Goal: Information Seeking & Learning: Learn about a topic

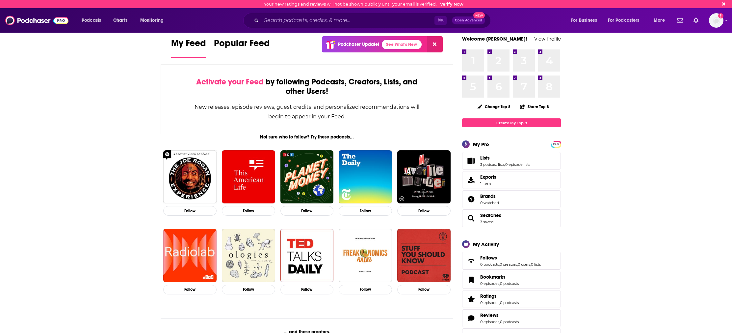
scroll to position [10, 0]
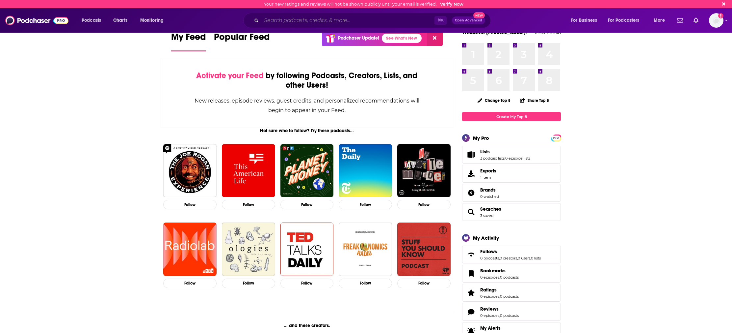
click at [301, 20] on input "Search podcasts, credits, & more..." at bounding box center [347, 20] width 173 height 11
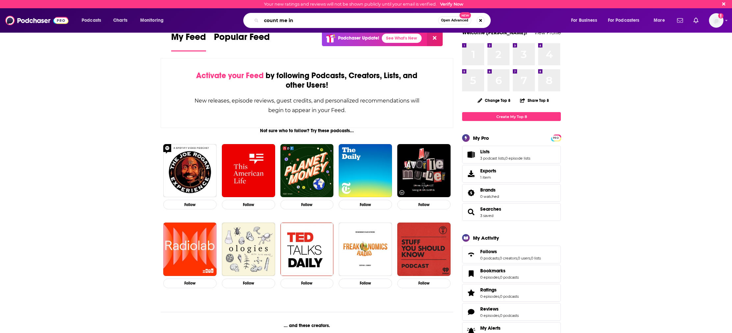
type input "count me in"
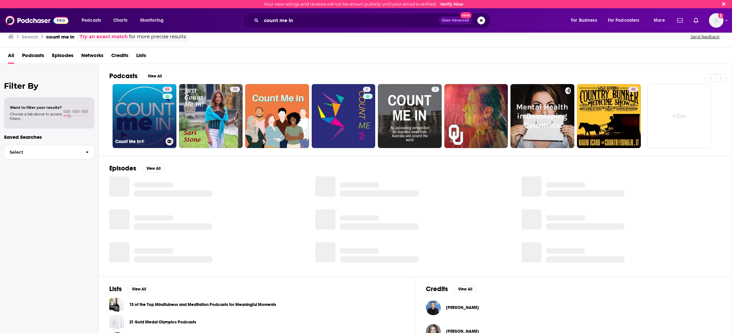
click at [150, 116] on link "51 Count Me In®" at bounding box center [145, 116] width 64 height 64
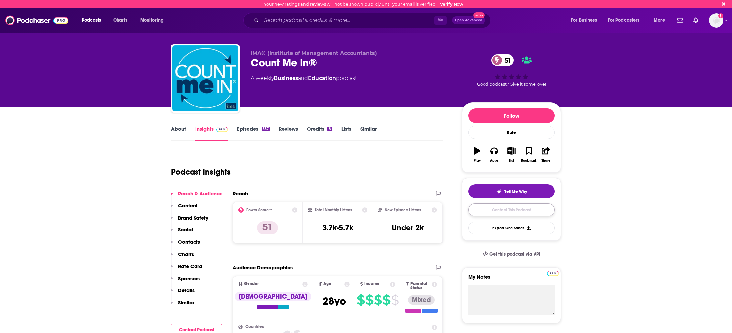
click at [507, 209] on link "Contact This Podcast" at bounding box center [512, 209] width 86 height 13
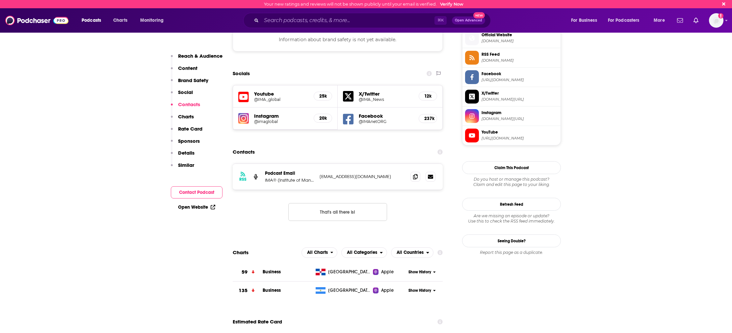
scroll to position [589, 0]
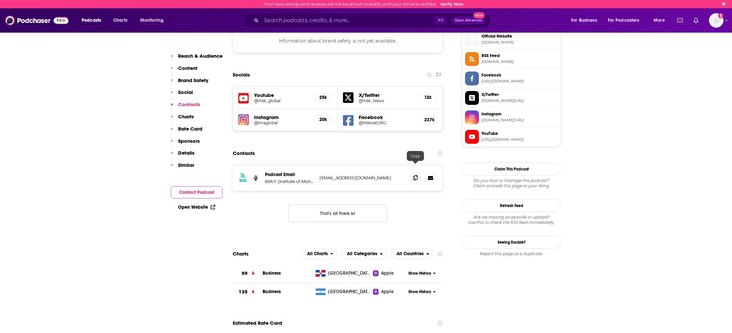
click at [412, 173] on span at bounding box center [416, 178] width 10 height 10
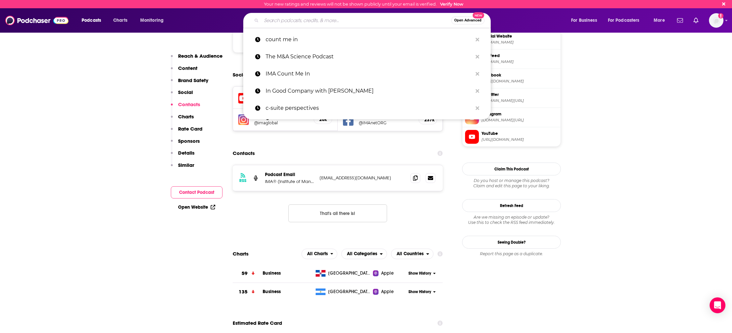
click at [319, 23] on input "Search podcasts, credits, & more..." at bounding box center [356, 20] width 190 height 11
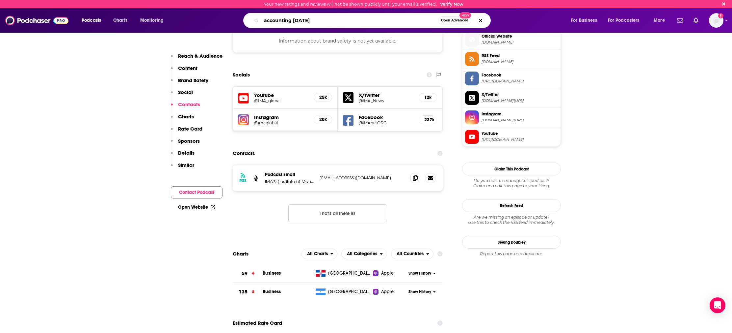
type input "accounting today"
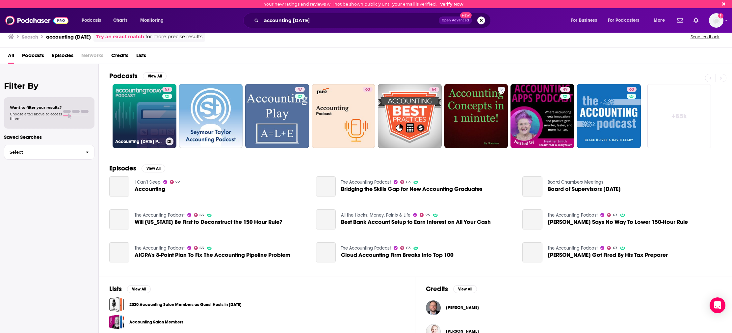
click at [145, 117] on link "57 Accounting Today Podcast" at bounding box center [145, 116] width 64 height 64
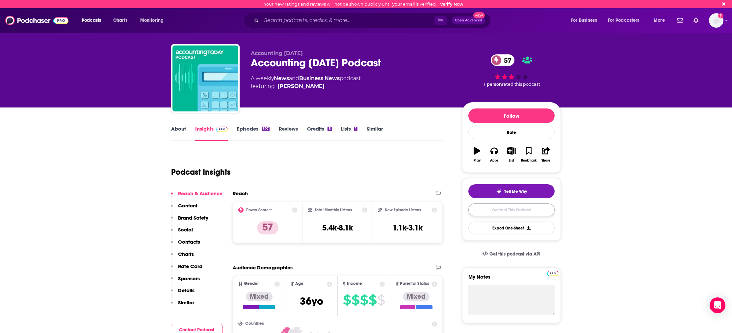
click at [487, 211] on link "Contact This Podcast" at bounding box center [512, 209] width 86 height 13
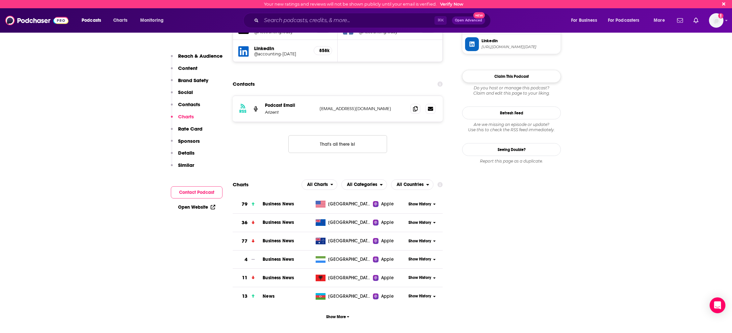
scroll to position [657, 0]
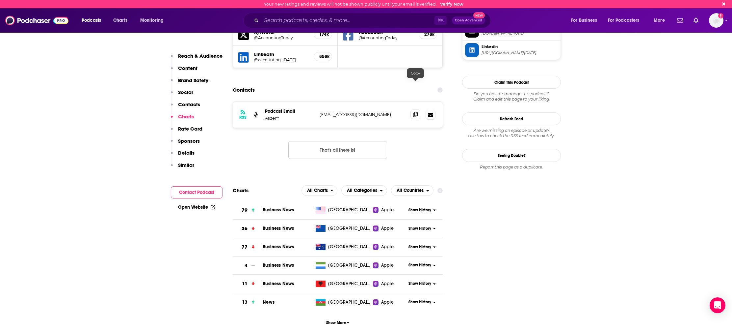
click at [416, 112] on icon at bounding box center [415, 114] width 5 height 5
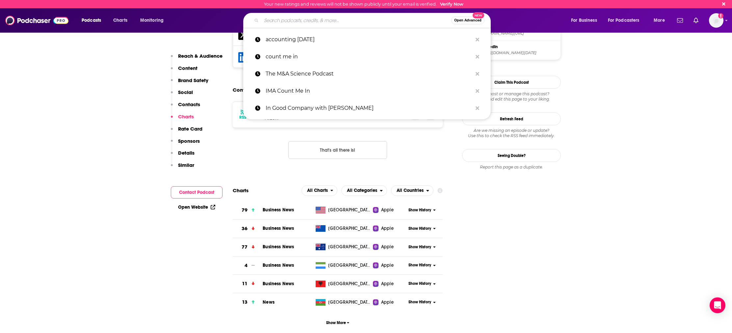
click at [301, 24] on input "Search podcasts, credits, & more..." at bounding box center [356, 20] width 190 height 11
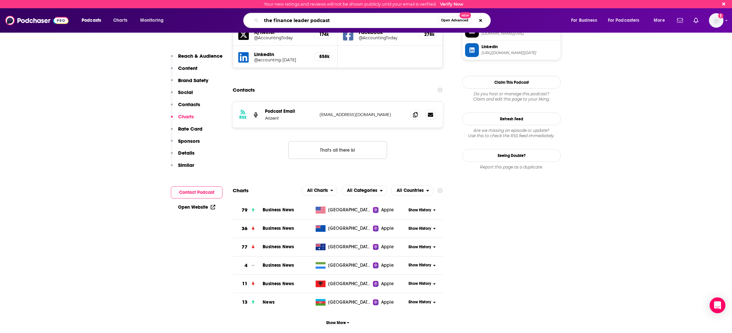
type input "the finance leader podcast"
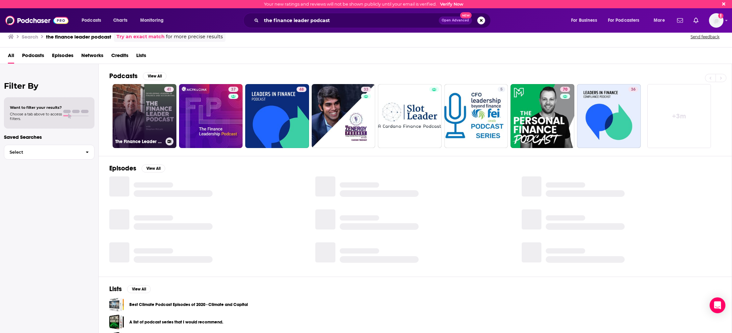
click at [136, 115] on link "41 The Finance Leader Podcast" at bounding box center [145, 116] width 64 height 64
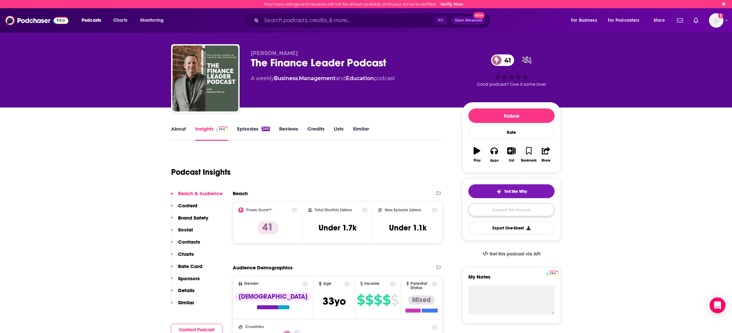
click at [521, 211] on link "Contact This Podcast" at bounding box center [512, 209] width 86 height 13
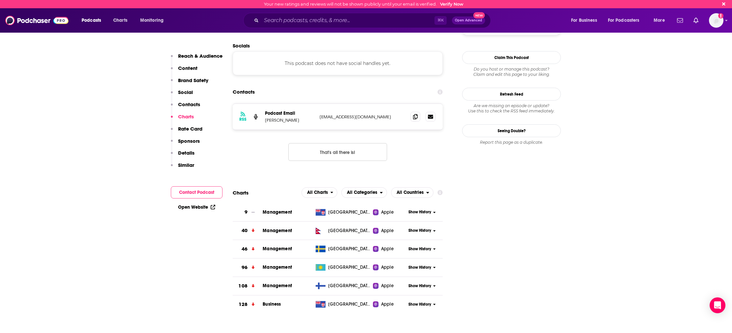
scroll to position [622, 0]
click at [417, 115] on icon at bounding box center [415, 117] width 5 height 5
click at [415, 115] on icon at bounding box center [415, 117] width 5 height 5
click at [307, 24] on input "Search podcasts, credits, & more..." at bounding box center [347, 20] width 173 height 11
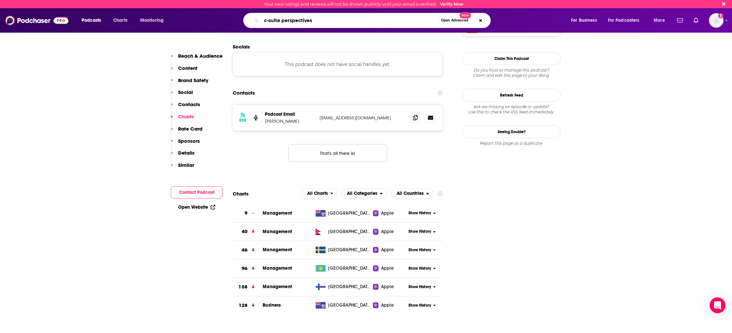
type input "c-suite perspectives"
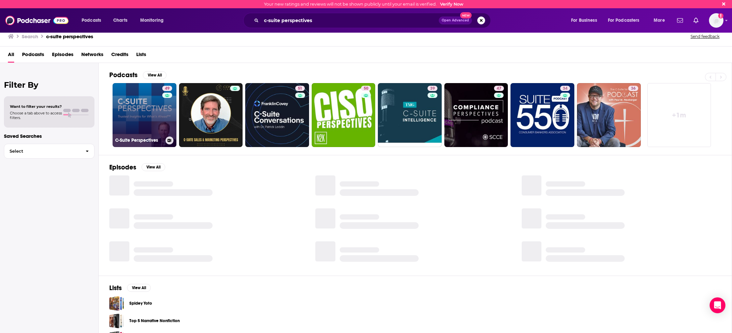
click at [145, 116] on link "49 C-Suite Perspectives" at bounding box center [145, 115] width 64 height 64
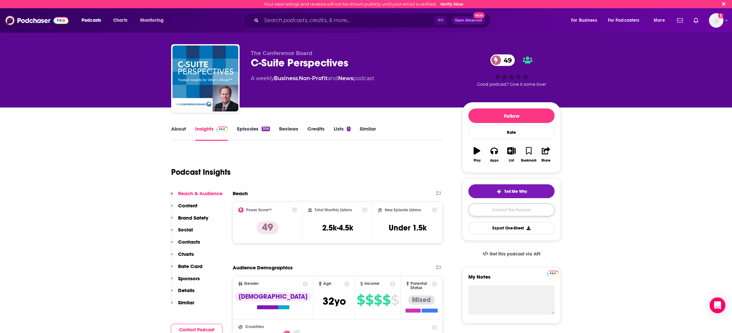
click at [507, 212] on link "Contact This Podcast" at bounding box center [512, 209] width 86 height 13
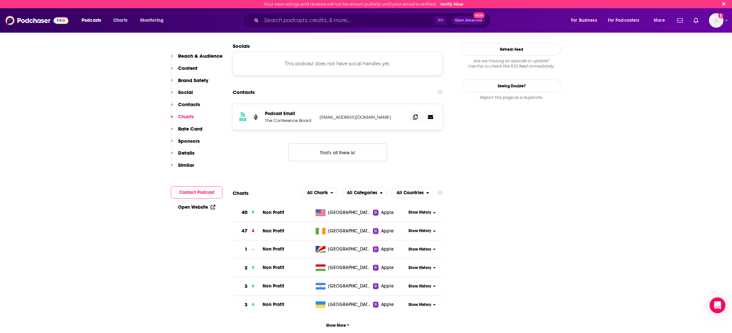
scroll to position [605, 0]
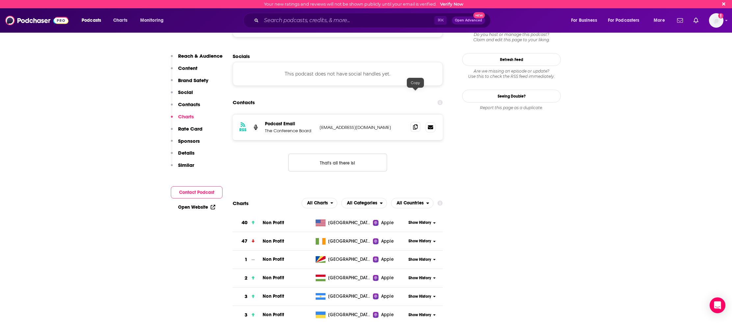
click at [418, 124] on icon at bounding box center [415, 126] width 5 height 5
click at [344, 20] on input "Search podcasts, credits, & more..." at bounding box center [347, 20] width 173 height 11
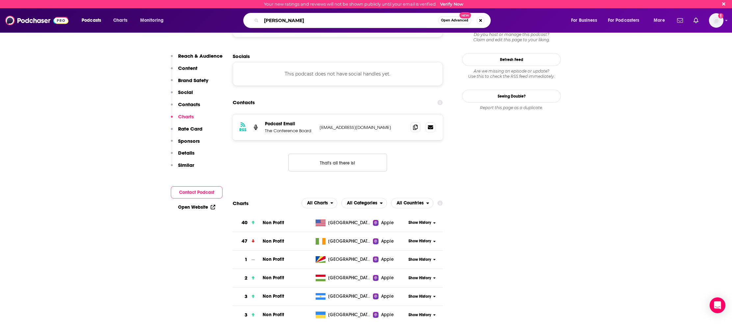
type input "dov baron show"
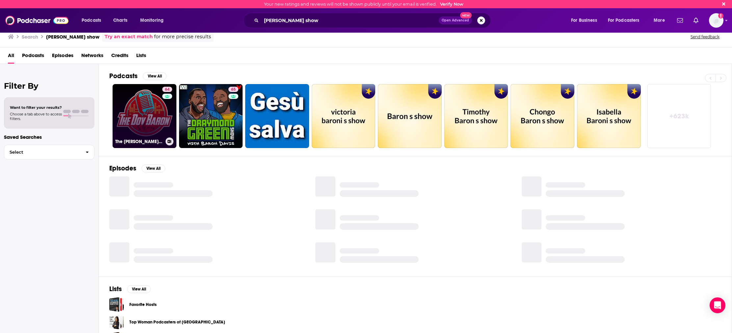
click at [142, 103] on link "64 The Dov Baron Show" at bounding box center [145, 116] width 64 height 64
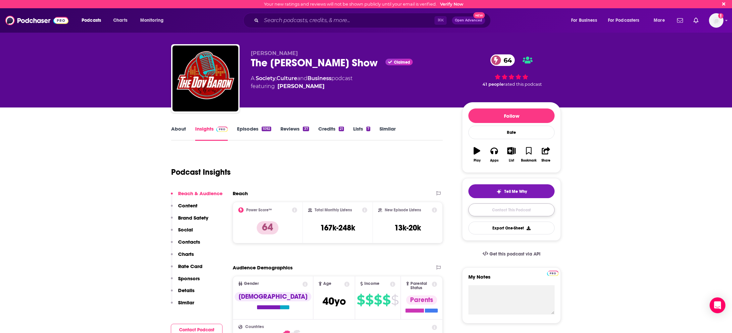
click at [510, 214] on link "Contact This Podcast" at bounding box center [512, 209] width 86 height 13
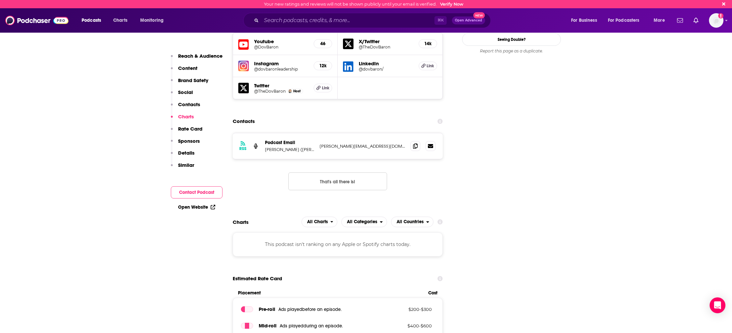
scroll to position [781, 0]
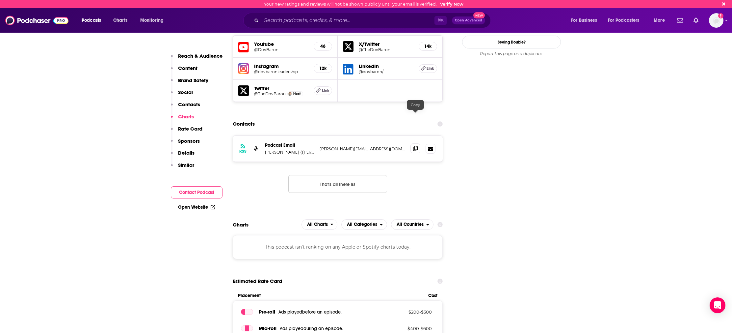
click at [413, 143] on span at bounding box center [416, 148] width 10 height 10
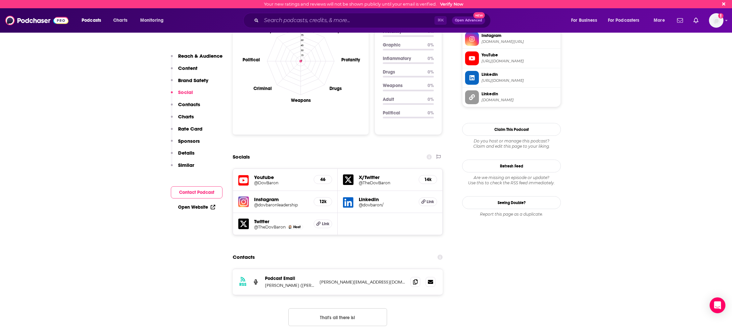
scroll to position [641, 0]
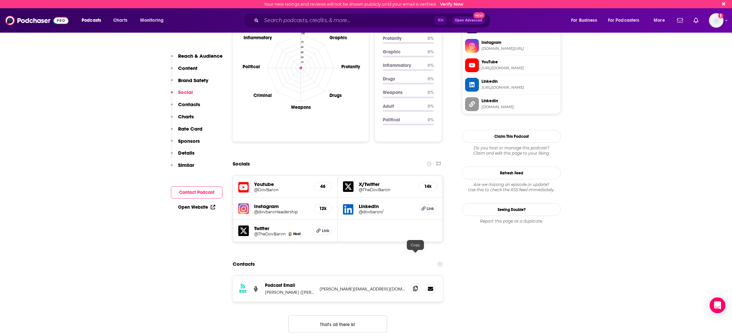
click at [415, 283] on span at bounding box center [416, 288] width 10 height 10
click at [292, 19] on input "Search podcasts, credits, & more..." at bounding box center [347, 20] width 173 height 11
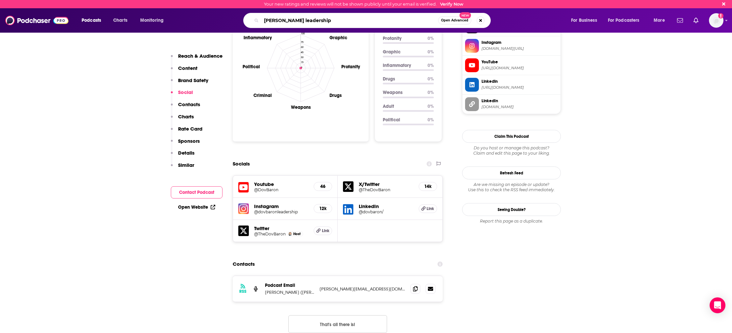
type input "maxwell leadership"
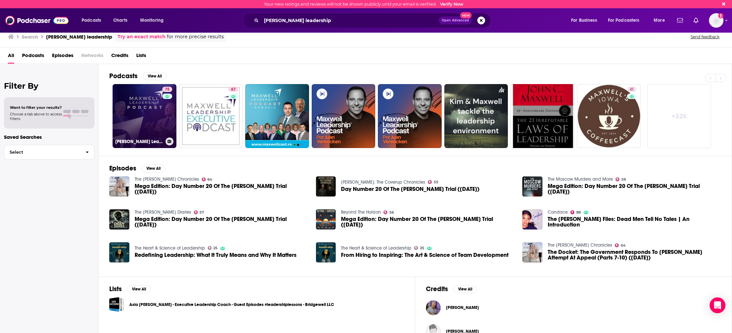
click at [153, 116] on link "75 Maxwell Leadership Podcast" at bounding box center [145, 116] width 64 height 64
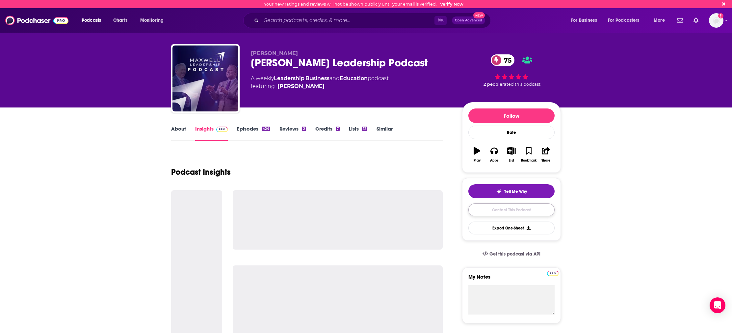
click at [502, 211] on link "Contact This Podcast" at bounding box center [512, 209] width 86 height 13
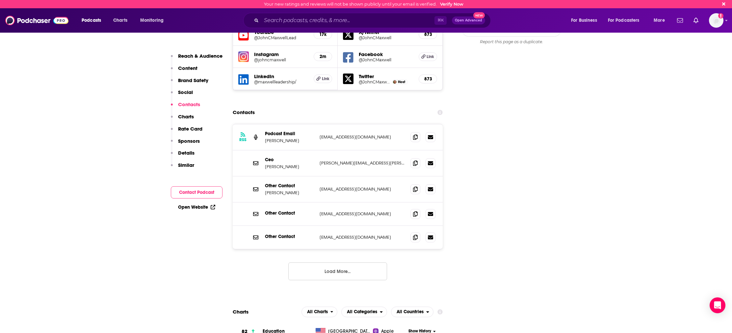
scroll to position [703, 0]
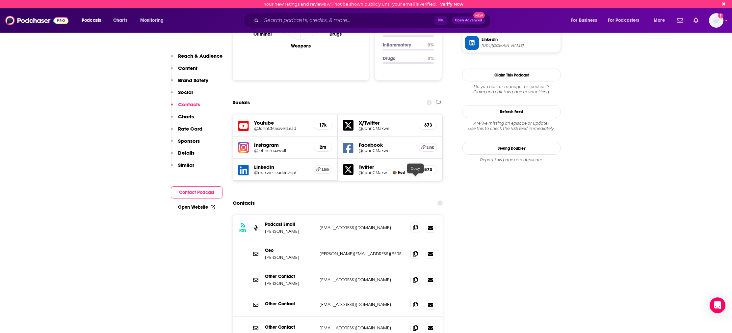
click at [416, 225] on icon at bounding box center [415, 227] width 5 height 5
click at [415, 251] on icon at bounding box center [415, 253] width 5 height 5
click at [417, 277] on icon at bounding box center [415, 279] width 5 height 5
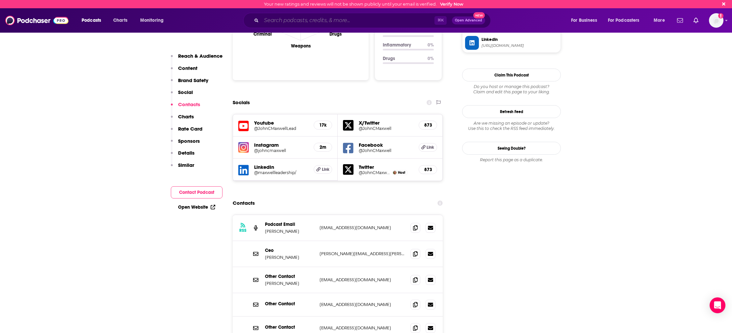
click at [333, 19] on input "Search podcasts, credits, & more..." at bounding box center [347, 20] width 173 height 11
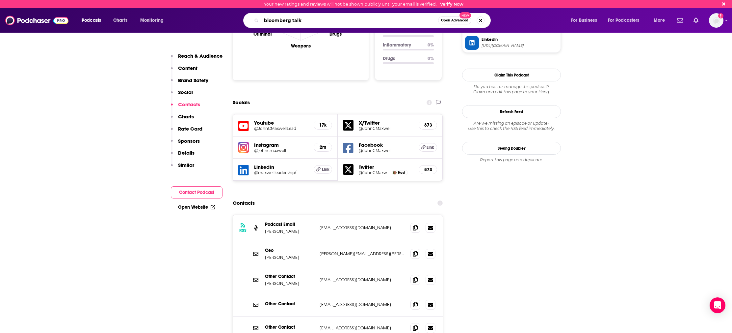
type input "bloomberg talks"
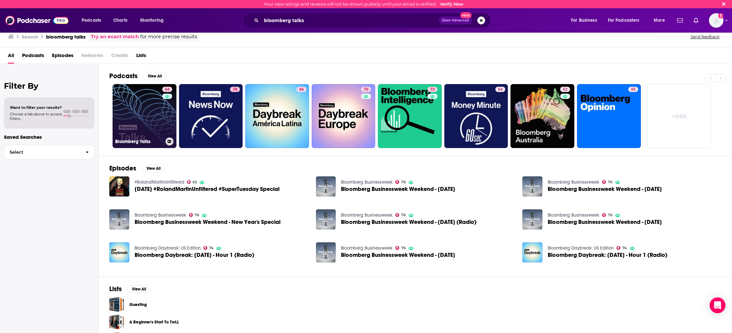
click at [135, 125] on link "64 Bloomberg Talks" at bounding box center [145, 116] width 64 height 64
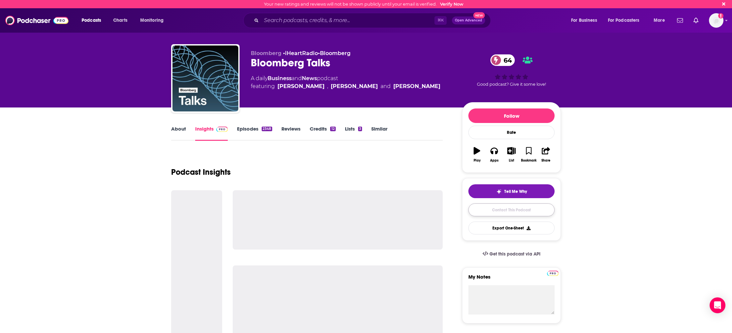
click at [530, 211] on link "Contact This Podcast" at bounding box center [512, 209] width 86 height 13
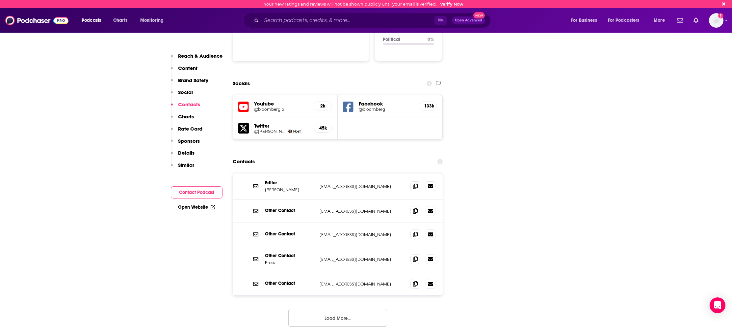
scroll to position [684, 0]
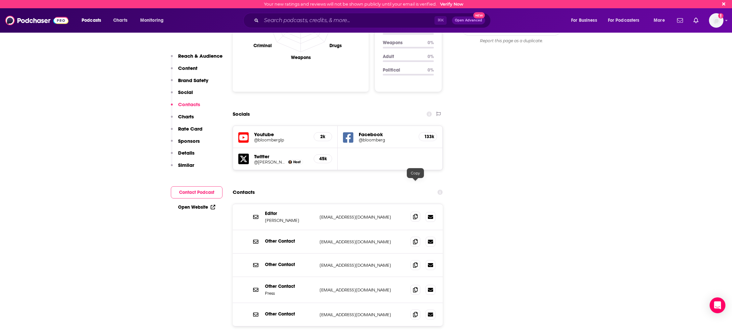
click at [416, 214] on icon at bounding box center [415, 216] width 5 height 5
click at [380, 230] on div "Other Contact internic-admin@bloomberg.com internic-admin@bloomberg.com" at bounding box center [338, 241] width 210 height 23
click at [416, 238] on icon at bounding box center [415, 240] width 5 height 5
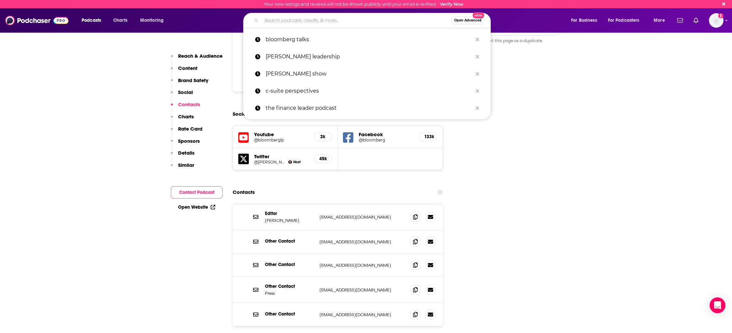
click at [348, 17] on input "Search podcasts, credits, & more..." at bounding box center [356, 20] width 190 height 11
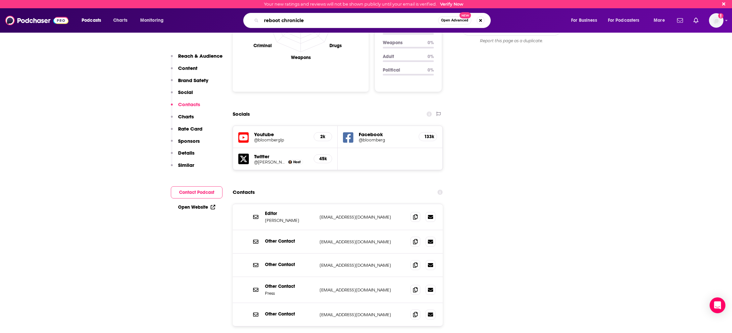
type input "reboot chronicles"
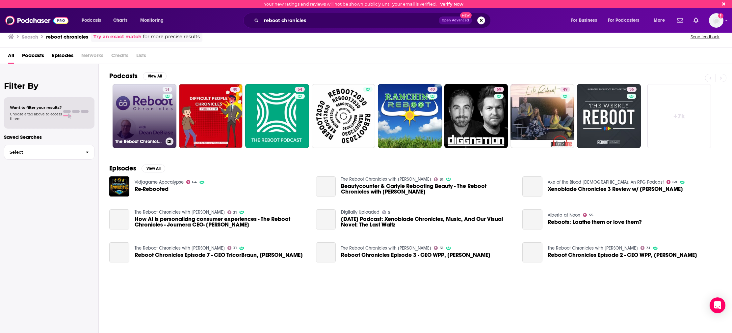
click at [135, 111] on link "31 The Reboot Chronicles with Dean DeBiase" at bounding box center [145, 116] width 64 height 64
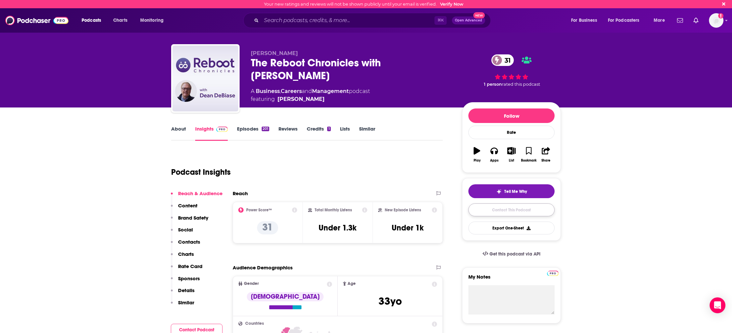
click at [527, 209] on link "Contact This Podcast" at bounding box center [512, 209] width 86 height 13
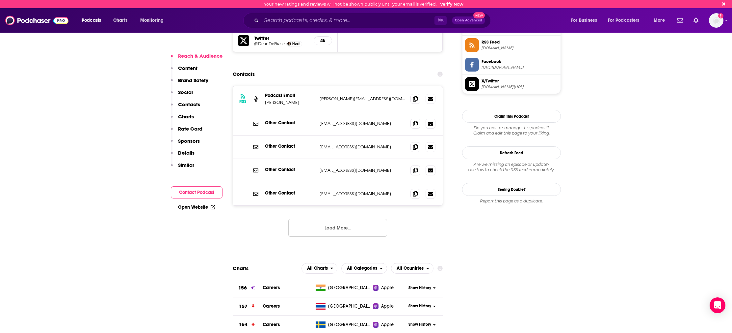
scroll to position [542, 0]
click at [416, 99] on icon at bounding box center [415, 98] width 5 height 5
click at [299, 18] on input "Search podcasts, credits, & more..." at bounding box center [347, 20] width 173 height 11
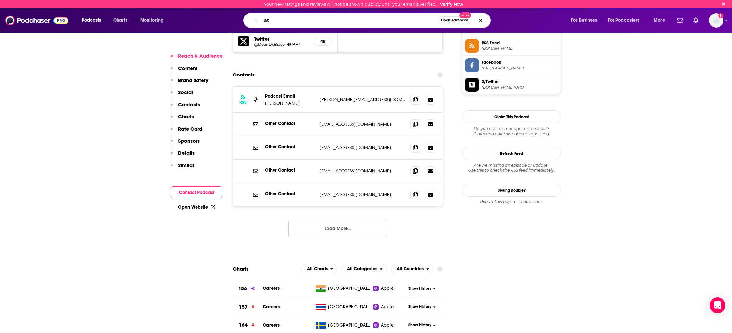
type input "a"
type input "the private equity podcast"
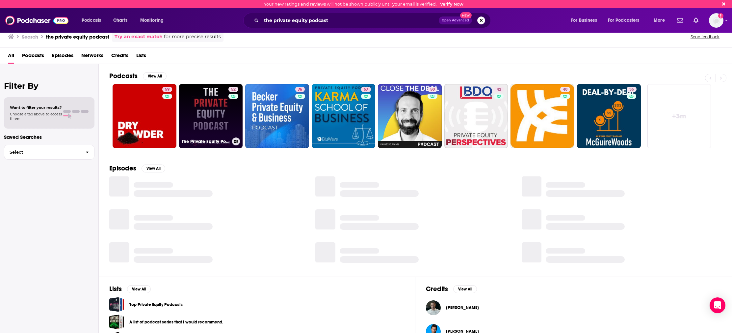
click at [211, 108] on link "52 The Private Equity Podcast, by Raw Selection" at bounding box center [211, 116] width 64 height 64
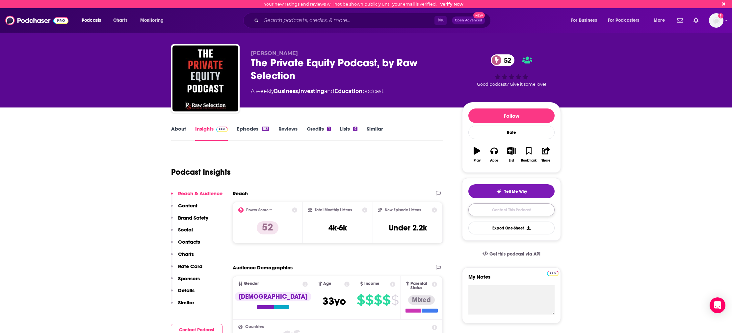
click at [512, 208] on link "Contact This Podcast" at bounding box center [512, 209] width 86 height 13
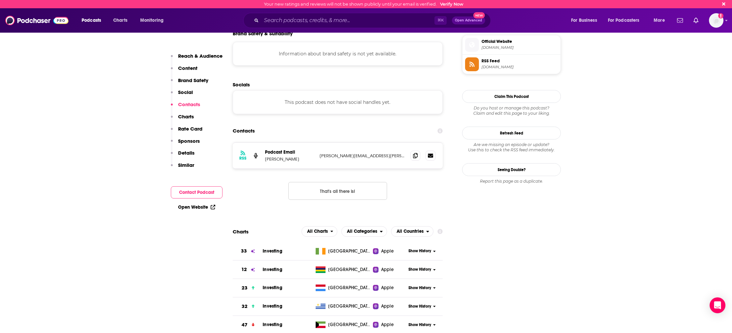
scroll to position [582, 0]
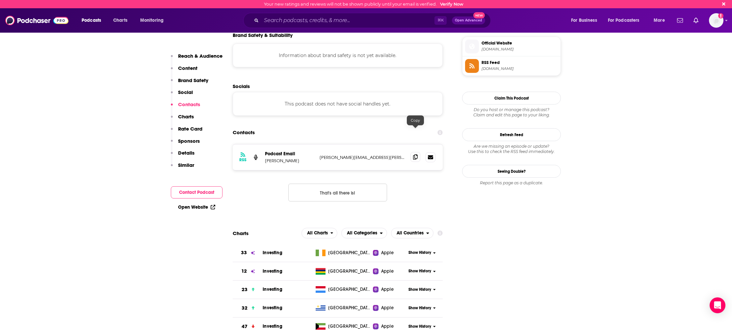
click at [420, 152] on span at bounding box center [416, 157] width 10 height 10
click at [363, 22] on input "Search podcasts, credits, & more..." at bounding box center [347, 20] width 173 height 11
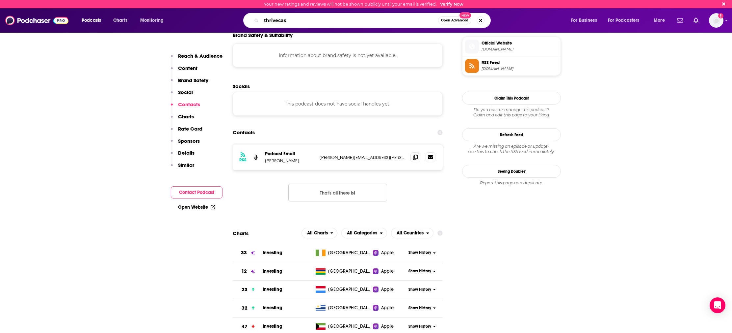
type input "thrivecast"
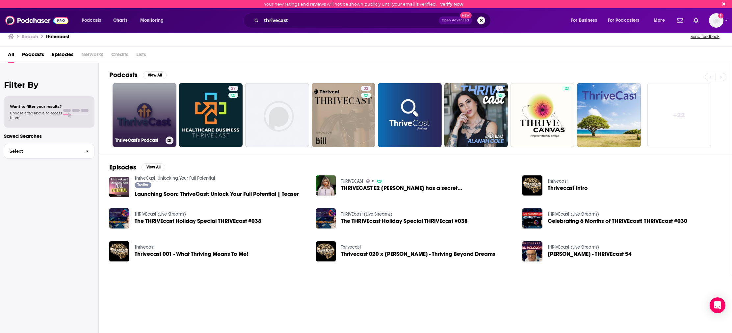
click at [151, 117] on link "ThriveCast's Podcast" at bounding box center [145, 115] width 64 height 64
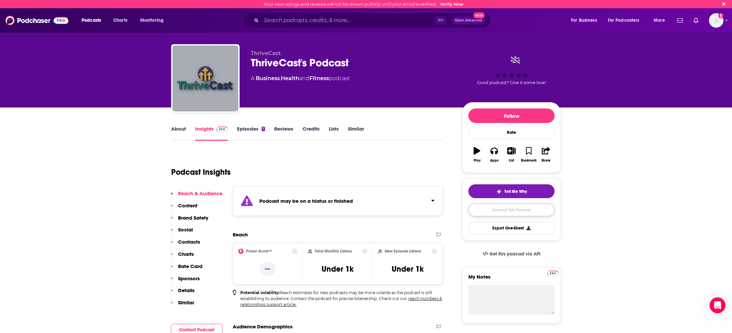
click at [510, 214] on link "Contact This Podcast" at bounding box center [512, 209] width 86 height 13
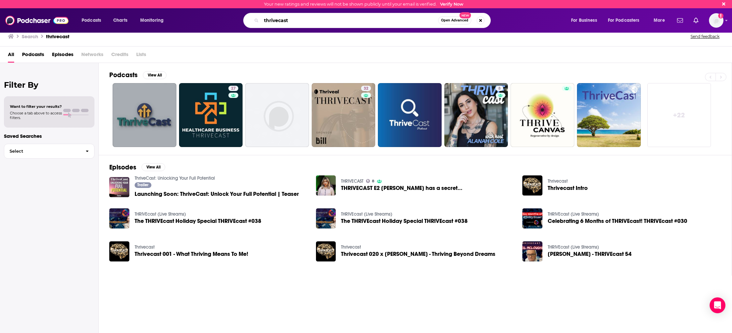
click at [410, 16] on input "thrivecast" at bounding box center [349, 20] width 177 height 11
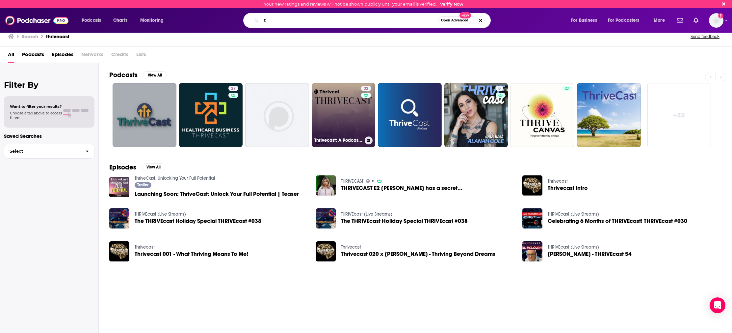
type input "t"
click at [346, 101] on link "32 Thrivecast: A Podcast for Accountants" at bounding box center [344, 115] width 64 height 64
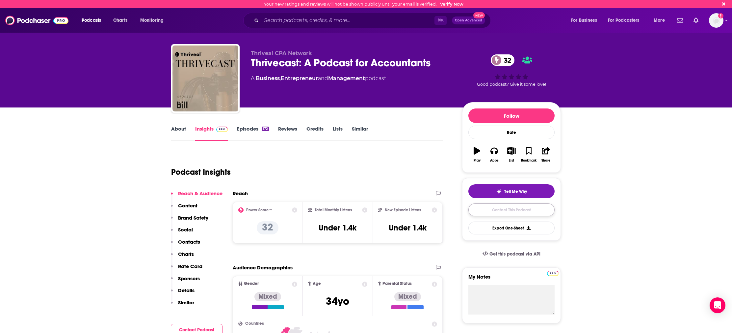
click at [520, 213] on link "Contact This Podcast" at bounding box center [512, 209] width 86 height 13
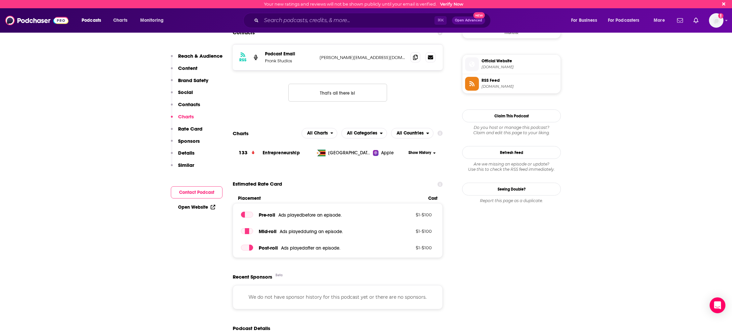
scroll to position [568, 0]
click at [418, 59] on icon at bounding box center [415, 57] width 5 height 5
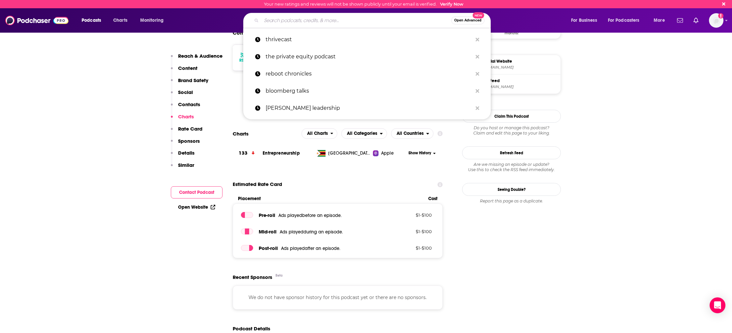
click at [379, 20] on input "Search podcasts, credits, & more..." at bounding box center [356, 20] width 190 height 11
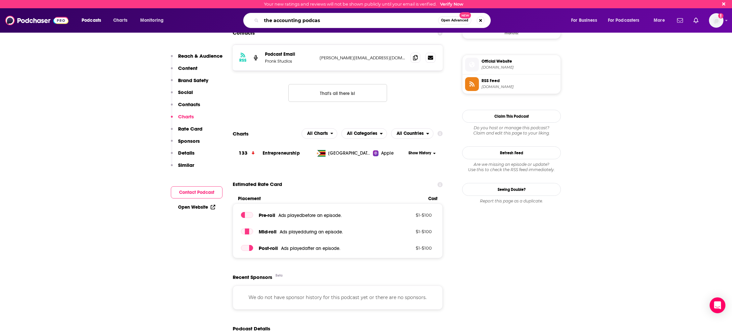
type input "the accounting podcast"
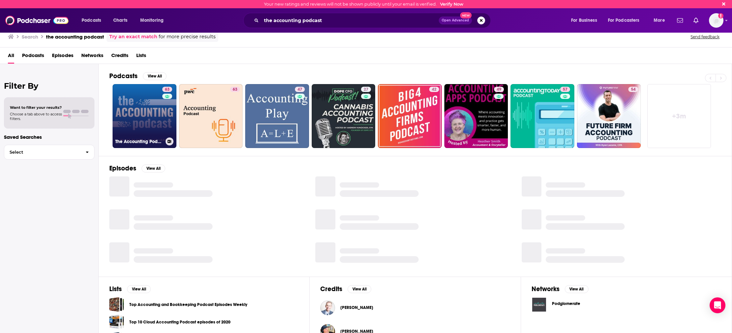
click at [146, 118] on link "63 The Accounting Podcast" at bounding box center [145, 116] width 64 height 64
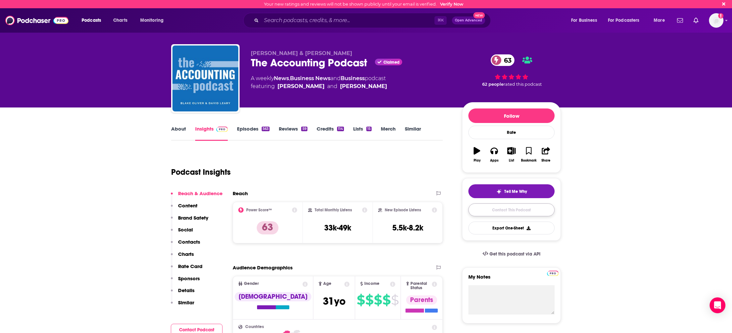
click at [509, 211] on link "Contact This Podcast" at bounding box center [512, 209] width 86 height 13
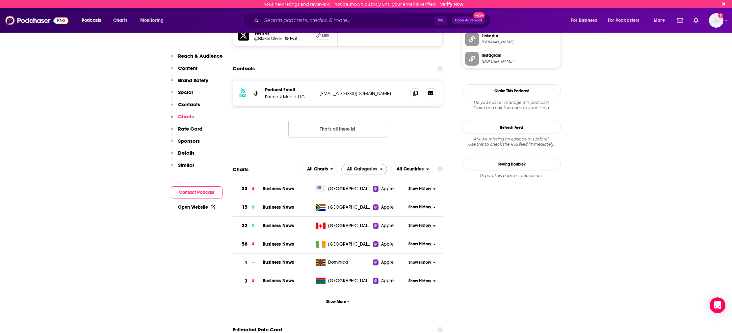
scroll to position [725, 0]
click at [412, 88] on span at bounding box center [416, 93] width 10 height 10
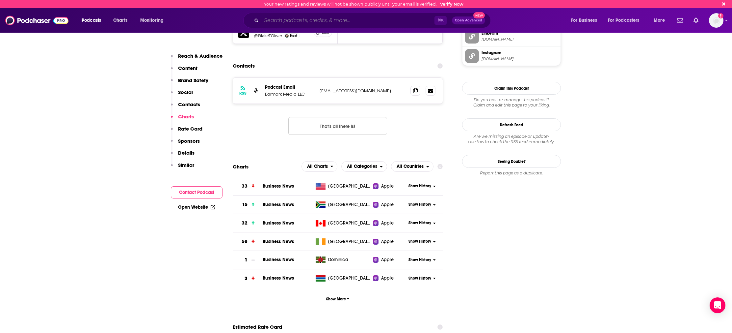
click at [401, 16] on input "Search podcasts, credits, & more..." at bounding box center [347, 20] width 173 height 11
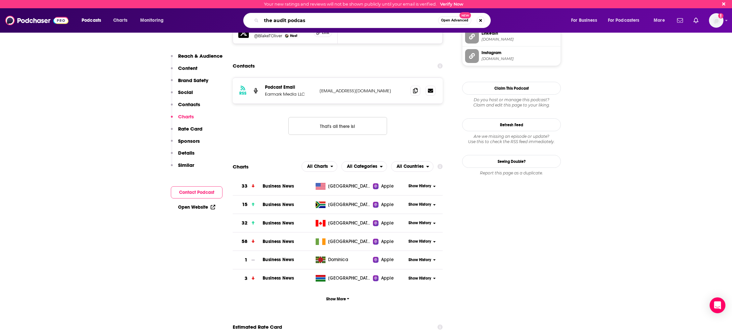
type input "the audit podcast"
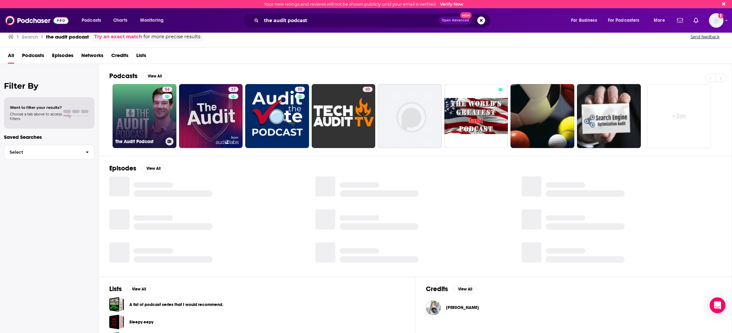
click at [153, 110] on link "54 The Audit Podcast" at bounding box center [145, 116] width 64 height 64
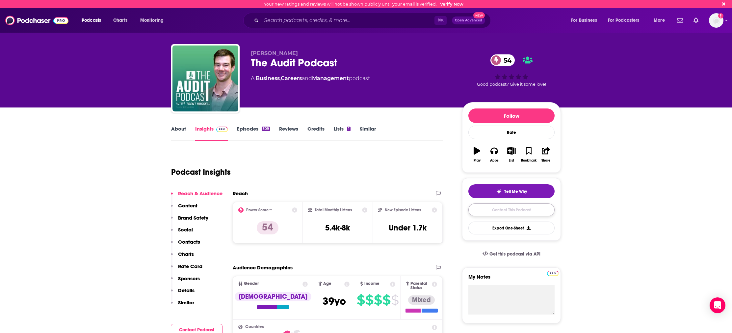
click at [518, 208] on link "Contact This Podcast" at bounding box center [512, 209] width 86 height 13
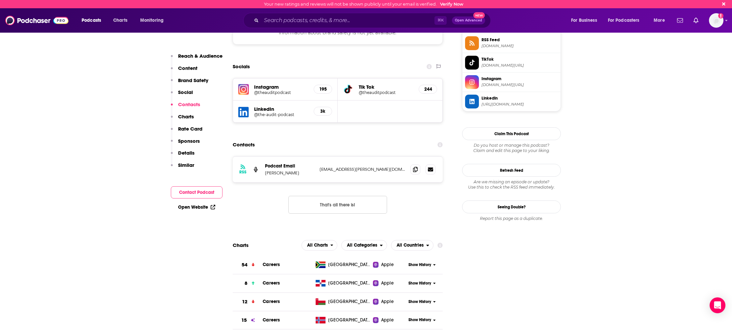
scroll to position [601, 0]
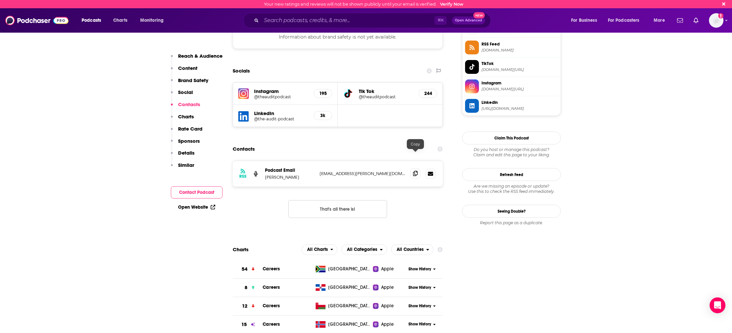
click at [416, 168] on span at bounding box center [416, 173] width 10 height 10
click at [393, 24] on input "Search podcasts, credits, & more..." at bounding box center [347, 20] width 173 height 11
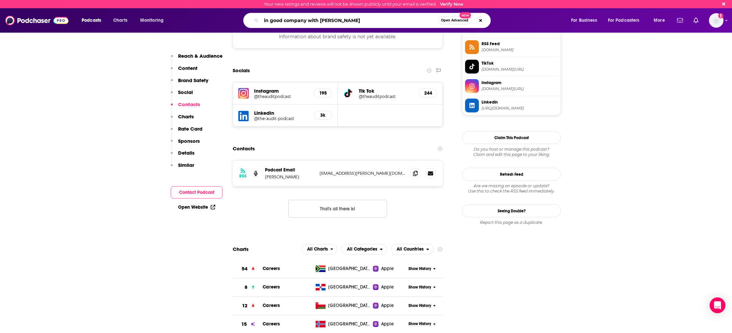
type input "in good company with nicolai"
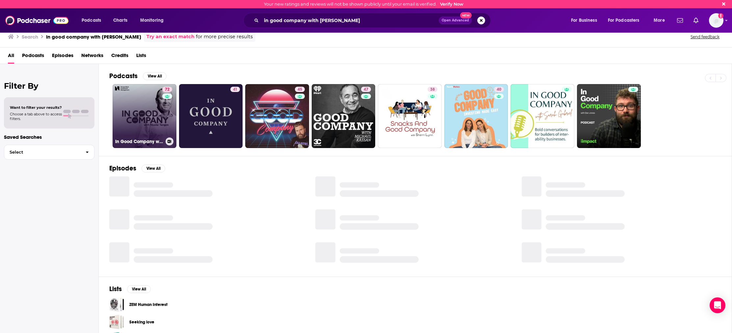
click at [152, 118] on link "72 In Good Company with Nicolai Tangen" at bounding box center [145, 116] width 64 height 64
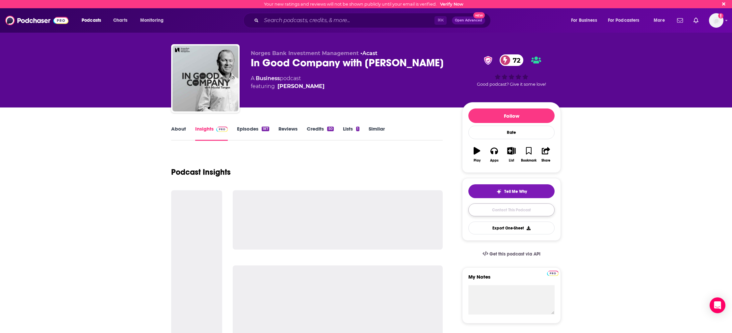
click at [499, 209] on link "Contact This Podcast" at bounding box center [512, 209] width 86 height 13
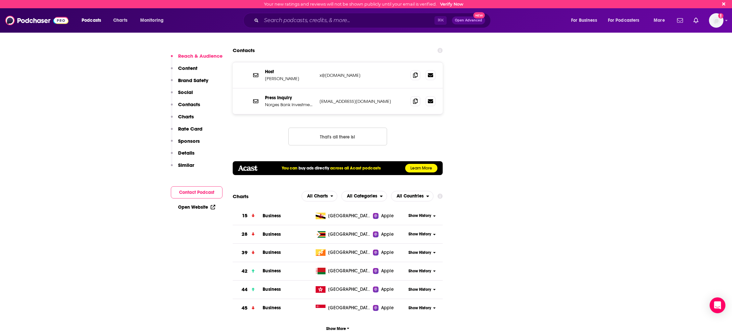
scroll to position [827, 0]
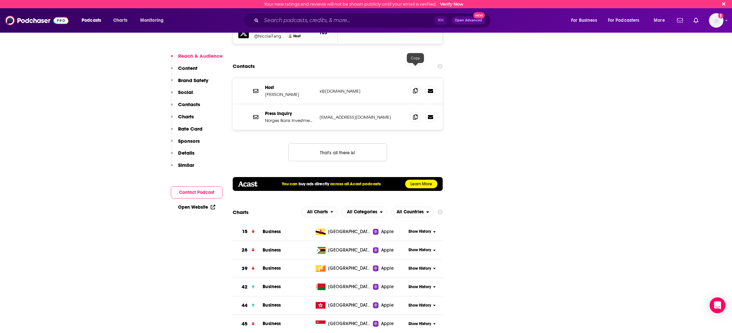
click at [416, 88] on icon at bounding box center [415, 90] width 5 height 5
click at [284, 92] on p "Nicolai Tangen" at bounding box center [289, 95] width 49 height 6
copy p "Nicolai Tangen"
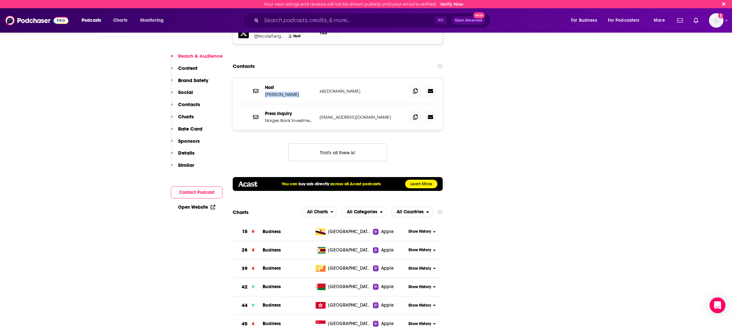
click at [339, 78] on div "Host Nicolai Tangen x@ecthrwatch.org x@ecthrwatch.org" at bounding box center [338, 91] width 210 height 26
drag, startPoint x: 415, startPoint y: 72, endPoint x: 396, endPoint y: 69, distance: 18.3
click at [415, 86] on span at bounding box center [416, 91] width 10 height 10
click at [389, 20] on input "Search podcasts, credits, & more..." at bounding box center [347, 20] width 173 height 11
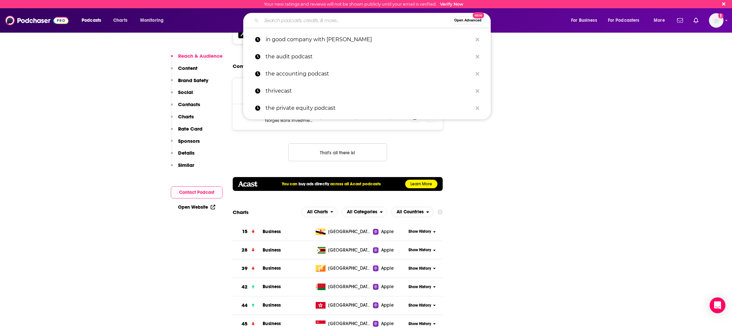
paste input "No Bullsh!t Leadership"
type input "No Bullsh!t Leadership"
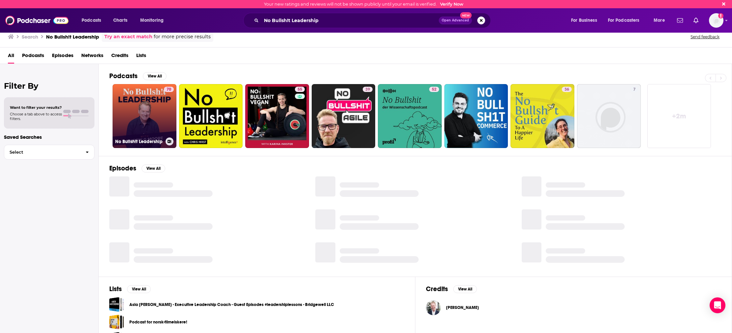
click at [165, 114] on div "70" at bounding box center [169, 112] width 10 height 51
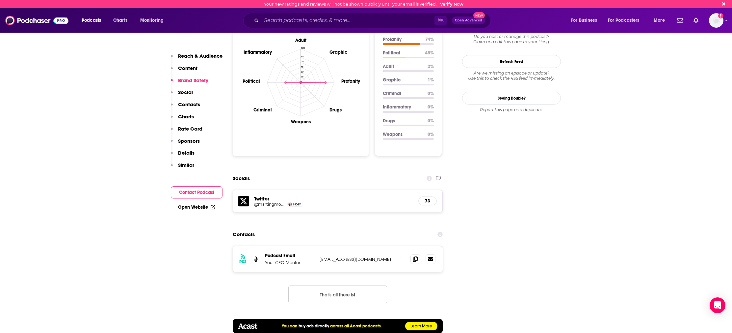
scroll to position [660, 0]
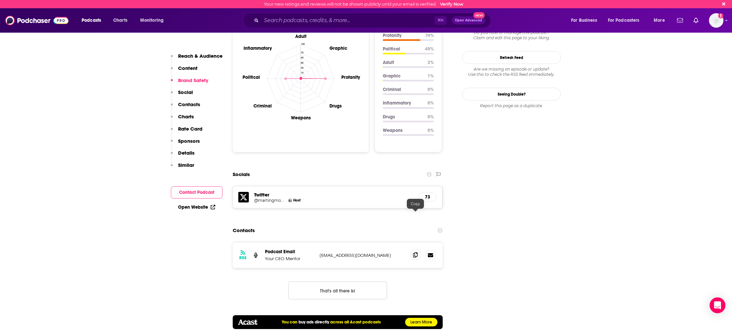
click at [415, 252] on icon at bounding box center [415, 254] width 5 height 5
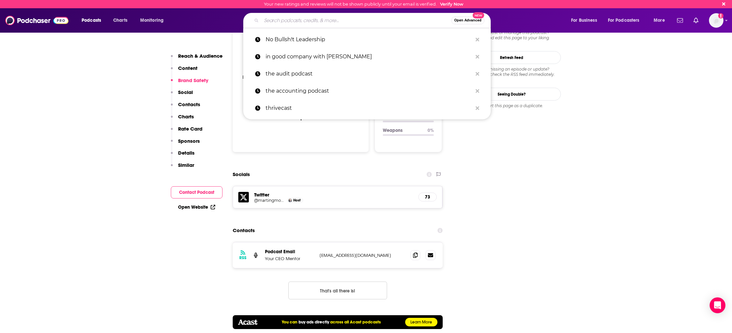
scroll to position [660, 0]
click at [376, 18] on input "Search podcasts, credits, & more..." at bounding box center [356, 20] width 190 height 11
paste input "The Diary of a CEO"
type input "The Diary of a CEO"
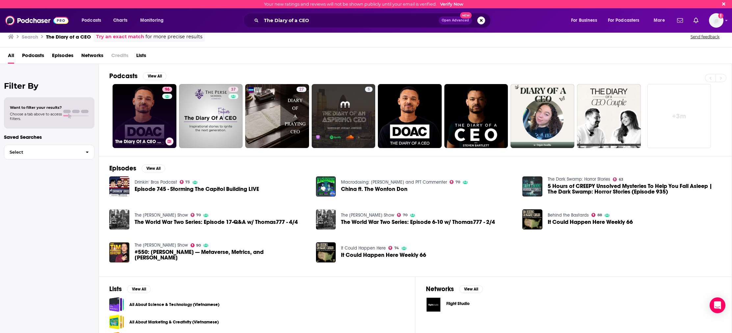
click at [154, 119] on link "96 The Diary Of A CEO with Steven Bartlett" at bounding box center [145, 116] width 64 height 64
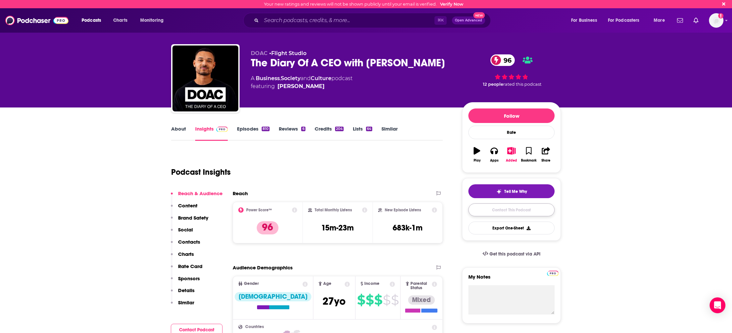
click at [506, 213] on link "Contact This Podcast" at bounding box center [512, 209] width 86 height 13
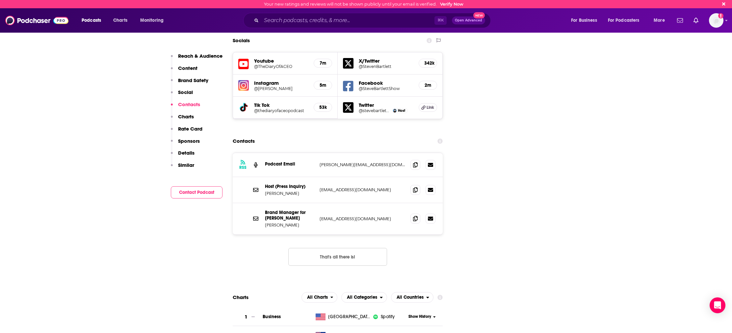
scroll to position [755, 0]
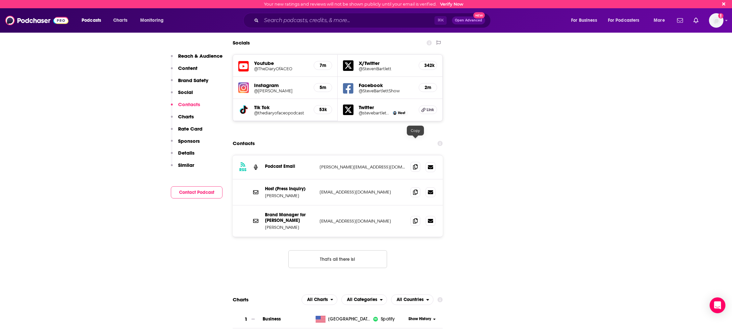
click at [417, 164] on icon at bounding box center [415, 166] width 5 height 5
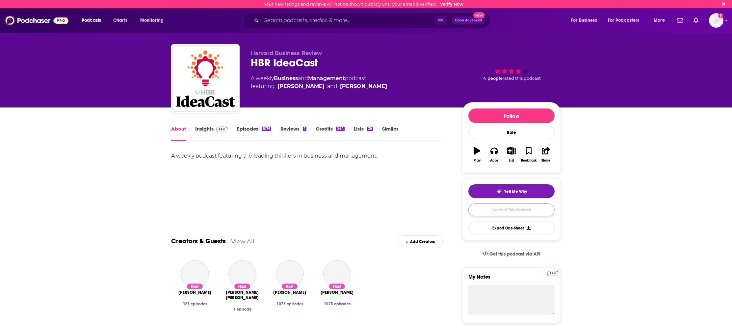
click at [504, 208] on link "Contact This Podcast" at bounding box center [512, 209] width 86 height 13
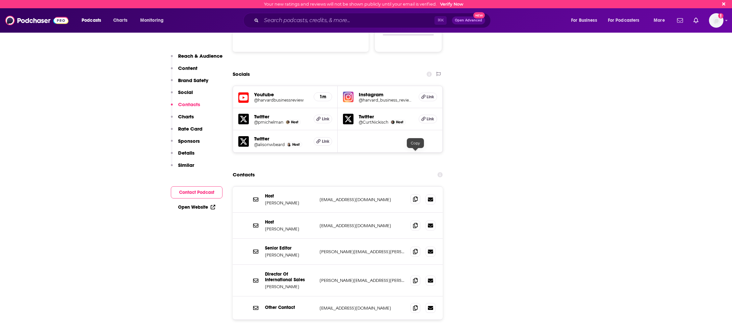
click at [416, 196] on icon at bounding box center [415, 198] width 5 height 5
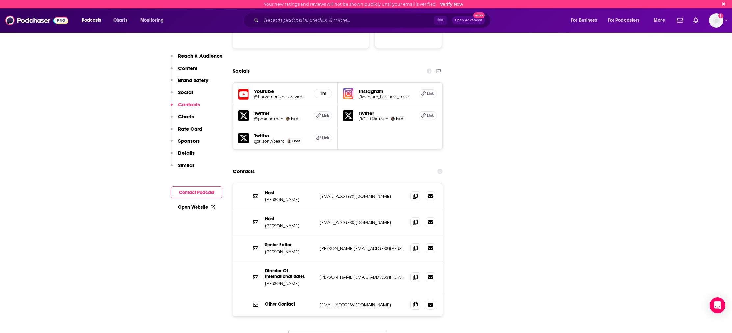
click at [284, 197] on p "Curt Nickisch" at bounding box center [289, 200] width 49 height 6
copy p "Nickisch"
click at [416, 219] on icon at bounding box center [415, 221] width 5 height 5
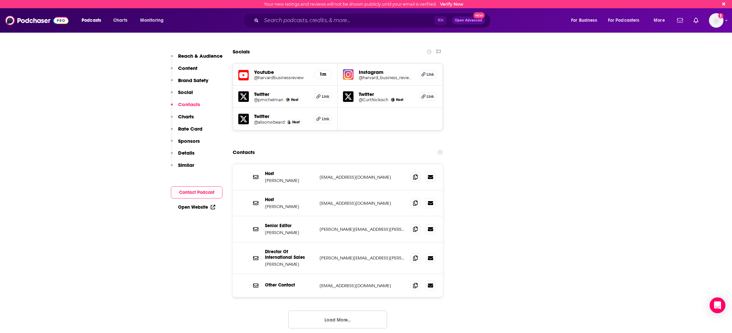
scroll to position [745, 0]
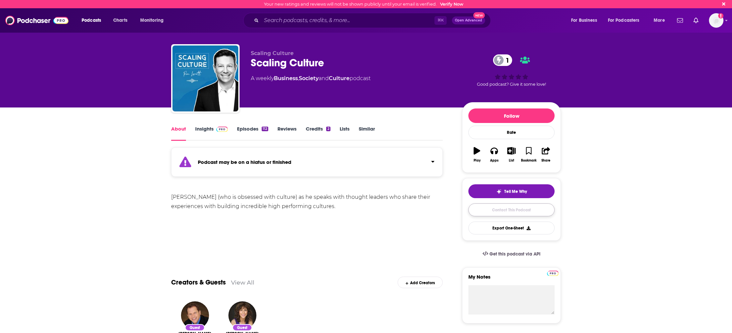
click at [506, 211] on link "Contact This Podcast" at bounding box center [512, 209] width 86 height 13
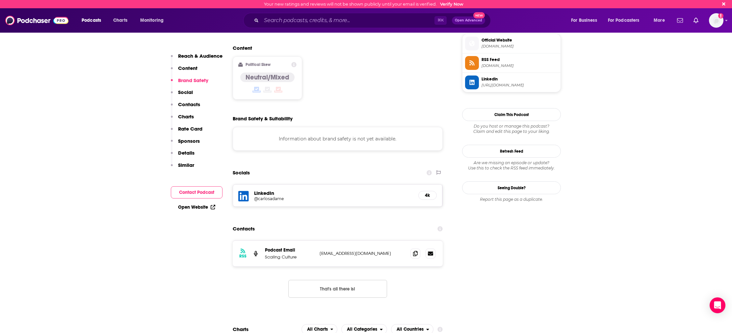
scroll to position [534, 0]
click at [415, 249] on icon at bounding box center [415, 251] width 5 height 5
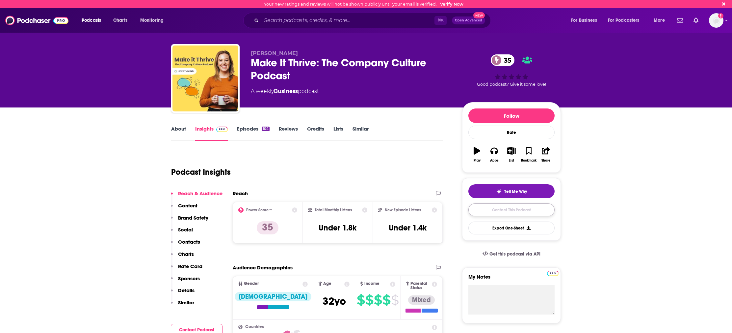
click at [487, 212] on link "Contact This Podcast" at bounding box center [512, 209] width 86 height 13
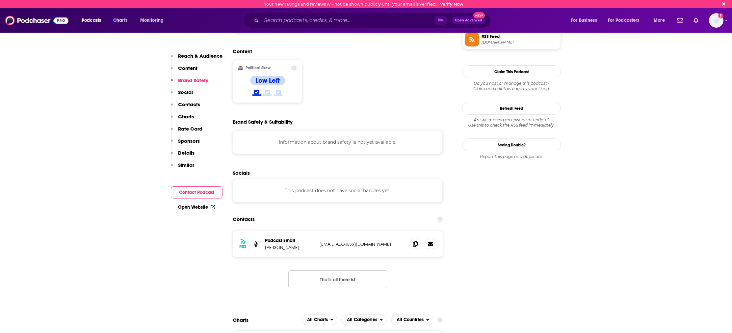
scroll to position [499, 0]
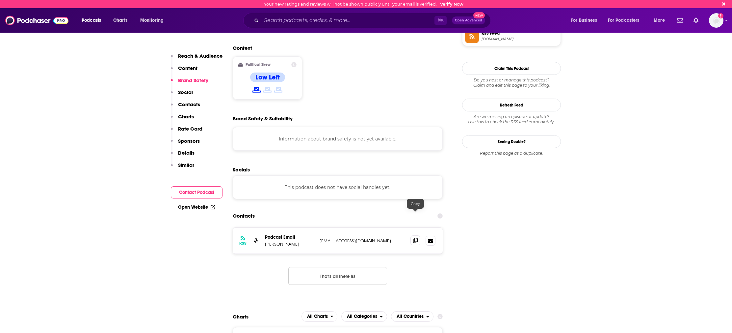
click at [417, 237] on icon at bounding box center [415, 239] width 5 height 5
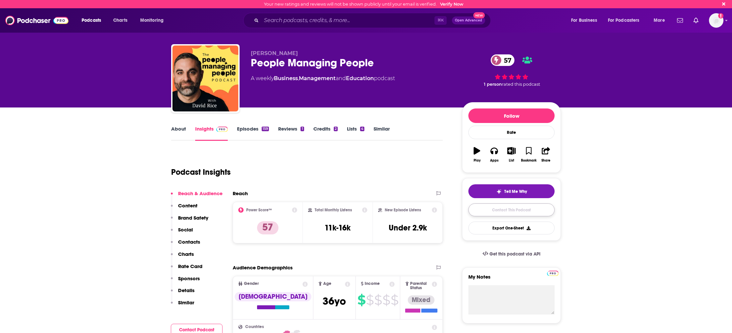
click at [511, 208] on link "Contact This Podcast" at bounding box center [512, 209] width 86 height 13
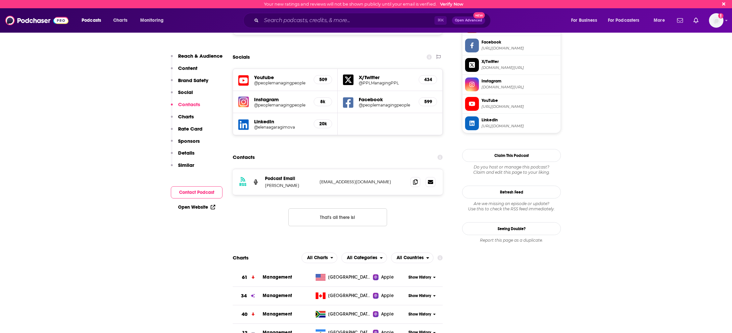
scroll to position [623, 0]
click at [415, 178] on icon at bounding box center [415, 180] width 5 height 5
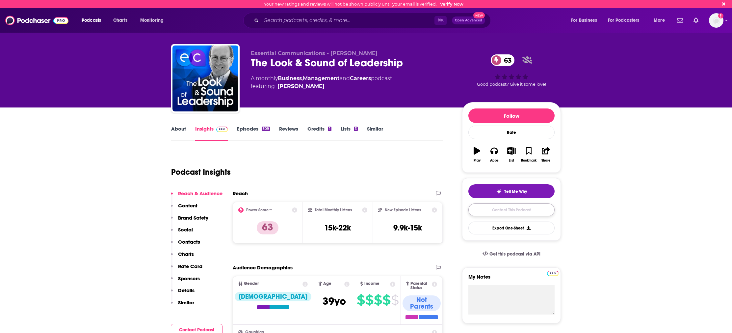
click at [523, 212] on link "Contact This Podcast" at bounding box center [512, 209] width 86 height 13
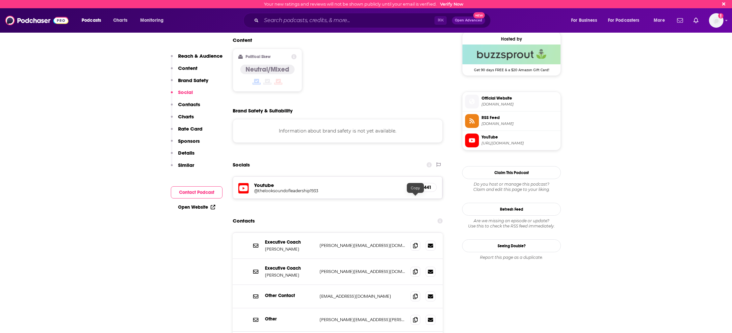
scroll to position [526, 0]
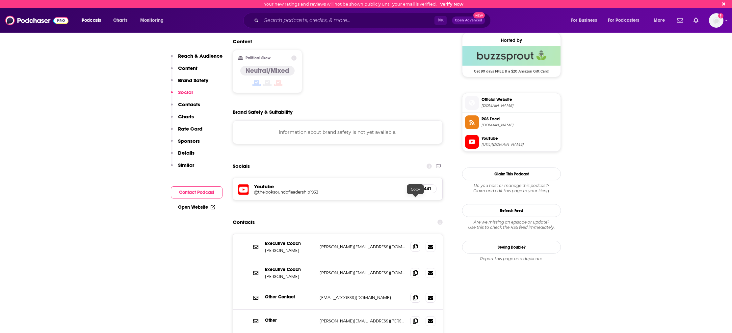
click at [414, 244] on icon at bounding box center [415, 246] width 5 height 5
click at [415, 318] on icon at bounding box center [415, 320] width 5 height 5
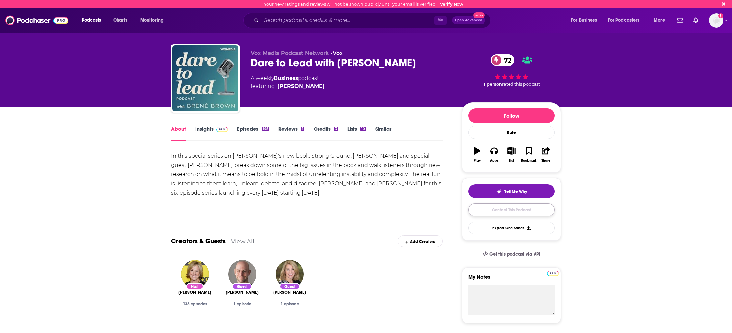
click at [500, 212] on link "Contact This Podcast" at bounding box center [512, 209] width 86 height 13
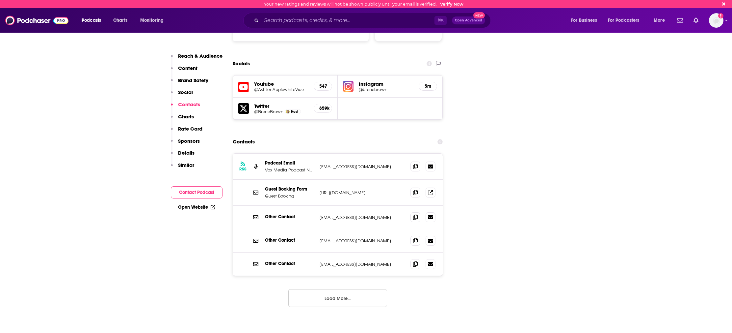
scroll to position [737, 0]
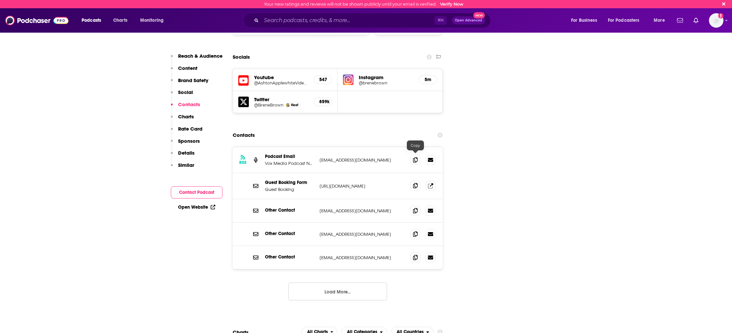
click at [414, 183] on icon at bounding box center [415, 185] width 5 height 5
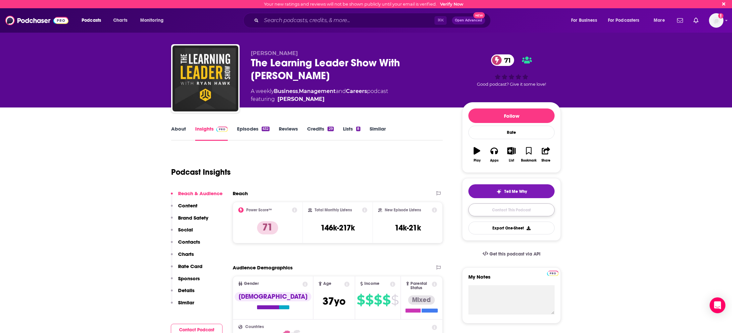
click at [529, 212] on link "Contact This Podcast" at bounding box center [512, 209] width 86 height 13
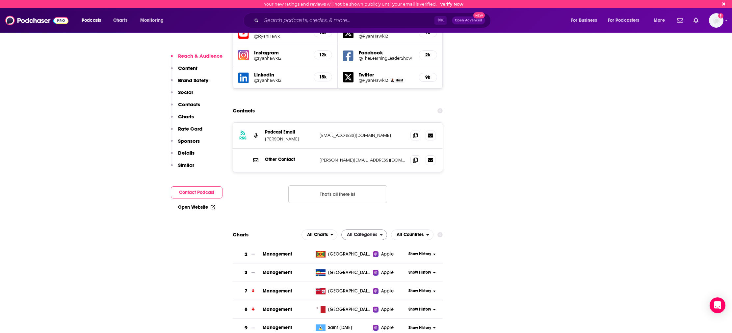
scroll to position [779, 0]
click at [416, 133] on icon at bounding box center [415, 135] width 5 height 5
click at [422, 155] on div at bounding box center [423, 160] width 25 height 10
click at [417, 157] on icon at bounding box center [415, 159] width 5 height 5
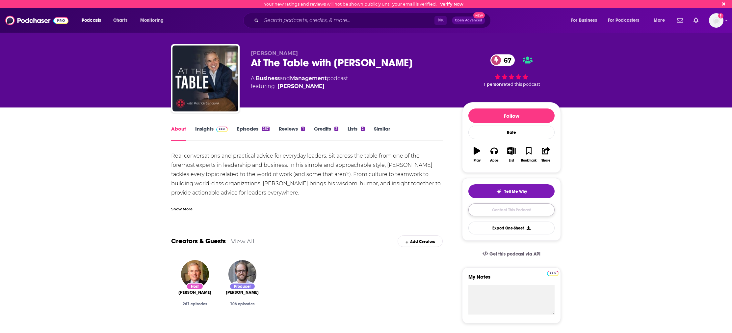
click at [507, 212] on link "Contact This Podcast" at bounding box center [512, 209] width 86 height 13
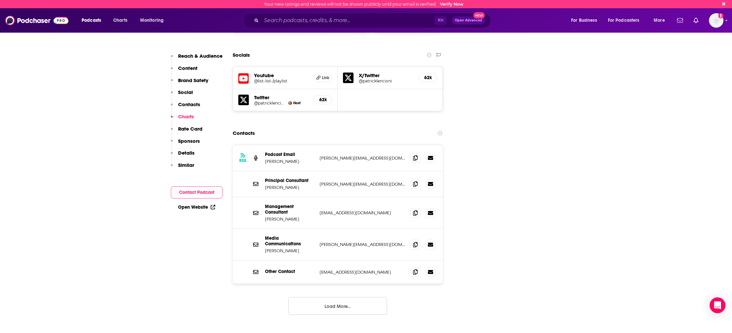
scroll to position [748, 0]
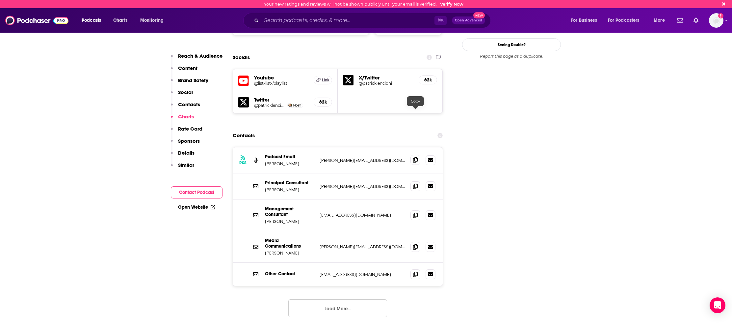
click at [412, 155] on span at bounding box center [416, 160] width 10 height 10
click at [288, 161] on p "Matthew Lencioni" at bounding box center [289, 164] width 49 height 6
copy p "Matthew Lencioni"
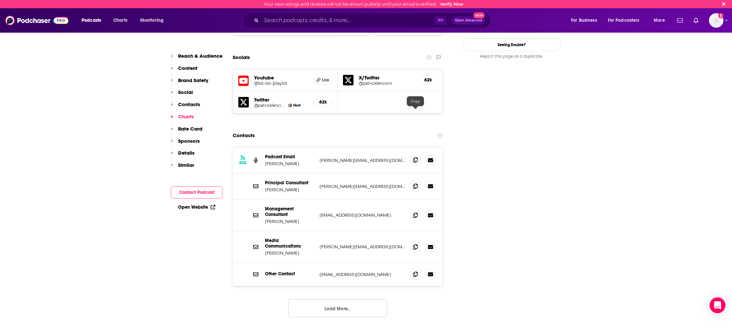
click at [418, 157] on icon at bounding box center [415, 159] width 5 height 5
click at [415, 183] on icon at bounding box center [415, 185] width 5 height 5
click at [413, 212] on icon at bounding box center [415, 214] width 5 height 5
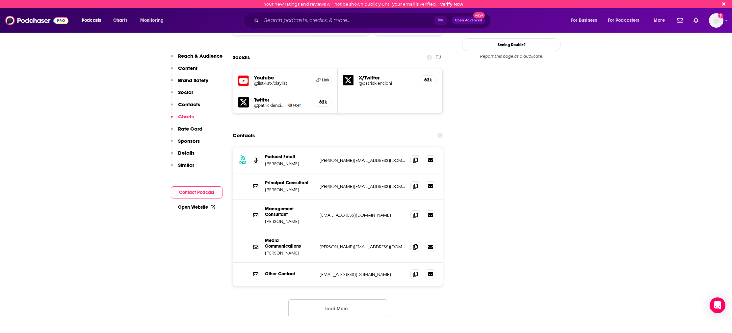
click at [276, 218] on p "Patrick Lencioni" at bounding box center [289, 221] width 49 height 6
copy p "Patrick Lencioni"
click at [416, 212] on icon at bounding box center [415, 214] width 5 height 5
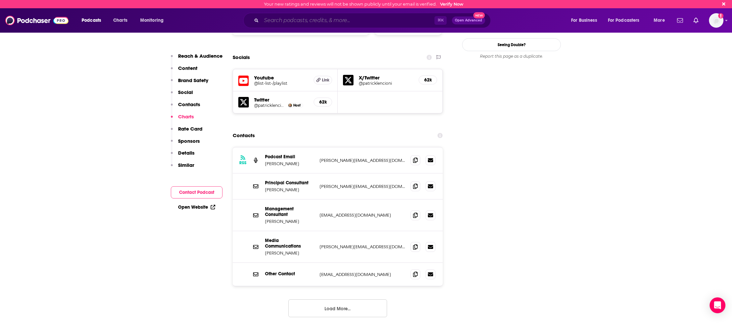
click at [306, 18] on input "Search podcasts, credits, & more..." at bounding box center [347, 20] width 173 height 11
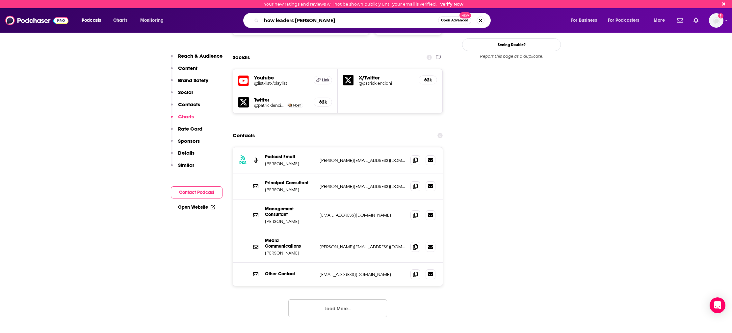
type input "how leaders lead"
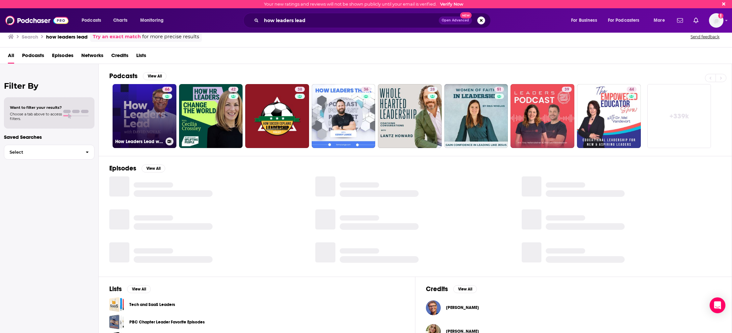
click at [156, 112] on link "66 How Leaders Lead with David Novak" at bounding box center [145, 116] width 64 height 64
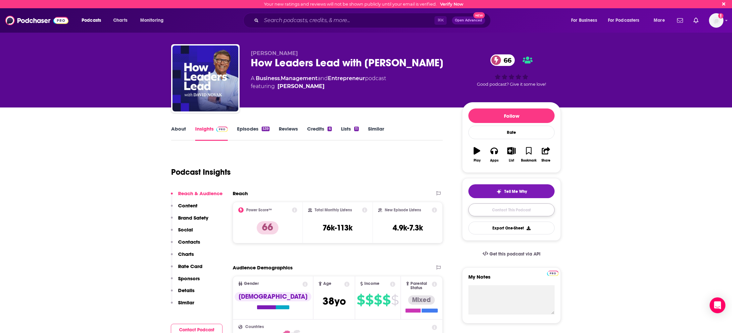
click at [514, 212] on link "Contact This Podcast" at bounding box center [512, 209] width 86 height 13
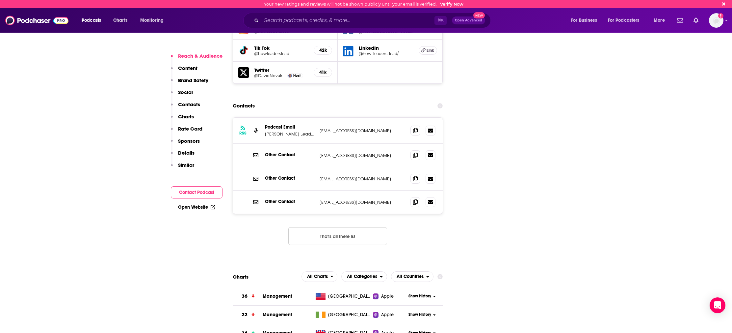
scroll to position [821, 0]
click at [418, 126] on span at bounding box center [416, 131] width 10 height 10
click at [414, 197] on span at bounding box center [416, 202] width 10 height 10
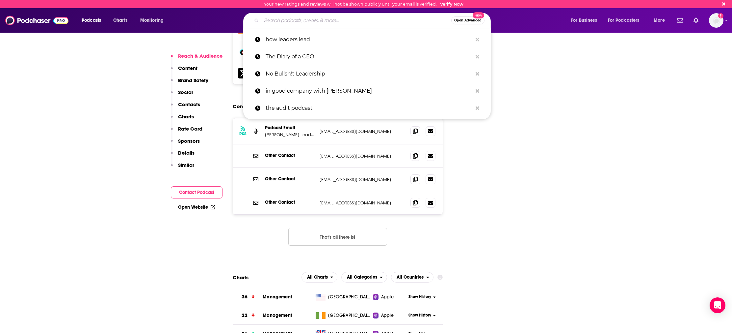
click at [292, 23] on input "Search podcasts, credits, & more..." at bounding box center [356, 20] width 190 height 11
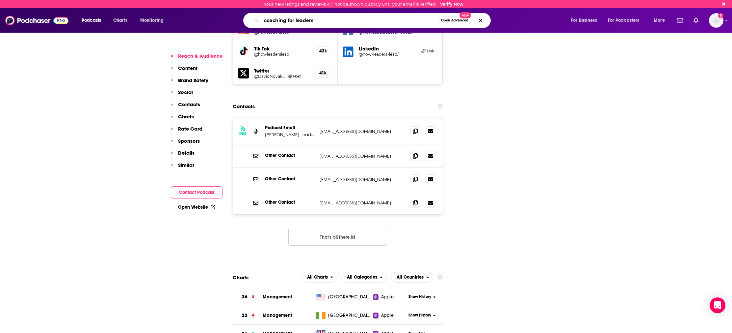
type input "coaching for leaders"
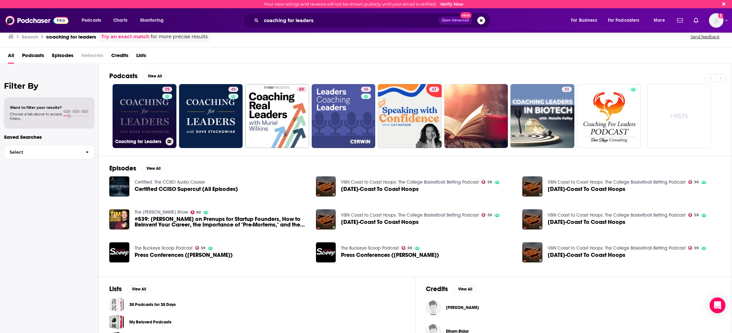
click at [144, 107] on link "75 Coaching for Leaders" at bounding box center [145, 116] width 64 height 64
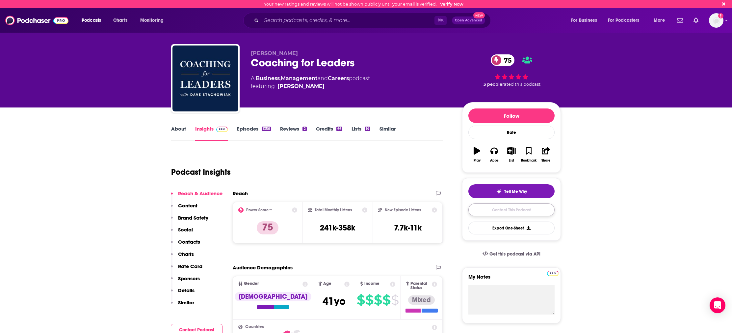
click at [495, 209] on link "Contact This Podcast" at bounding box center [512, 209] width 86 height 13
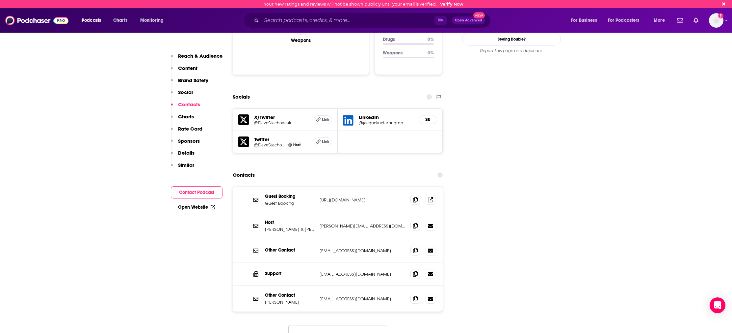
scroll to position [719, 0]
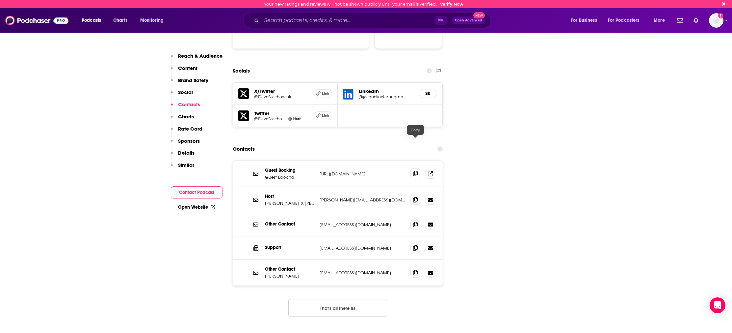
click at [413, 171] on icon at bounding box center [415, 173] width 5 height 5
click at [417, 171] on icon at bounding box center [415, 173] width 5 height 5
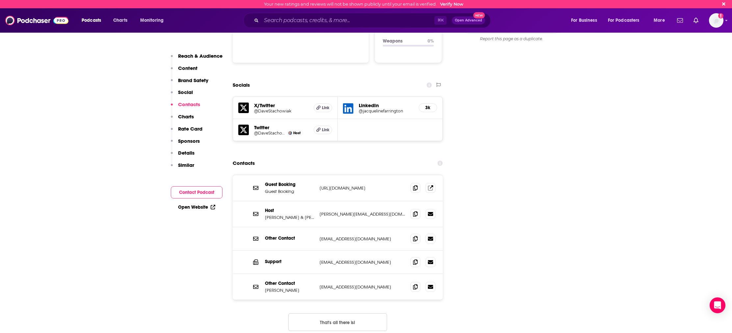
scroll to position [702, 0]
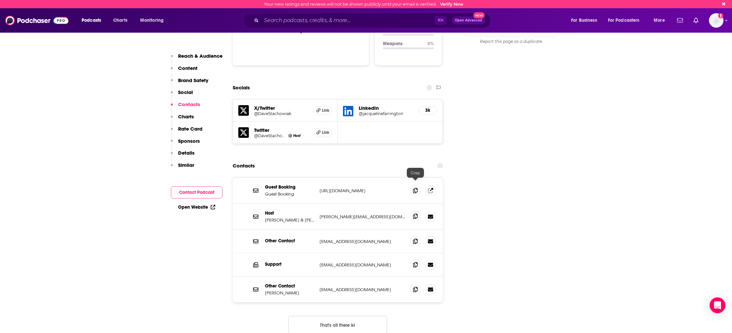
click at [417, 213] on icon at bounding box center [415, 215] width 5 height 5
click at [295, 23] on input "Search podcasts, credits, & more..." at bounding box center [347, 20] width 173 height 11
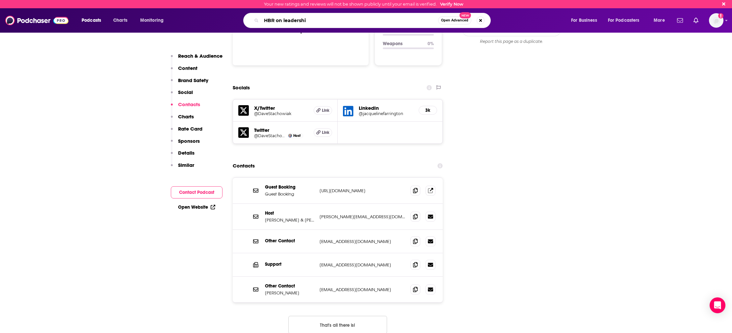
type input "HBR on leadership"
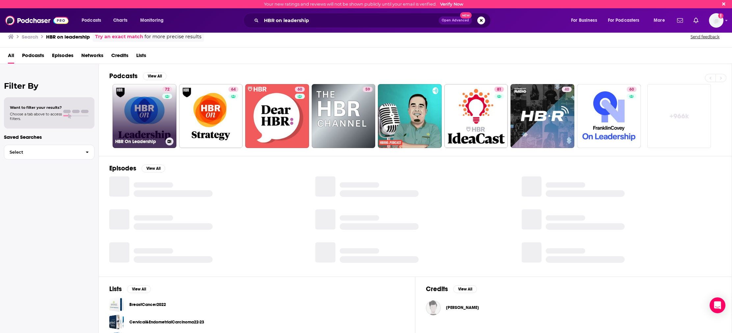
click at [142, 112] on link "72 HBR On Leadership" at bounding box center [145, 116] width 64 height 64
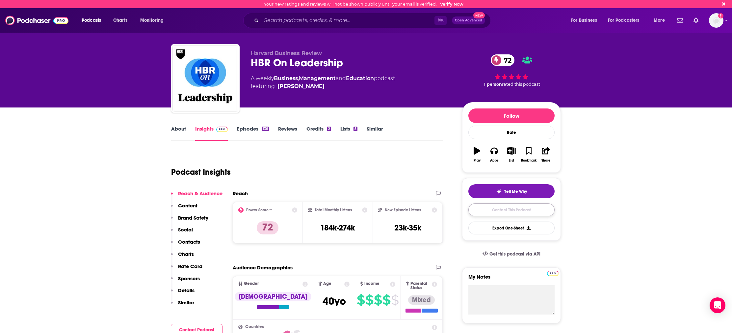
click at [518, 212] on link "Contact This Podcast" at bounding box center [512, 209] width 86 height 13
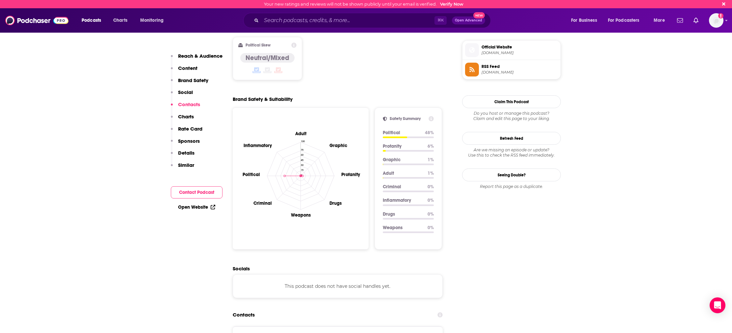
scroll to position [515, 0]
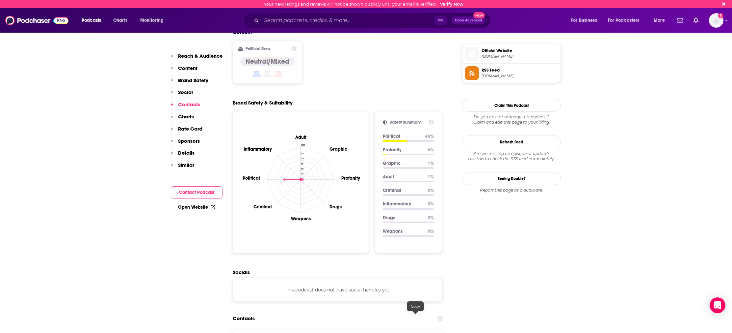
click at [308, 22] on input "Search podcasts, credits, & more..." at bounding box center [347, 20] width 173 height 11
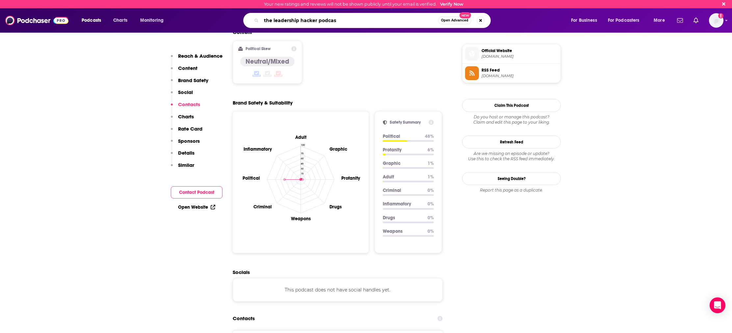
type input "the leadership hacker podcast"
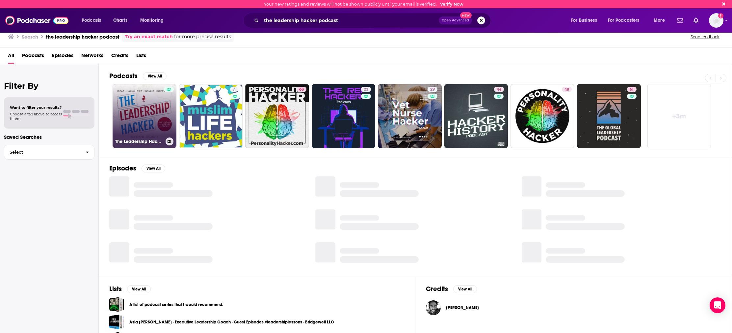
click at [126, 111] on link "The Leadership Hacker Podcast" at bounding box center [145, 116] width 64 height 64
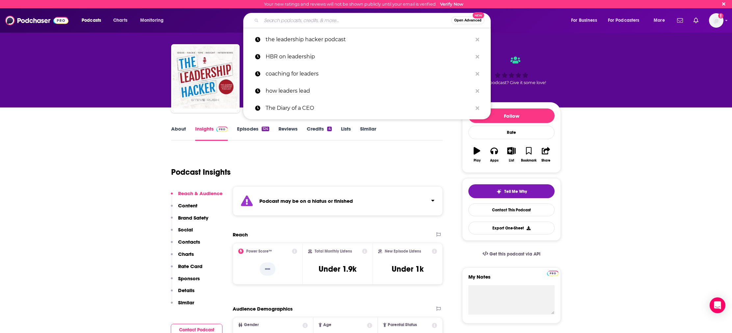
click at [292, 18] on input "Search podcasts, credits, & more..." at bounding box center [356, 20] width 190 height 11
paste input "Leadership Biz Cafe with Tanveer Naseer"
type input "Leadership Biz Cafe with Tanveer Naseer"
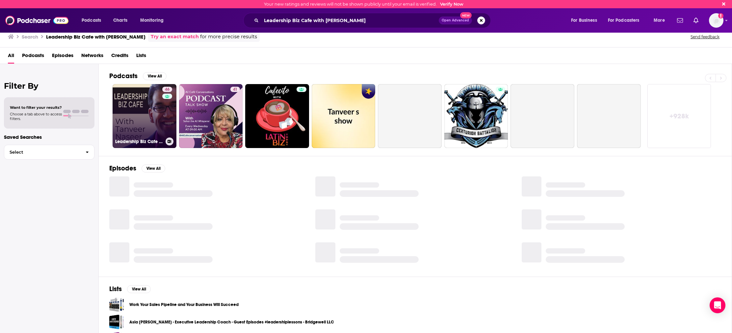
click at [134, 114] on link "46 Leadership Biz Cafe with Tanveer Naseer" at bounding box center [145, 116] width 64 height 64
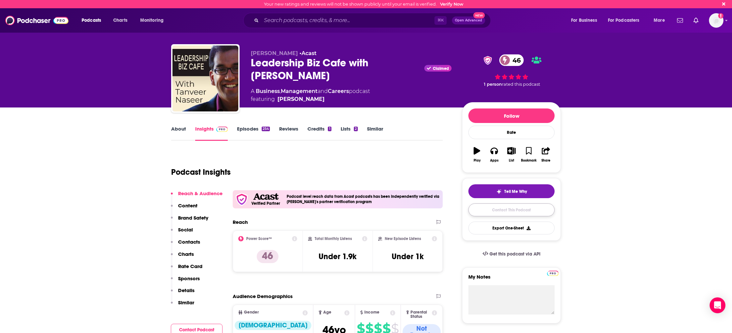
click at [529, 213] on link "Contact This Podcast" at bounding box center [512, 209] width 86 height 13
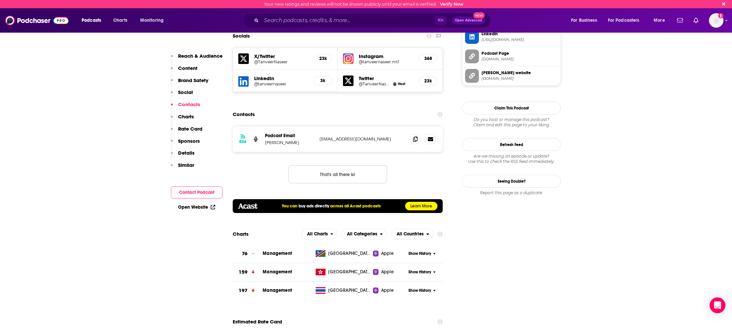
scroll to position [636, 0]
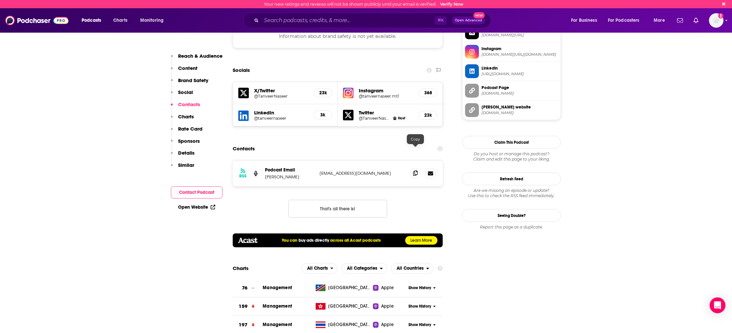
click at [415, 170] on icon at bounding box center [415, 172] width 5 height 5
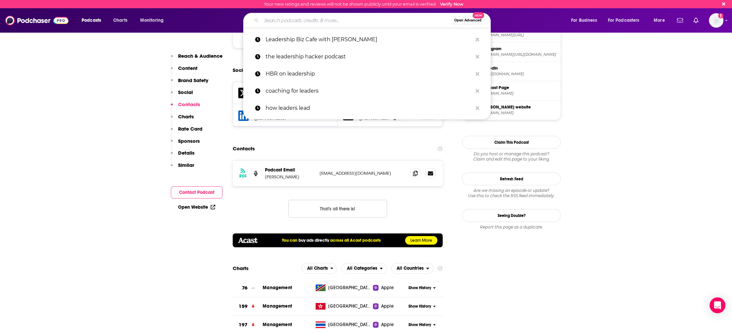
click at [319, 20] on input "Search podcasts, credits, & more..." at bounding box center [356, 20] width 190 height 11
paste input "The Workplace Podcast in association with YellowWood"
type input "The Workplace Podcast in association with YellowWood"
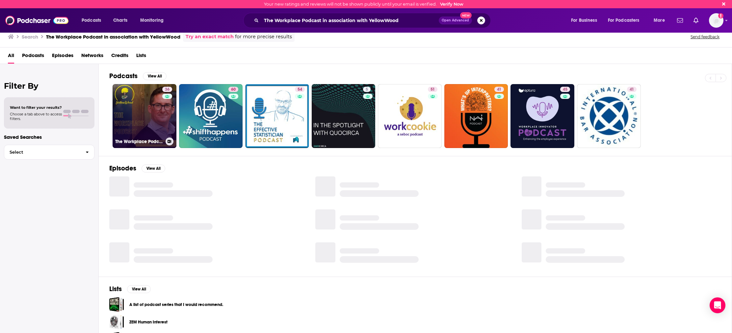
click at [130, 104] on link "36 The Workplace Podcast in association with YellowWood" at bounding box center [145, 116] width 64 height 64
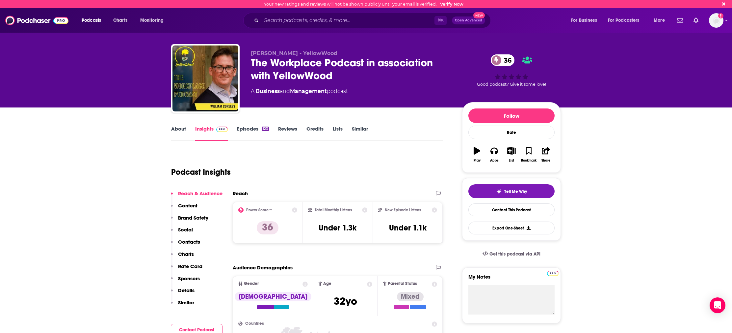
drag, startPoint x: 321, startPoint y: 155, endPoint x: 315, endPoint y: 154, distance: 6.3
click at [315, 154] on div "Podcast Insights" at bounding box center [304, 168] width 266 height 34
click at [514, 211] on link "Contact This Podcast" at bounding box center [512, 209] width 86 height 13
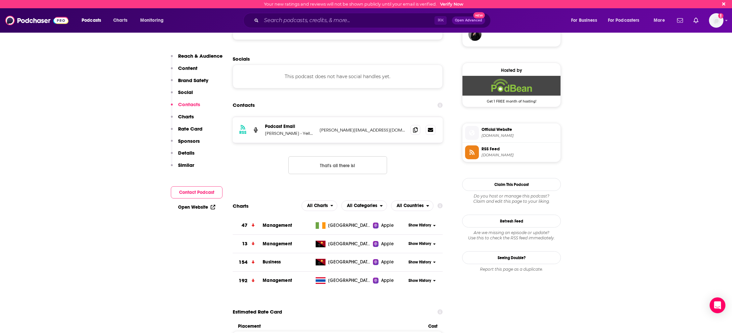
scroll to position [495, 0]
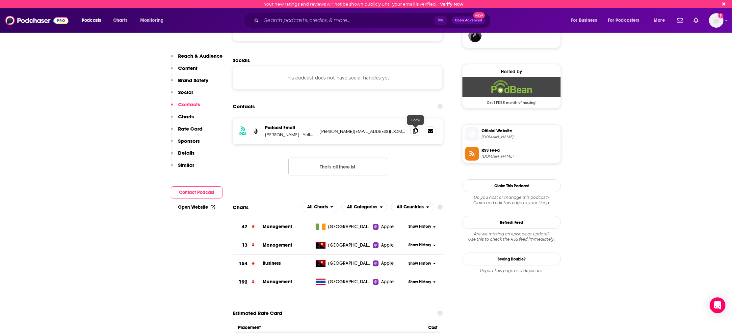
click at [417, 131] on icon at bounding box center [415, 130] width 5 height 5
click at [286, 135] on p "William Corless - YellowWood" at bounding box center [289, 135] width 49 height 6
click at [297, 136] on p "William Corless - YellowWood" at bounding box center [289, 135] width 49 height 6
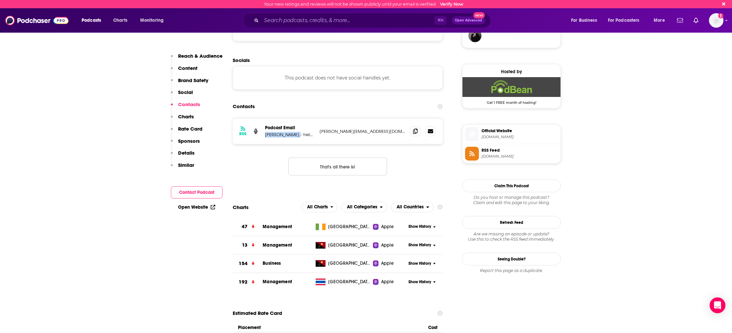
drag, startPoint x: 294, startPoint y: 135, endPoint x: 265, endPoint y: 135, distance: 28.6
click at [265, 135] on p "William Corless - YellowWood" at bounding box center [289, 135] width 49 height 6
click at [294, 135] on p "William Corless - YellowWood" at bounding box center [289, 135] width 49 height 6
drag, startPoint x: 297, startPoint y: 134, endPoint x: 260, endPoint y: 137, distance: 37.3
click at [260, 137] on div "RSS Podcast Email William Corless - YellowWood william@yellowwood.ie william@ye…" at bounding box center [338, 131] width 210 height 26
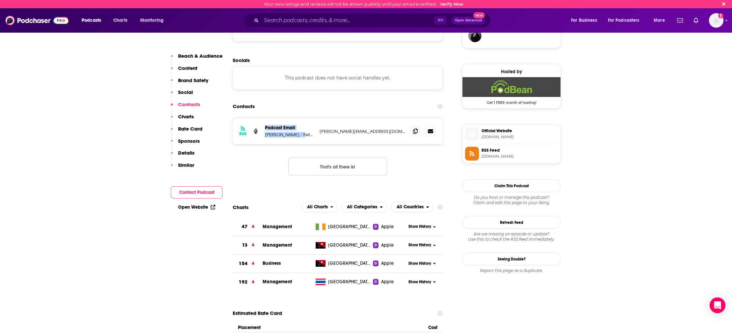
click at [267, 134] on p "William Corless - YellowWood" at bounding box center [289, 135] width 49 height 6
drag, startPoint x: 265, startPoint y: 135, endPoint x: 294, endPoint y: 136, distance: 29.0
click at [294, 136] on p "William Corless - YellowWood" at bounding box center [289, 135] width 49 height 6
click at [295, 136] on p "William Corless - YellowWood" at bounding box center [289, 135] width 49 height 6
click at [295, 135] on p "William Corless - YellowWood" at bounding box center [289, 135] width 49 height 6
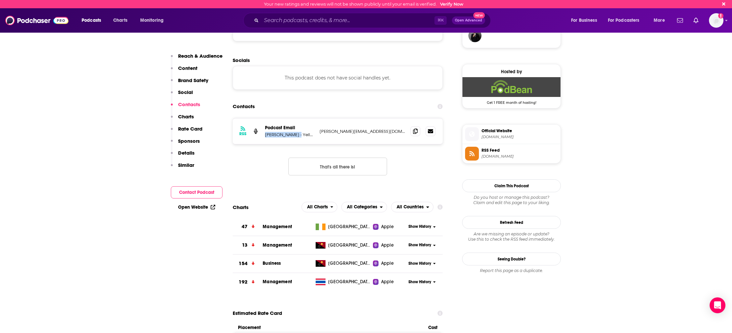
drag, startPoint x: 295, startPoint y: 136, endPoint x: 299, endPoint y: 128, distance: 8.3
click at [265, 137] on p "William Corless - YellowWood" at bounding box center [289, 135] width 49 height 6
copy p "William Corless"
click at [327, 104] on div "Contacts" at bounding box center [338, 106] width 210 height 13
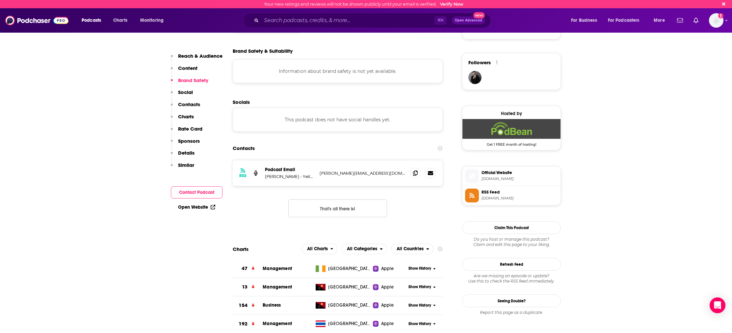
scroll to position [457, 0]
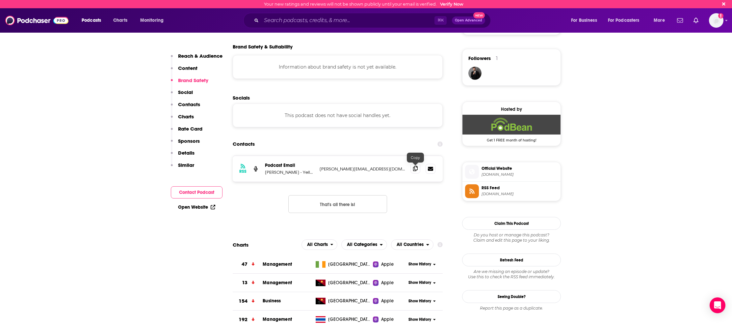
click at [412, 169] on span at bounding box center [416, 168] width 10 height 10
click at [272, 25] on input "Search podcasts, credits, & more..." at bounding box center [347, 20] width 173 height 11
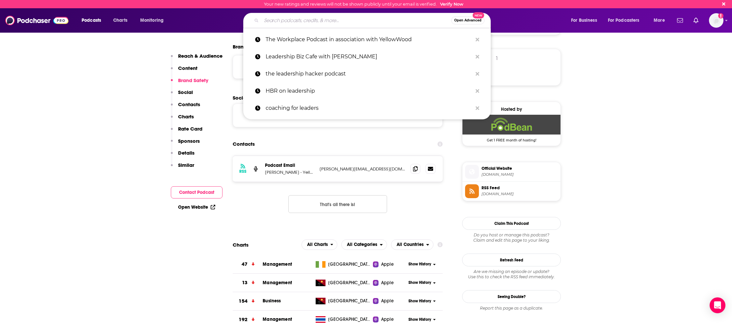
paste input "Transform Your Workplace"
type input "Transform Your Workplace"
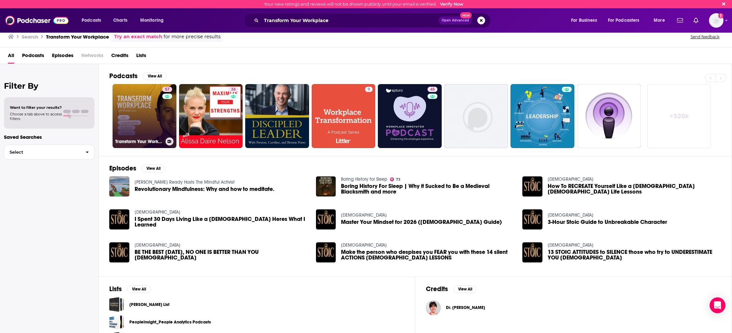
click at [137, 115] on link "57 Transform Your Workplace" at bounding box center [145, 116] width 64 height 64
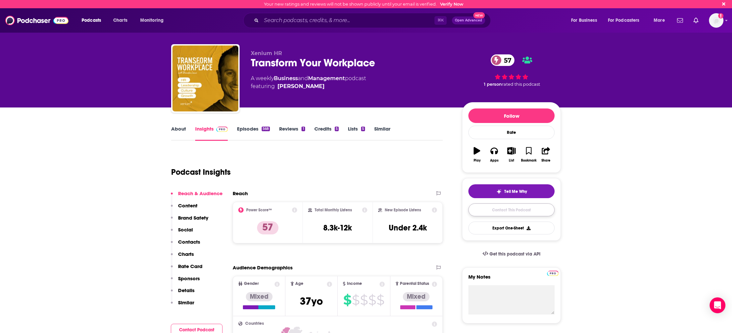
click at [488, 210] on link "Contact This Podcast" at bounding box center [512, 209] width 86 height 13
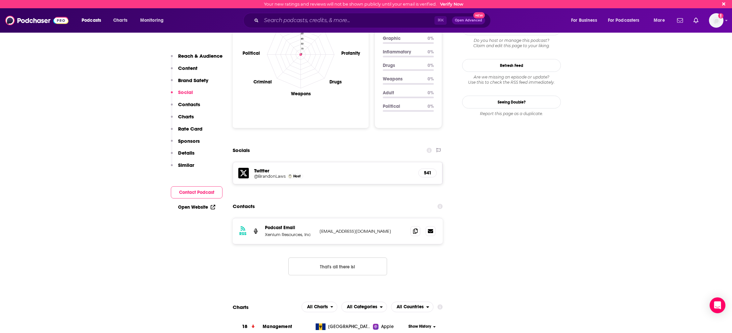
scroll to position [644, 0]
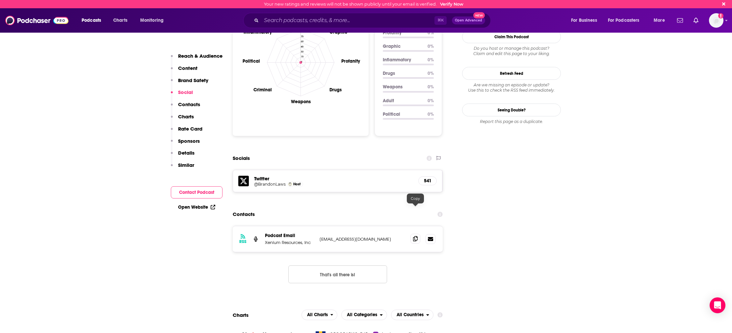
click at [416, 236] on icon at bounding box center [415, 238] width 5 height 5
click at [278, 26] on div "⌘ K Open Advanced New" at bounding box center [367, 20] width 248 height 15
click at [274, 20] on input "Search podcasts, credits, & more..." at bounding box center [347, 20] width 173 height 11
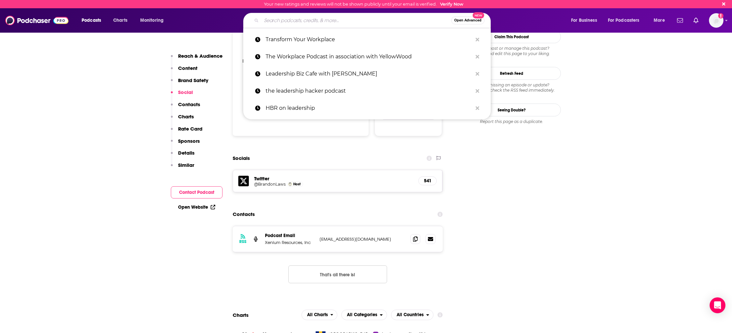
paste input "Maxwell Leadership Podcast"
type input "Maxwell Leadership Podcast"
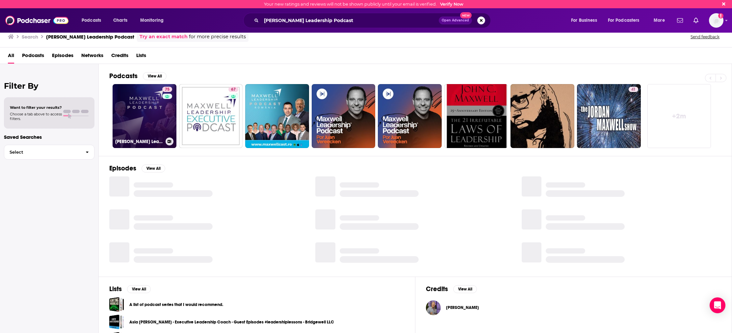
click at [137, 120] on link "75 Maxwell Leadership Podcast" at bounding box center [145, 116] width 64 height 64
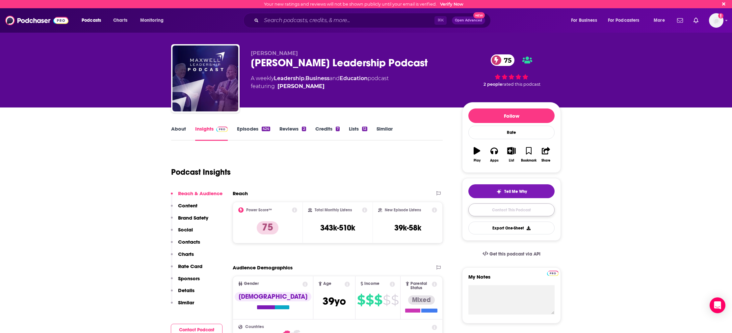
click at [525, 214] on link "Contact This Podcast" at bounding box center [512, 209] width 86 height 13
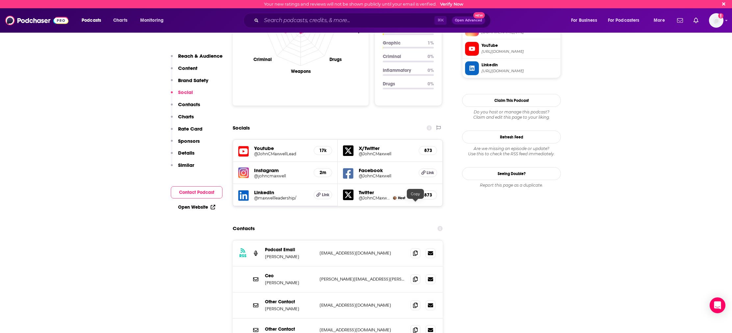
scroll to position [678, 0]
click at [415, 249] on icon at bounding box center [415, 251] width 5 height 5
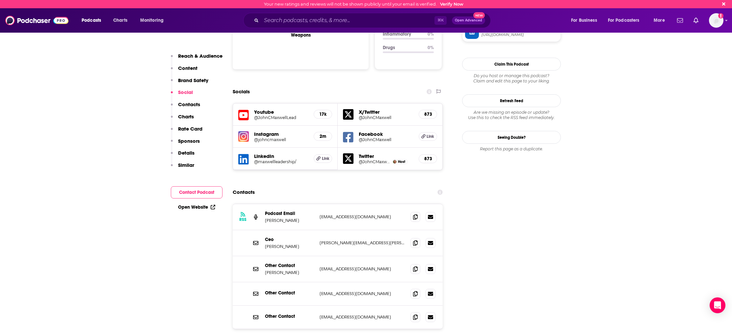
scroll to position [720, 0]
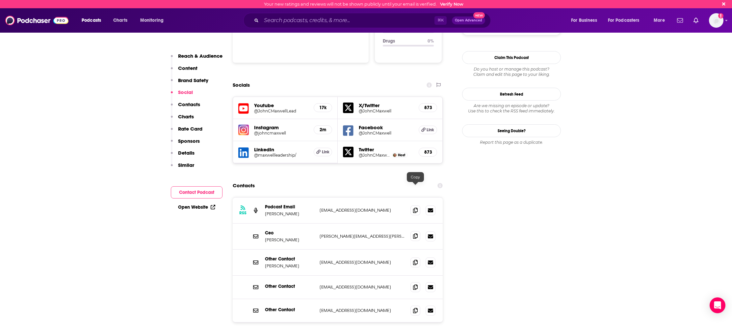
click at [413, 233] on icon at bounding box center [415, 235] width 5 height 5
click at [291, 19] on input "Search podcasts, credits, & more..." at bounding box center [347, 20] width 173 height 11
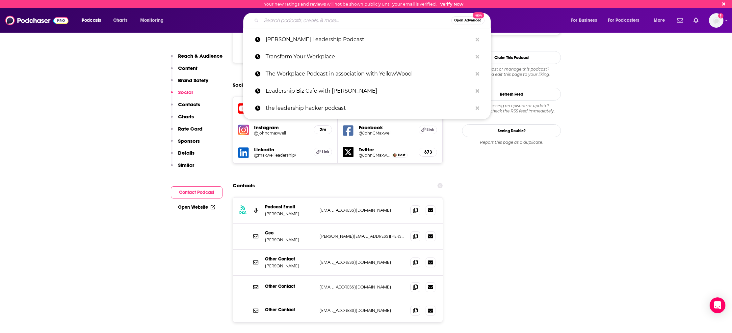
paste input "The Strategy Skills Podcast"
type input "The Strategy Skills Podcast"
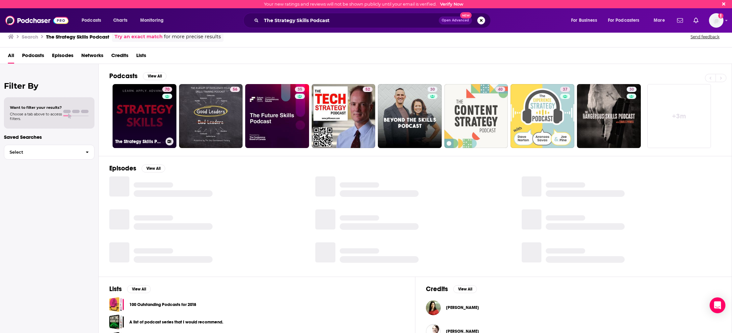
click at [139, 120] on link "70 The Strategy Skills Podcast: Strategy | Leadership | Critical Thinking | Pro…" at bounding box center [145, 116] width 64 height 64
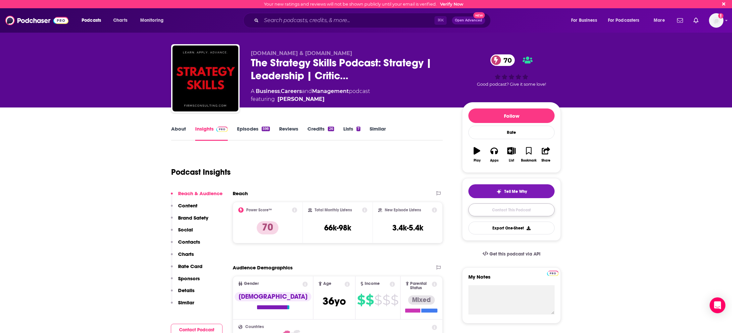
click at [539, 208] on link "Contact This Podcast" at bounding box center [512, 209] width 86 height 13
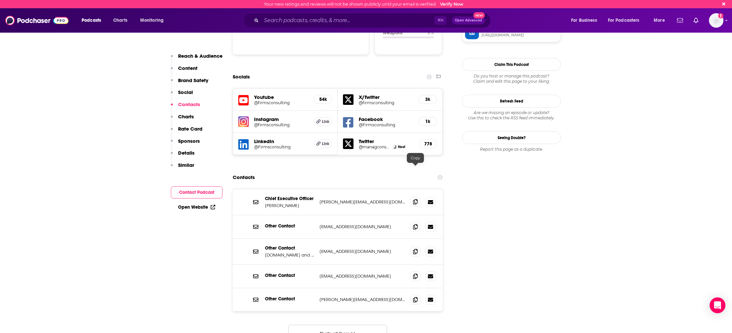
scroll to position [712, 0]
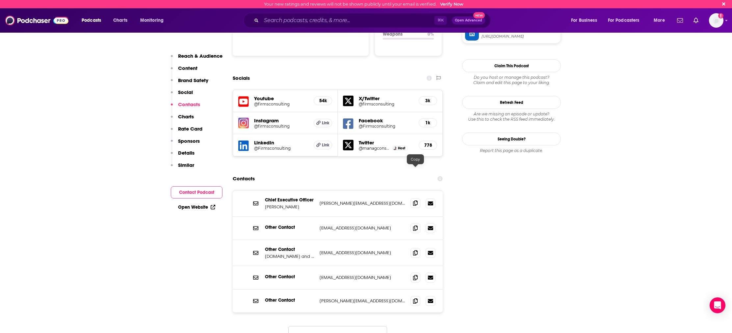
click at [414, 200] on icon at bounding box center [415, 202] width 5 height 5
click at [284, 204] on p "Kristina Safarova" at bounding box center [289, 207] width 49 height 6
copy p "Kristina Safarova"
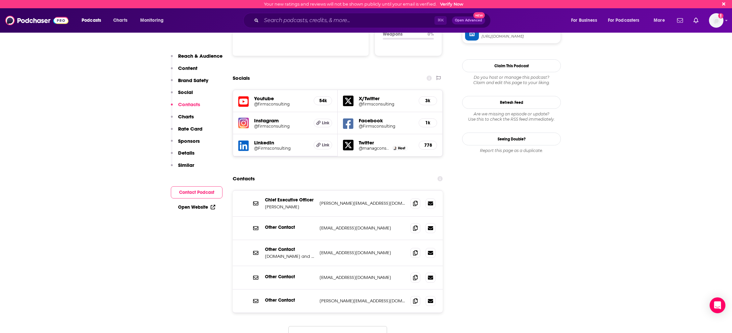
click at [299, 23] on input "Search podcasts, credits, & more..." at bounding box center [347, 20] width 173 height 11
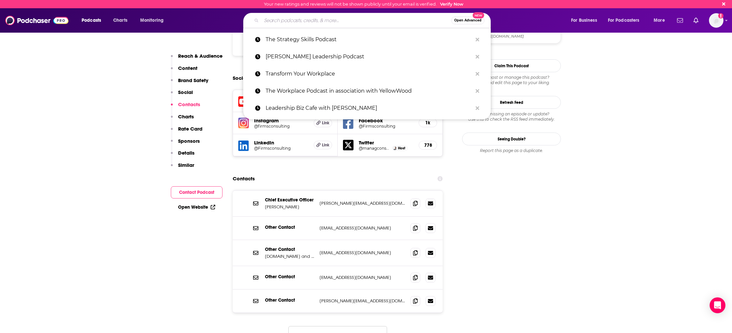
paste input "HBR On Leadership"
type input "HBR On Leadership"
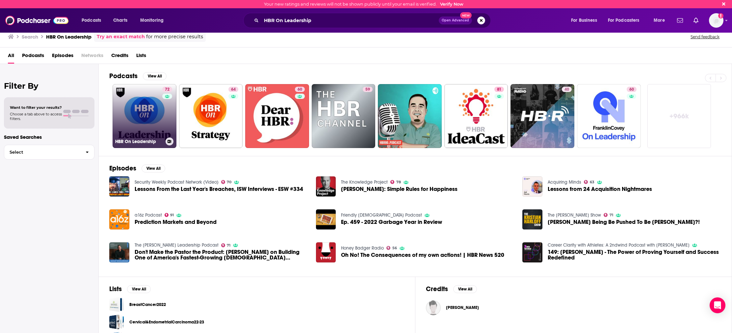
click at [137, 117] on link "72 HBR On Leadership" at bounding box center [145, 116] width 64 height 64
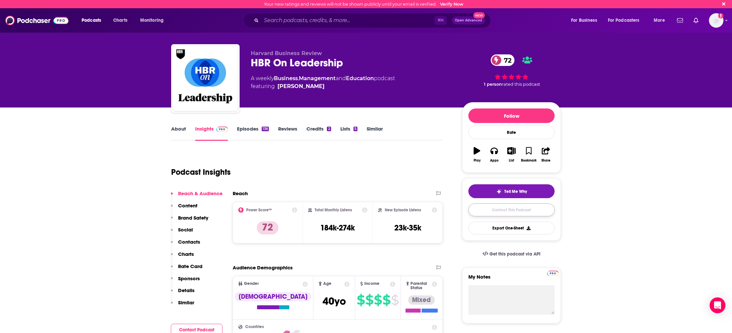
click at [497, 215] on link "Contact This Podcast" at bounding box center [512, 209] width 86 height 13
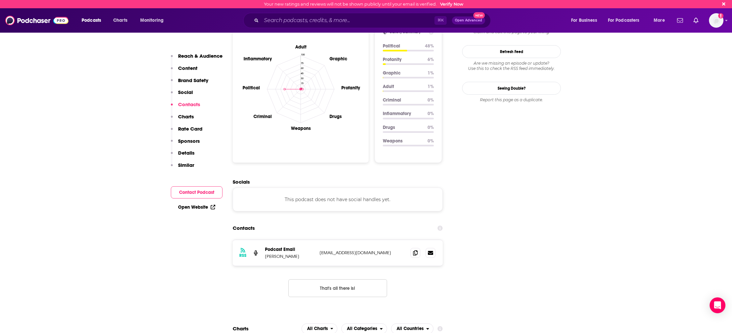
scroll to position [591, 0]
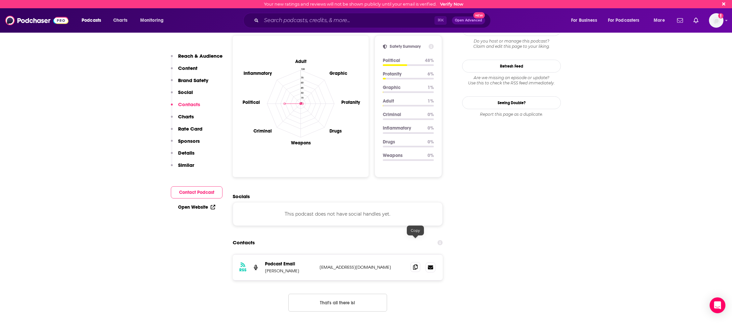
click at [412, 262] on span at bounding box center [416, 267] width 10 height 10
click at [325, 23] on input "Search podcasts, credits, & more..." at bounding box center [347, 20] width 173 height 11
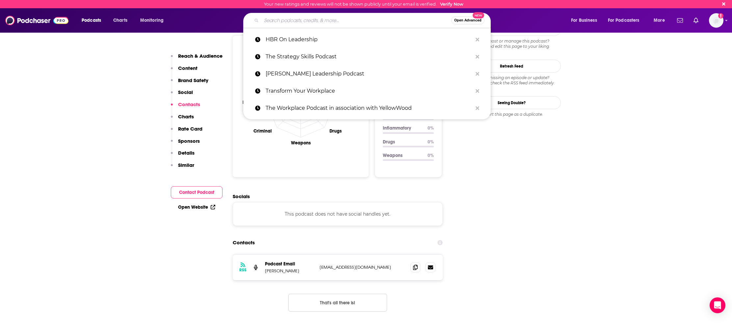
paste input "Future Ready Leadership With Jacob Morgan"
type input "Future Ready Leadership With Jacob Morgan"
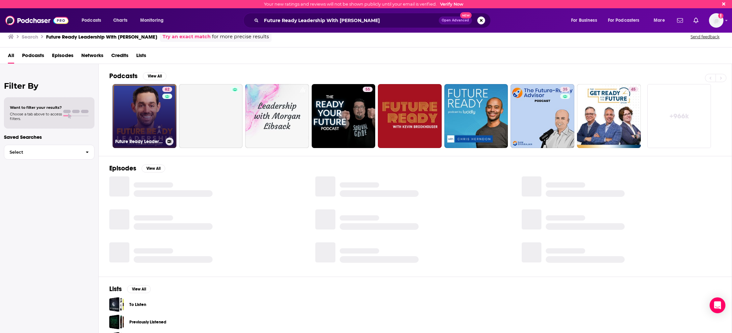
click at [121, 112] on link "62 Future Ready Leadership With Jacob Morgan" at bounding box center [145, 116] width 64 height 64
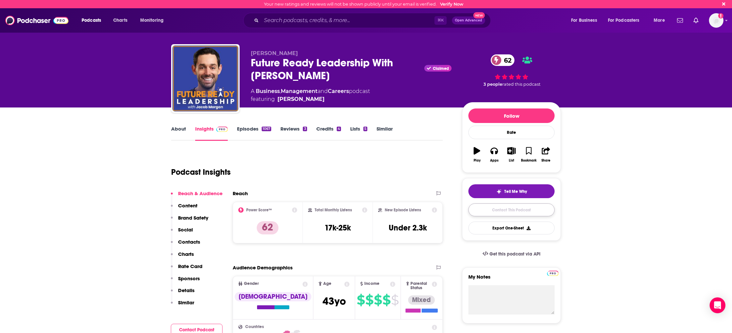
click at [504, 209] on link "Contact This Podcast" at bounding box center [512, 209] width 86 height 13
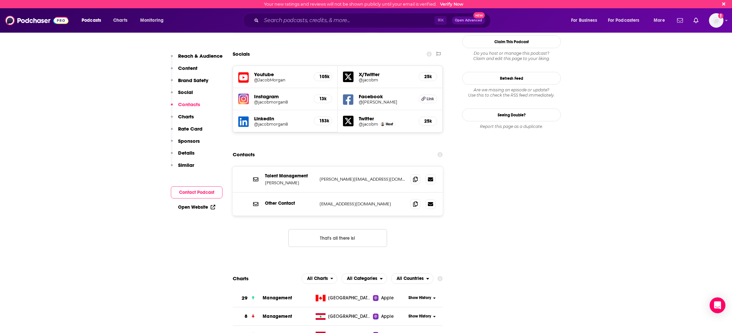
scroll to position [736, 0]
click at [417, 176] on icon at bounding box center [415, 178] width 5 height 5
click at [334, 20] on input "Search podcasts, credits, & more..." at bounding box center [347, 20] width 173 height 11
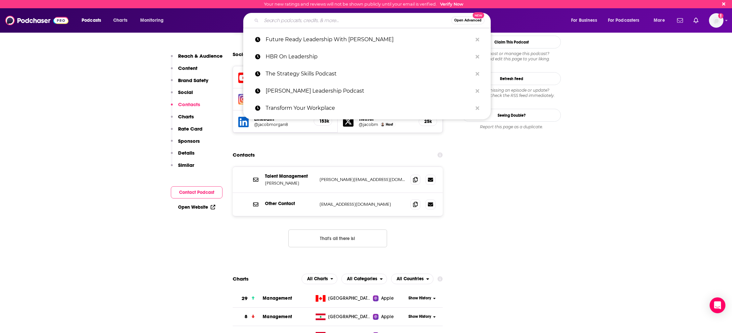
paste input "C-Suite Perspectives"
type input "C-Suite Perspectives"
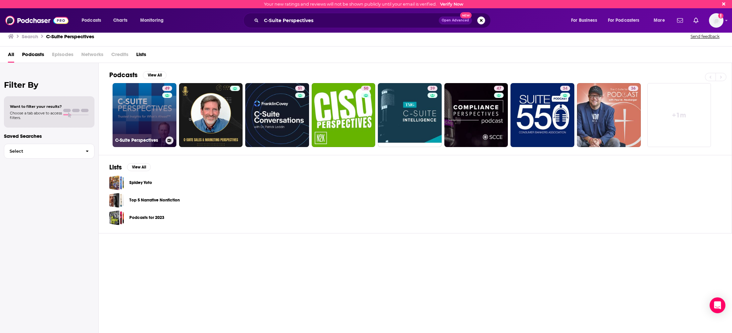
click at [140, 99] on link "49 C-Suite Perspectives" at bounding box center [145, 115] width 64 height 64
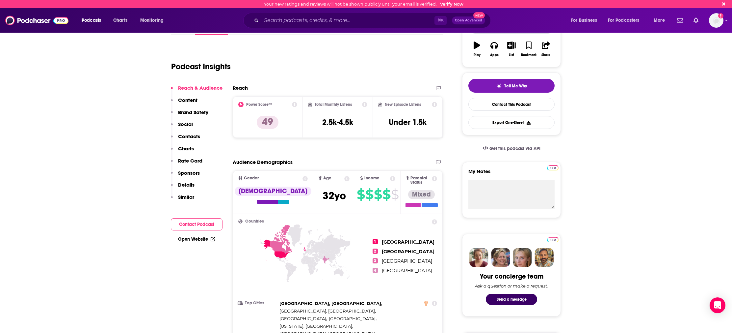
scroll to position [126, 0]
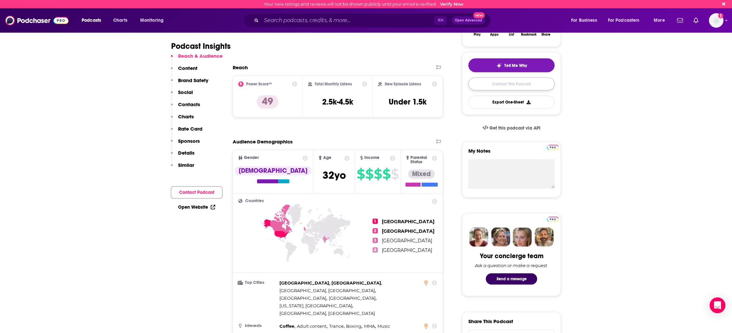
click at [499, 89] on link "Contact This Podcast" at bounding box center [512, 83] width 86 height 13
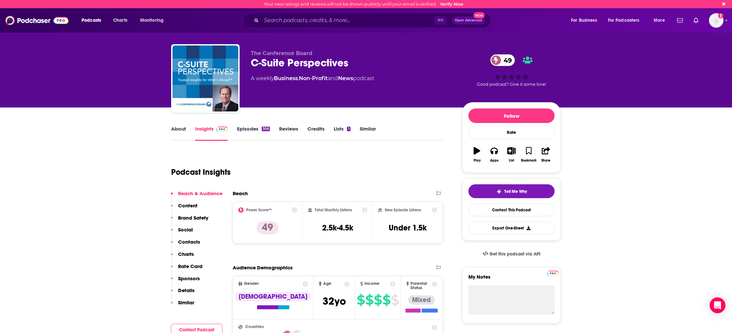
click at [189, 132] on div "About" at bounding box center [183, 132] width 24 height 15
click at [179, 130] on link "About" at bounding box center [178, 132] width 15 height 15
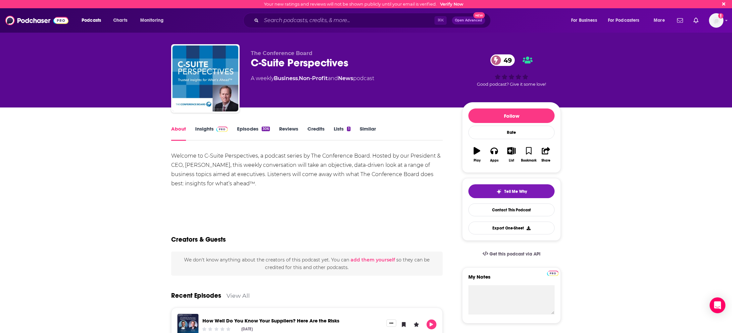
click at [347, 176] on div "Welcome to C-Suite Perspectives, a podcast series by The Conference Board. Host…" at bounding box center [307, 169] width 272 height 37
click at [290, 178] on div "Welcome to C-Suite Perspectives, a podcast series by The Conference Board. Host…" at bounding box center [307, 169] width 272 height 37
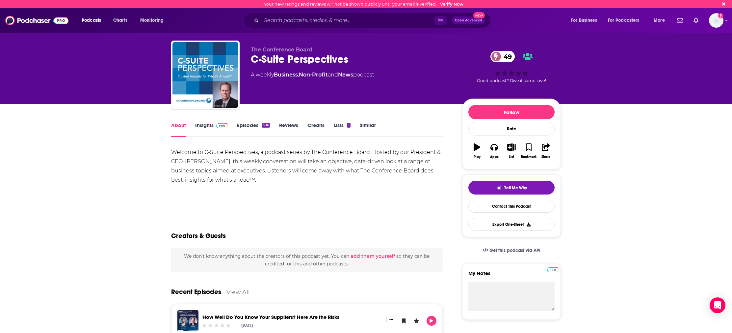
drag, startPoint x: 219, startPoint y: 159, endPoint x: 218, endPoint y: 165, distance: 5.4
click at [219, 161] on div "Welcome to C-Suite Perspectives, a podcast series by The Conference Board. Host…" at bounding box center [307, 166] width 272 height 37
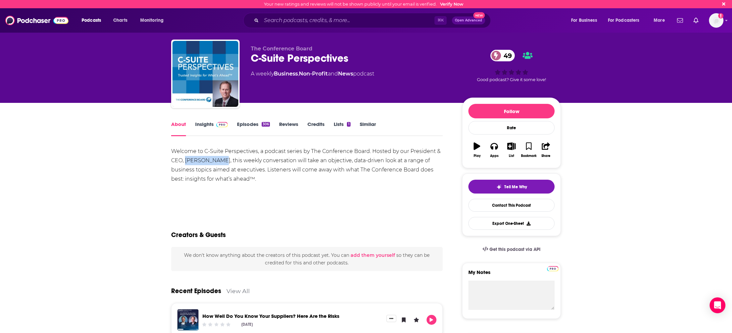
drag, startPoint x: 219, startPoint y: 161, endPoint x: 185, endPoint y: 164, distance: 34.7
click at [185, 164] on div "Welcome to C-Suite Perspectives, a podcast series by The Conference Board. Host…" at bounding box center [307, 165] width 272 height 37
copy div "Steve Odland"
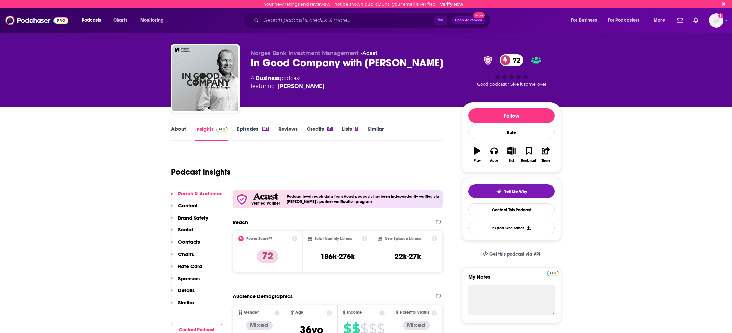
scroll to position [1, 0]
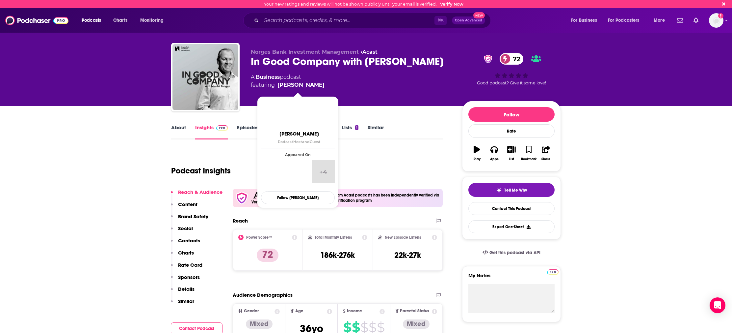
drag, startPoint x: 324, startPoint y: 93, endPoint x: 278, endPoint y: 85, distance: 46.8
click at [278, 85] on div "Norges Bank Investment Management • Acast In Good Company with [PERSON_NAME] 72…" at bounding box center [351, 75] width 201 height 53
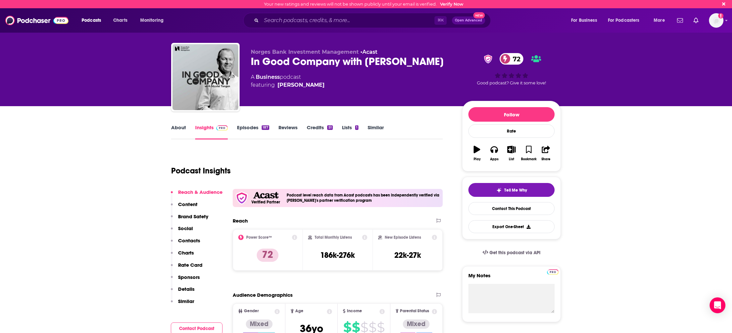
copy link "[PERSON_NAME]"
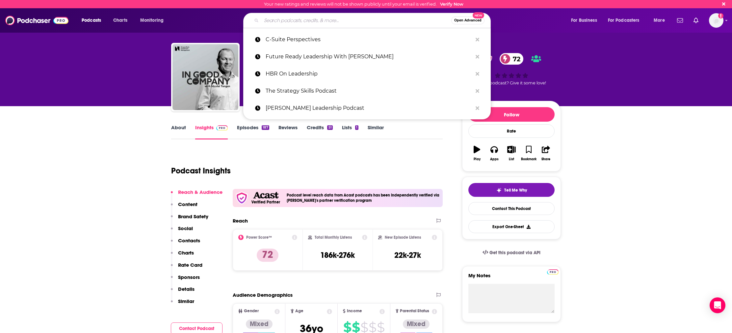
click at [282, 21] on input "Search podcasts, credits, & more..." at bounding box center [356, 20] width 190 height 11
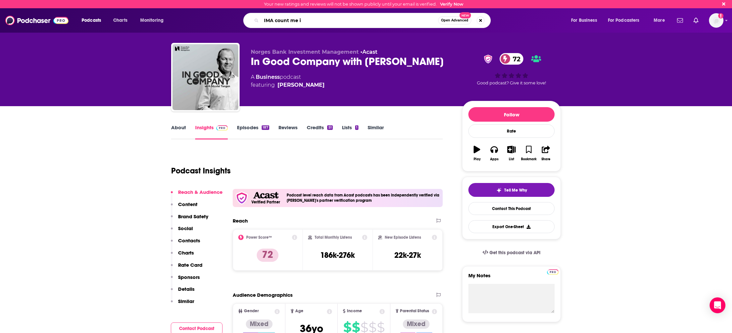
type input "IMA count me in"
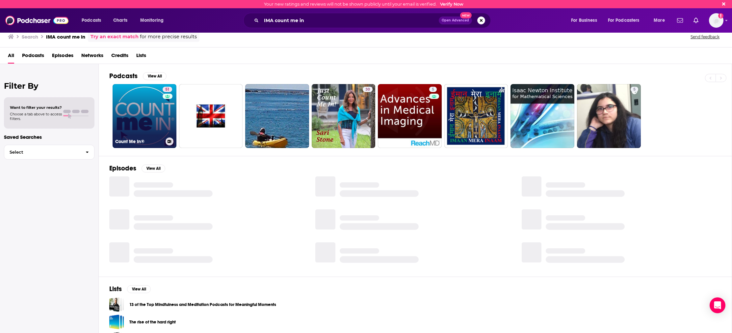
click at [141, 105] on link "51 Count Me In®" at bounding box center [145, 116] width 64 height 64
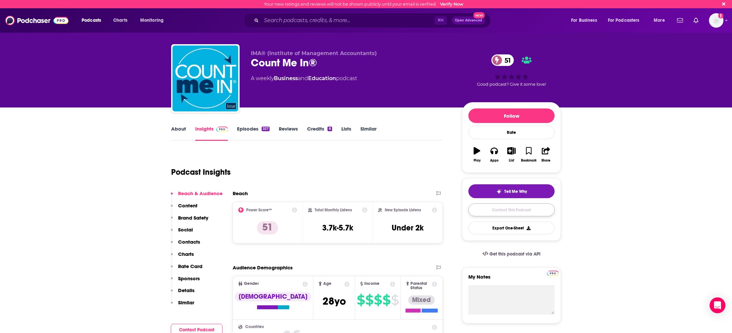
click at [491, 211] on link "Contact This Podcast" at bounding box center [512, 209] width 86 height 13
click at [176, 132] on link "About" at bounding box center [178, 132] width 15 height 15
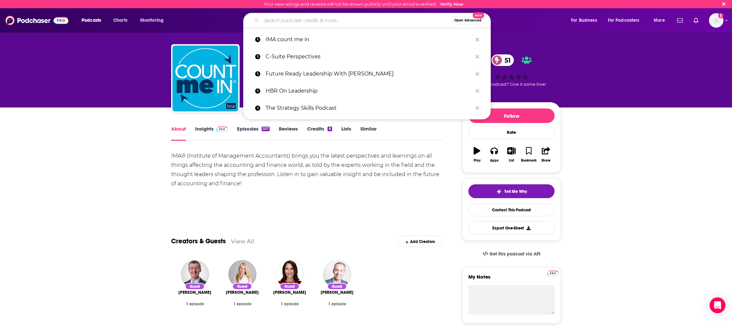
click at [289, 23] on input "Search podcasts, credits, & more..." at bounding box center [356, 20] width 190 height 11
paste input "The M&A Science Podcast"
type input "The M&A Science Podcast"
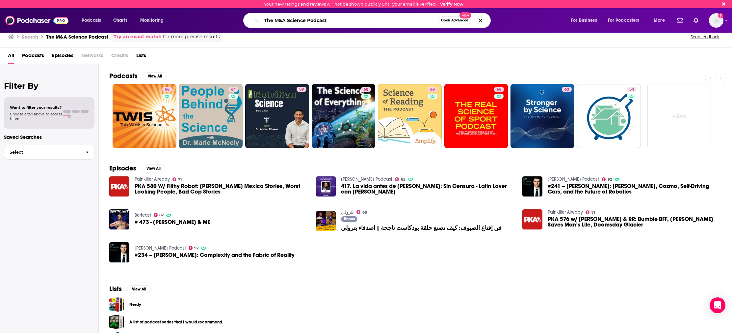
click at [329, 18] on input "The M&A Science Podcast" at bounding box center [349, 20] width 177 height 11
type input "the dov baron show"
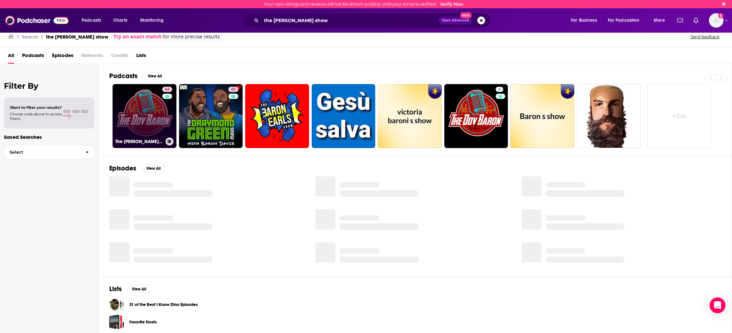
click at [134, 107] on link "64 The Dov Baron Show" at bounding box center [145, 116] width 64 height 64
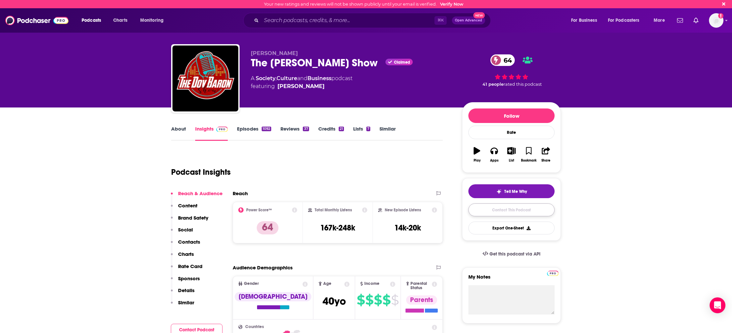
click at [518, 210] on link "Contact This Podcast" at bounding box center [512, 209] width 86 height 13
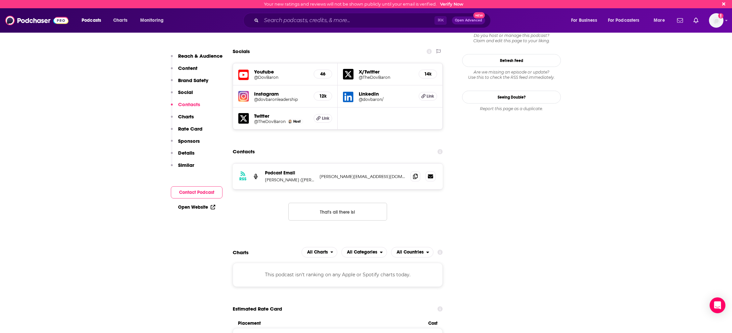
scroll to position [753, 0]
click at [296, 177] on p "Dov Baron (dov@dovbaron.com)" at bounding box center [289, 180] width 49 height 6
click at [298, 177] on p "Dov Baron (dov@dovbaron.com)" at bounding box center [289, 180] width 49 height 6
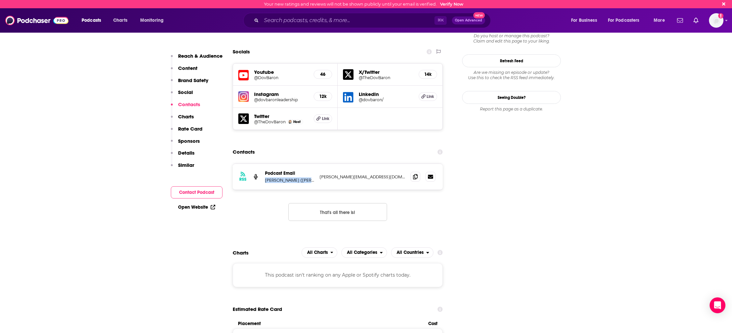
copy p "Dov Baron (dov@dovbaron.com)"
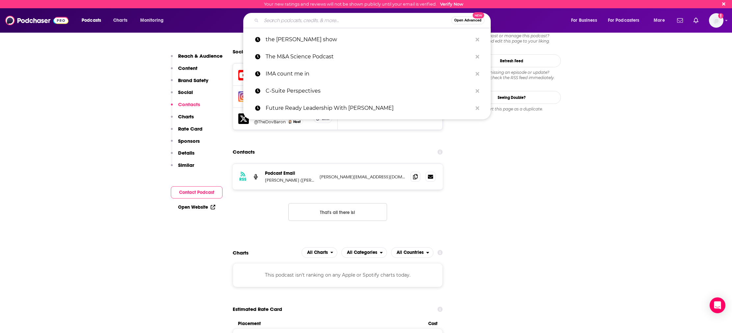
click at [295, 16] on input "Search podcasts, credits, & more..." at bounding box center [356, 20] width 190 height 11
paste input "The Accounting Podcast"
type input "The Accounting Podcast"
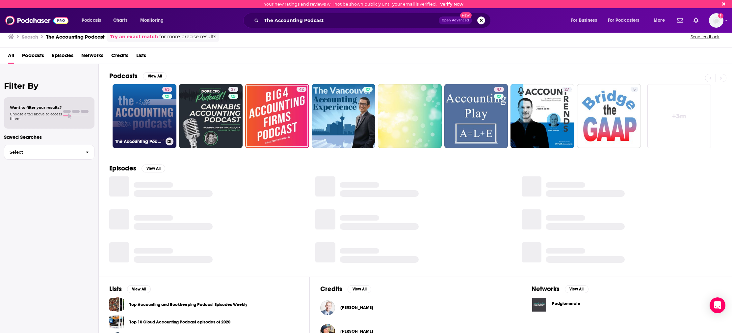
click at [132, 113] on link "63 The Accounting Podcast" at bounding box center [145, 116] width 64 height 64
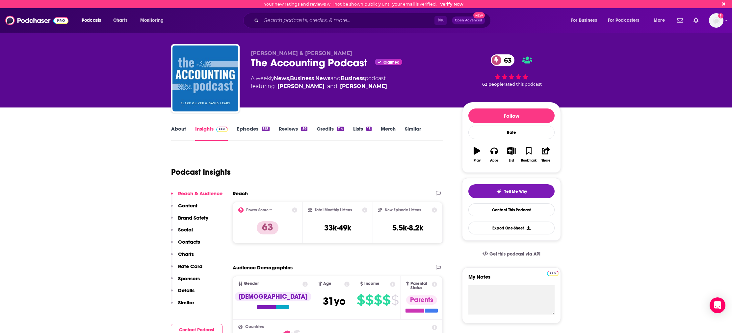
click at [270, 52] on span "Blake Oliver & David Leary" at bounding box center [301, 53] width 101 height 6
click at [271, 52] on span "Blake Oliver & David Leary" at bounding box center [301, 53] width 101 height 6
click at [284, 55] on span "Blake Oliver & David Leary" at bounding box center [301, 53] width 101 height 6
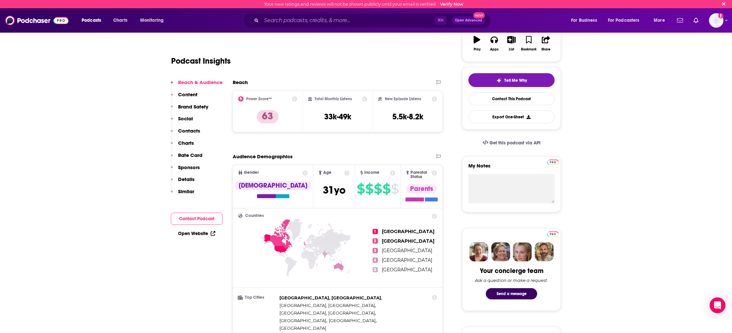
scroll to position [80, 0]
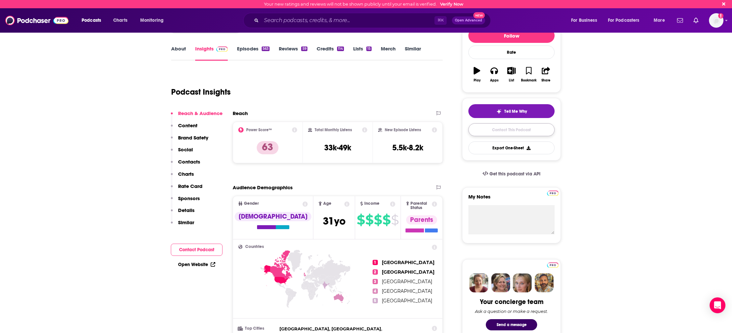
click at [490, 128] on link "Contact This Podcast" at bounding box center [512, 129] width 86 height 13
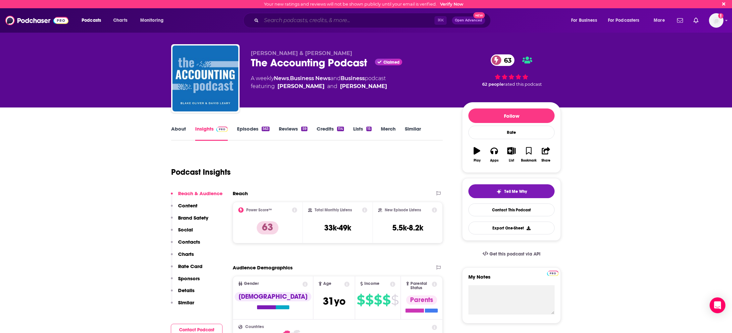
click at [332, 23] on input "Search podcasts, credits, & more..." at bounding box center [347, 20] width 173 height 11
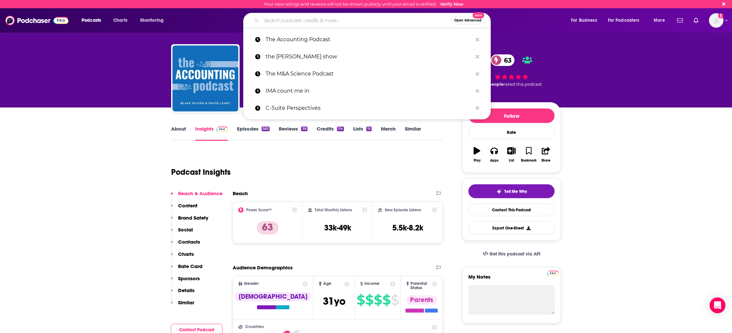
paste input "The Audit Podcast"
type input "The Audit Podcast"
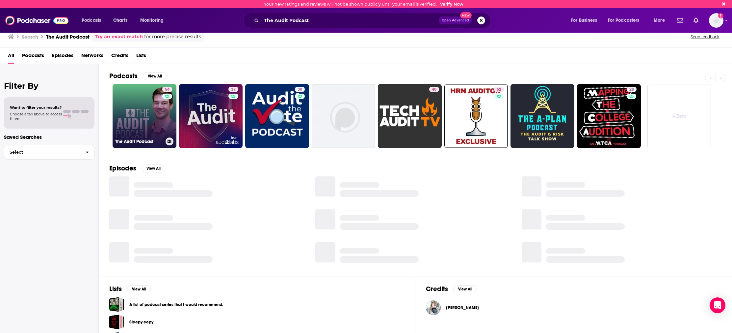
click at [141, 110] on link "54 The Audit Podcast" at bounding box center [145, 116] width 64 height 64
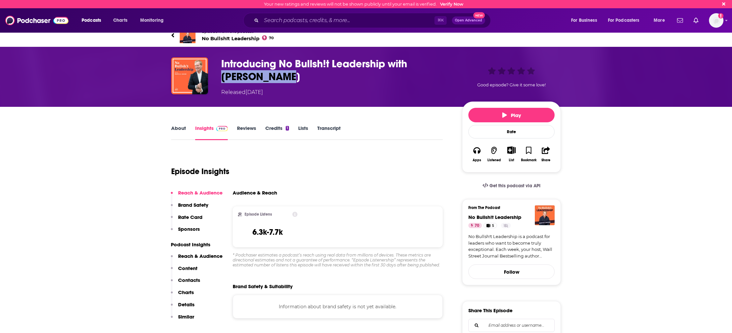
drag, startPoint x: 232, startPoint y: 75, endPoint x: 412, endPoint y: 69, distance: 179.9
click at [412, 69] on h3 "Introducing No Bullsh!t Leadership with [PERSON_NAME]" at bounding box center [336, 70] width 230 height 26
copy h3 "[PERSON_NAME]"
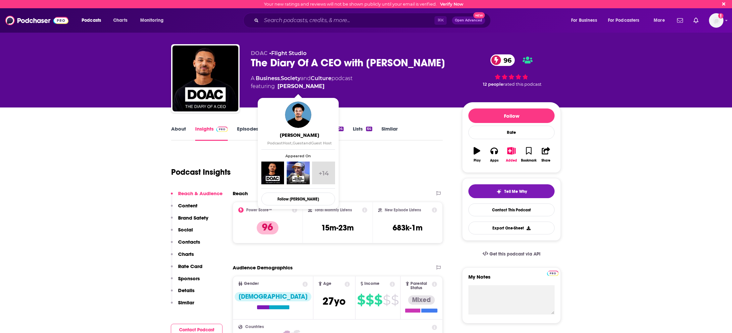
drag, startPoint x: 327, startPoint y: 91, endPoint x: 277, endPoint y: 89, distance: 50.1
click at [277, 89] on div "DOAC • Flight Studio The Diary Of A CEO with [PERSON_NAME] 96 A Business , Soci…" at bounding box center [351, 76] width 201 height 53
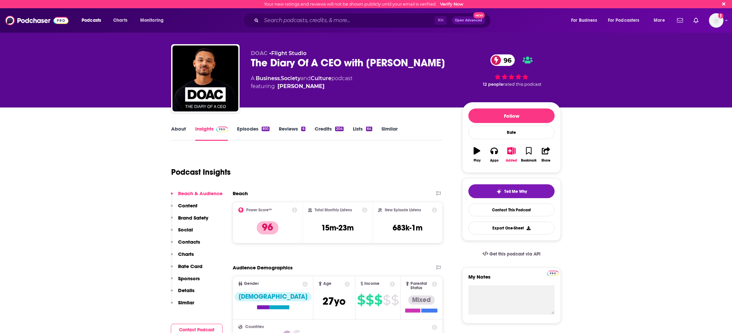
copy link "[PERSON_NAME]"
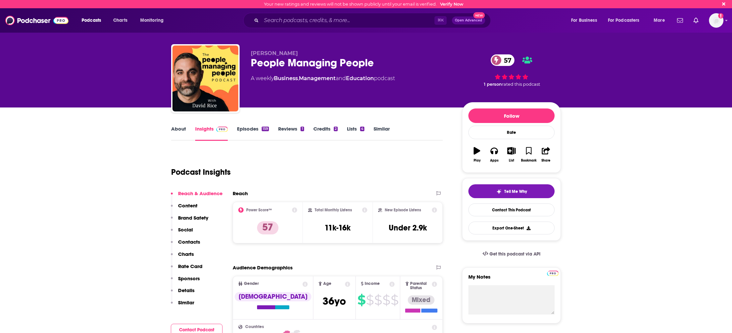
click at [269, 49] on div "[PERSON_NAME] People Managing People 57 A weekly Business , Management and Educ…" at bounding box center [366, 79] width 390 height 71
click at [268, 51] on span "[PERSON_NAME]" at bounding box center [274, 53] width 47 height 6
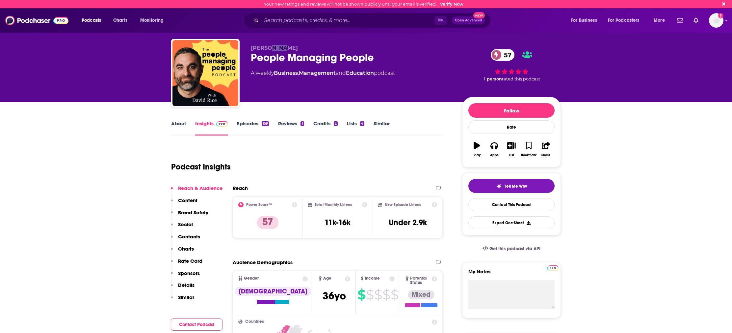
click at [268, 51] on span "[PERSON_NAME]" at bounding box center [274, 48] width 47 height 6
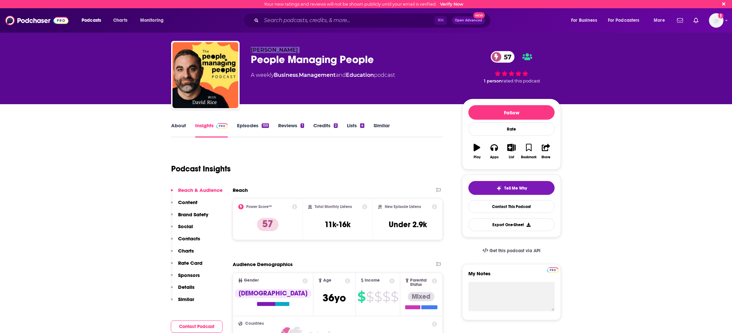
click at [268, 51] on span "[PERSON_NAME]" at bounding box center [274, 50] width 47 height 6
copy p "[PERSON_NAME]"
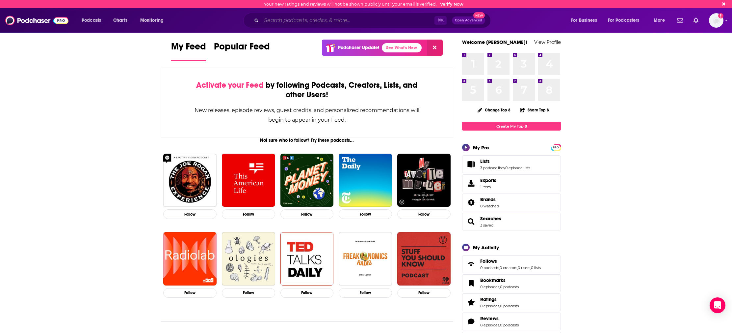
click at [325, 20] on input "Search podcasts, credits, & more..." at bounding box center [347, 20] width 173 height 11
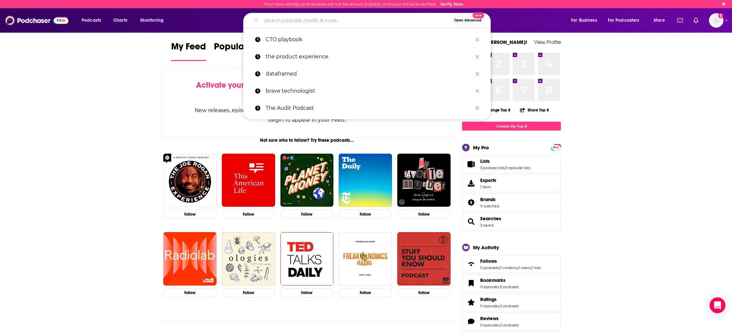
paste input "Uncapped with [PERSON_NAME]"
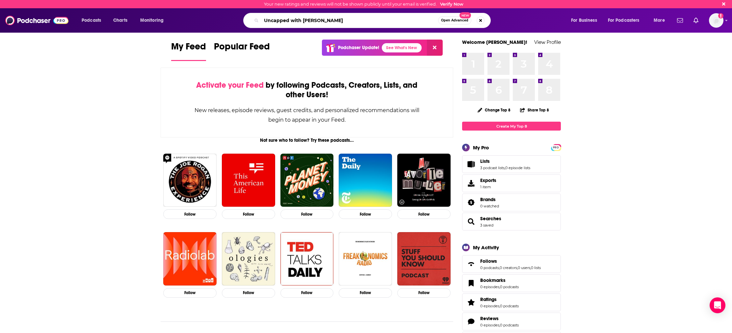
type input "Uncapped with [PERSON_NAME]"
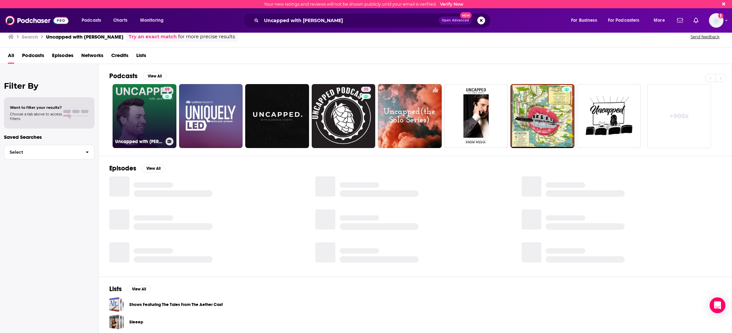
click at [135, 118] on link "59 Uncapped with [PERSON_NAME]" at bounding box center [145, 116] width 64 height 64
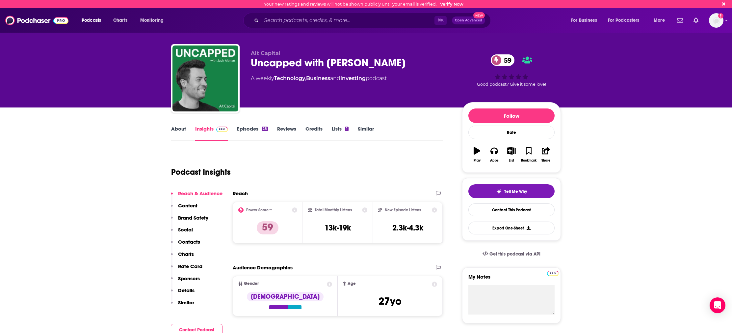
click at [366, 211] on icon at bounding box center [364, 209] width 5 height 5
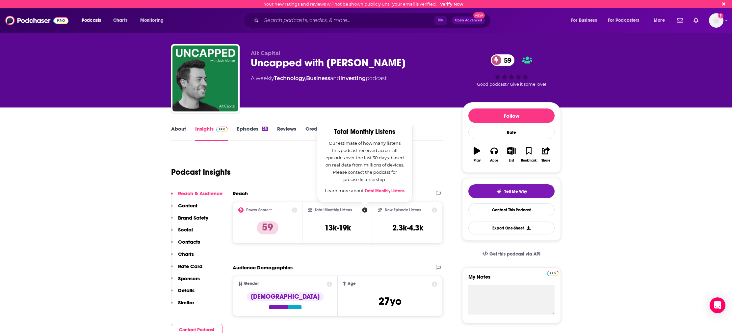
click at [293, 179] on div "Podcast Insights" at bounding box center [304, 168] width 266 height 34
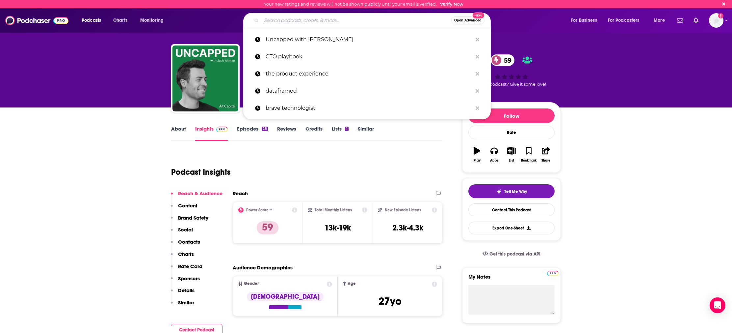
click at [275, 19] on input "Search podcasts, credits, & more..." at bounding box center [356, 20] width 190 height 11
paste input "So Money with [PERSON_NAME]"
type input "So Money with [PERSON_NAME]"
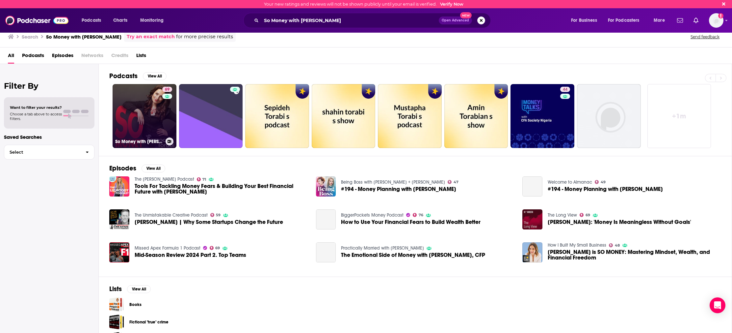
click at [153, 111] on link "69 So Money with Farnoosh Torabi" at bounding box center [145, 116] width 64 height 64
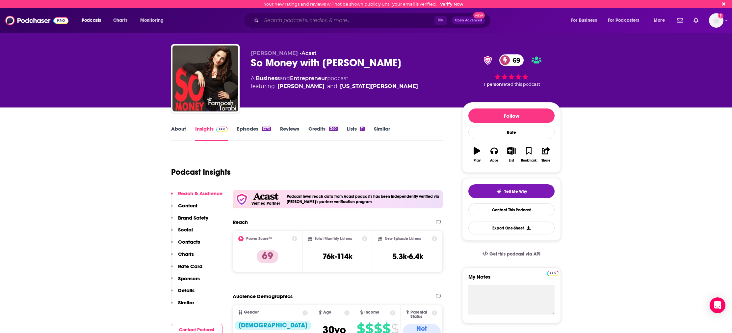
click at [312, 22] on input "Search podcasts, credits, & more..." at bounding box center [347, 20] width 173 height 11
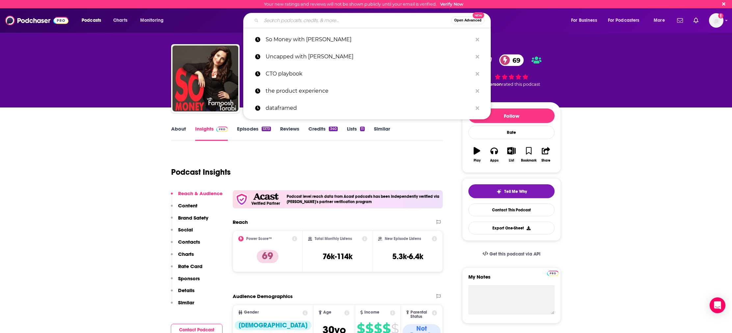
paste input "Young And Profiting with Hala Taha"
type input "Young And Profiting with Hala Taha"
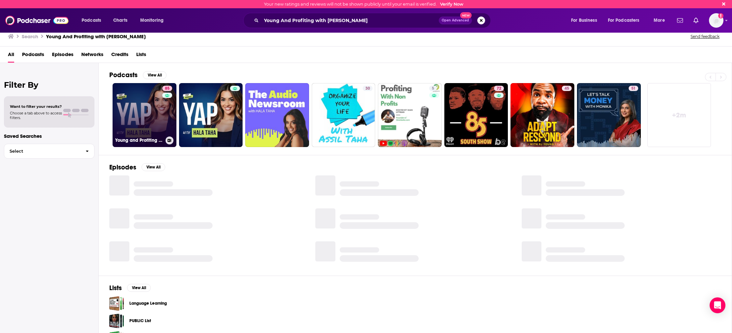
click at [142, 112] on link "85 Young and Profiting with Hala Taha (Entrepreneurship, Sales, Marketing)" at bounding box center [145, 115] width 64 height 64
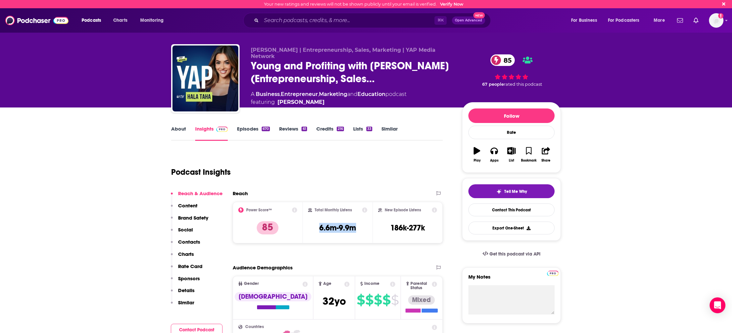
drag, startPoint x: 312, startPoint y: 229, endPoint x: 366, endPoint y: 233, distance: 53.9
click at [366, 233] on div "Total Monthly Listens 6.6m-9.9m" at bounding box center [338, 222] width 60 height 30
copy h3 "6.6m-9.9m"
click at [177, 133] on link "About" at bounding box center [178, 132] width 15 height 15
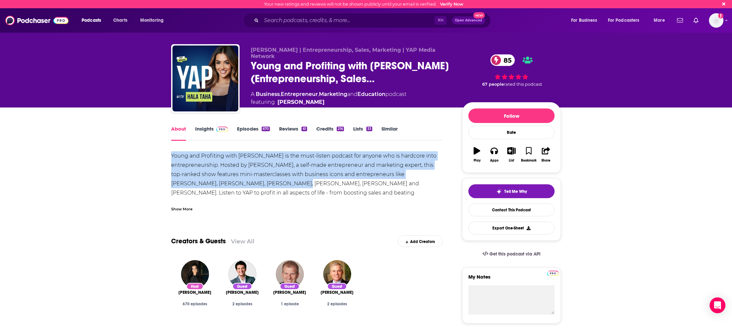
drag, startPoint x: 165, startPoint y: 151, endPoint x: 354, endPoint y: 160, distance: 189.6
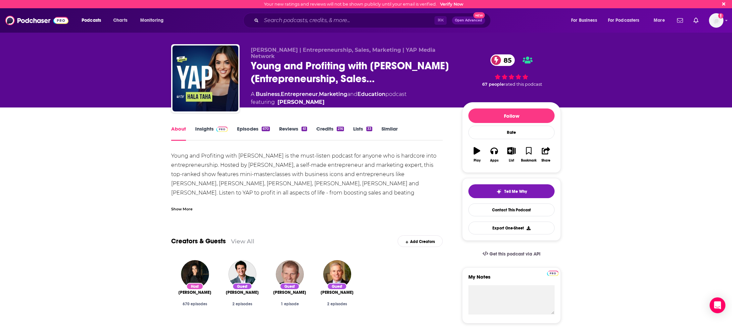
click at [341, 181] on div "Young and Profiting with Hala Taha is the must-listen podcast for anyone who is…" at bounding box center [307, 197] width 272 height 92
click at [175, 167] on div "Young and Profiting with Hala Taha is the must-listen podcast for anyone who is…" at bounding box center [307, 197] width 272 height 92
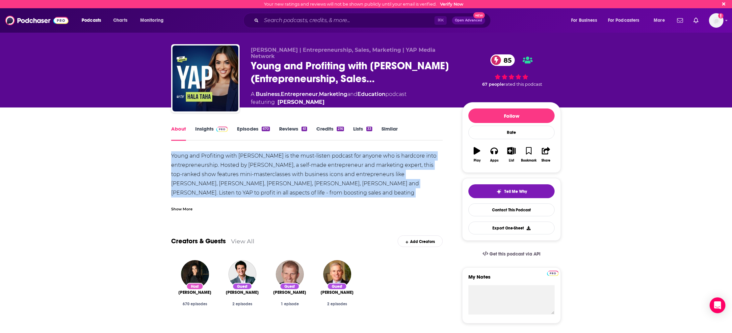
click at [175, 167] on div "Young and Profiting with Hala Taha is the must-listen podcast for anyone who is…" at bounding box center [307, 197] width 272 height 92
click at [235, 174] on div "Young and Profiting with Hala Taha is the must-listen podcast for anyone who is…" at bounding box center [307, 197] width 272 height 92
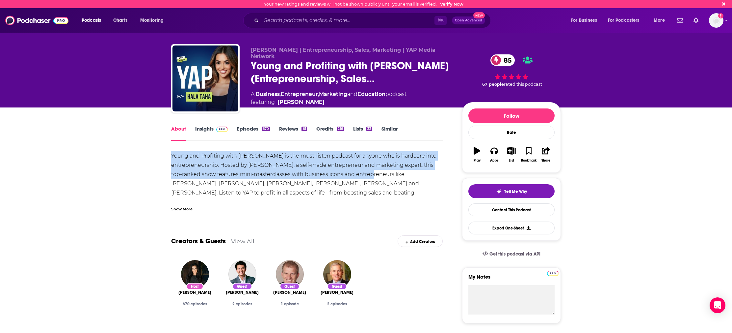
drag, startPoint x: 172, startPoint y: 154, endPoint x: 383, endPoint y: 173, distance: 211.3
click at [383, 173] on div "Young and Profiting with Hala Taha is the must-listen podcast for anyone who is…" at bounding box center [307, 197] width 272 height 92
copy div "Young and Profiting with Hala Taha is the must-listen podcast for anyone who is…"
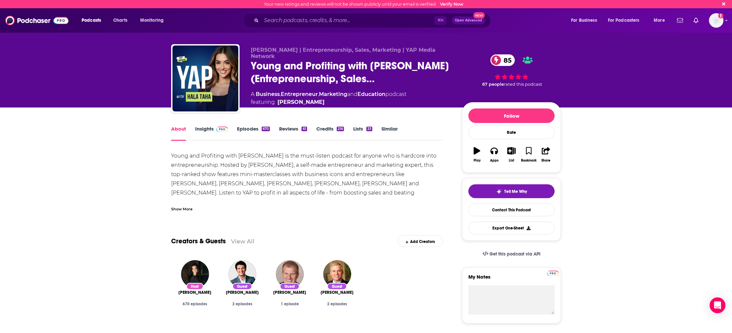
click at [417, 179] on div "Young and Profiting with Hala Taha is the must-listen podcast for anyone who is…" at bounding box center [307, 197] width 272 height 92
click at [260, 129] on link "Episodes 670" at bounding box center [253, 132] width 33 height 15
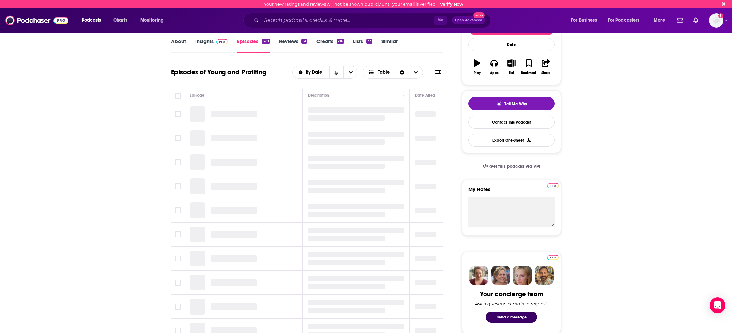
scroll to position [90, 0]
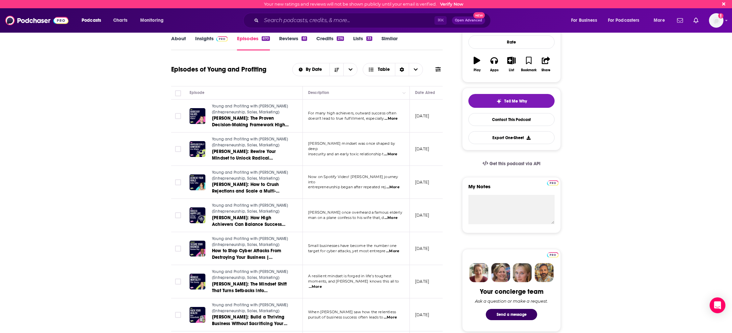
click at [392, 120] on span "...More" at bounding box center [391, 118] width 13 height 5
click at [183, 42] on link "About" at bounding box center [178, 42] width 15 height 15
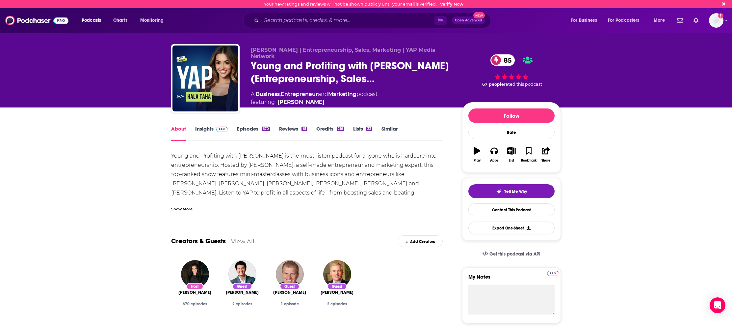
click at [411, 173] on div "Young and Profiting with Hala Taha is the must-listen podcast for anyone who is…" at bounding box center [307, 197] width 272 height 92
copy div "GaryVee"
click at [340, 191] on div "Young and Profiting with Hala Taha is the must-listen podcast for anyone who is…" at bounding box center [307, 197] width 272 height 92
drag, startPoint x: 194, startPoint y: 183, endPoint x: 417, endPoint y: 176, distance: 223.4
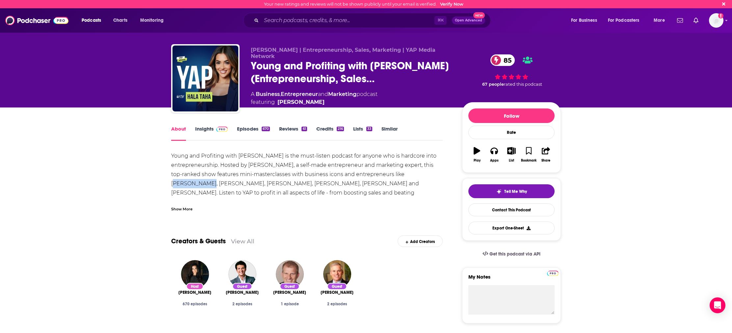
click at [417, 176] on div "Young and Profiting with Hala Taha is the must-listen podcast for anyone who is…" at bounding box center [307, 197] width 272 height 92
copy div "Alex Hormozi"
click at [245, 182] on div "Young and Profiting with Hala Taha is the must-listen podcast for anyone who is…" at bounding box center [307, 197] width 272 height 92
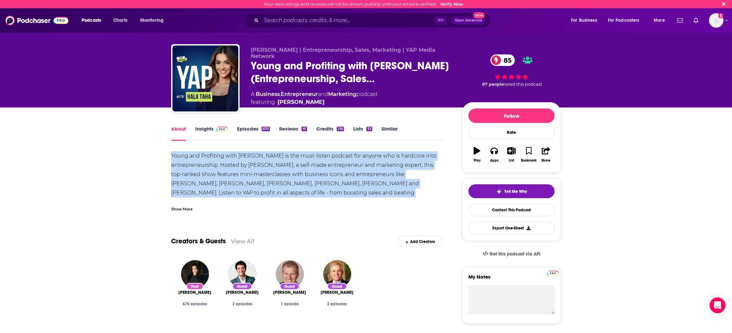
click at [245, 182] on div "Young and Profiting with Hala Taha is the must-listen podcast for anyone who is…" at bounding box center [307, 197] width 272 height 92
click at [273, 181] on div "Young and Profiting with Hala Taha is the must-listen podcast for anyone who is…" at bounding box center [307, 197] width 272 height 92
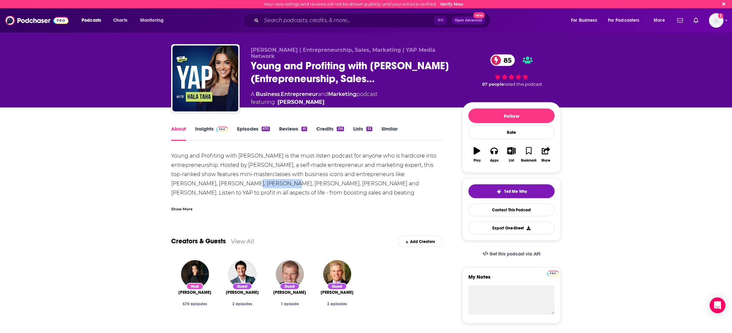
drag, startPoint x: 230, startPoint y: 181, endPoint x: 268, endPoint y: 184, distance: 38.0
click at [268, 184] on div "Young and Profiting with Hala Taha is the must-listen podcast for anyone who is…" at bounding box center [307, 197] width 272 height 92
copy div "Reid Hoffman"
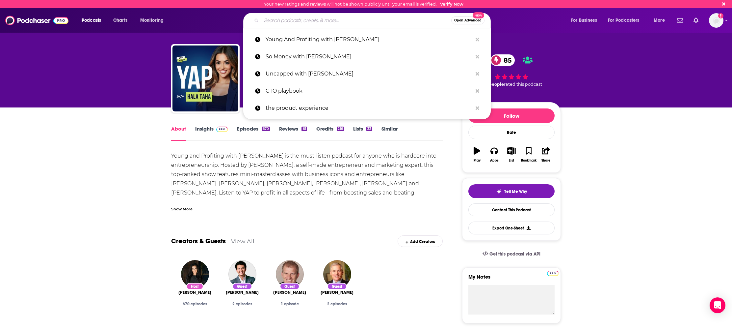
click at [289, 20] on input "Search podcasts, credits, & more..." at bounding box center [356, 20] width 190 height 11
paste input "Mick Unplugged"
type input "Mick Unplugged"
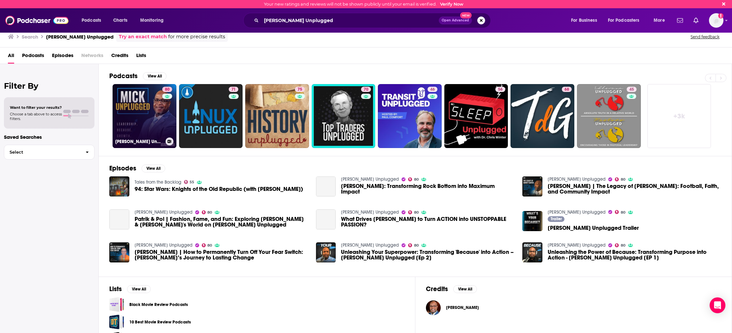
click at [147, 106] on link "80 Mick Unplugged" at bounding box center [145, 116] width 64 height 64
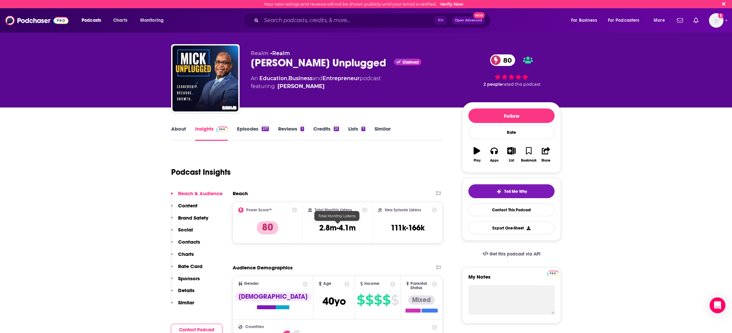
click at [342, 228] on h3 "2.8m-4.1m" at bounding box center [337, 228] width 37 height 10
copy div "2.8m-4.1m"
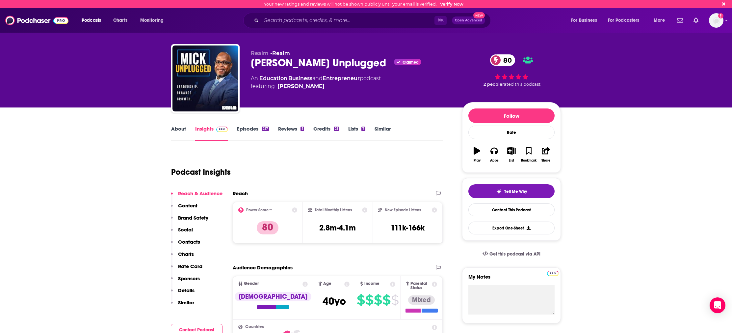
click at [182, 130] on link "About" at bounding box center [178, 132] width 15 height 15
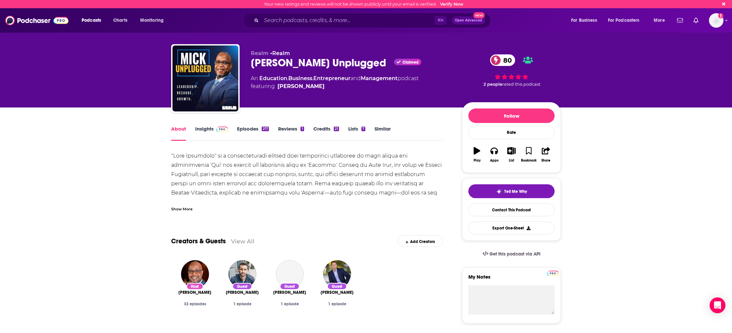
click at [260, 175] on div at bounding box center [307, 201] width 272 height 101
click at [261, 156] on div at bounding box center [307, 201] width 272 height 101
click at [241, 156] on div at bounding box center [307, 201] width 272 height 101
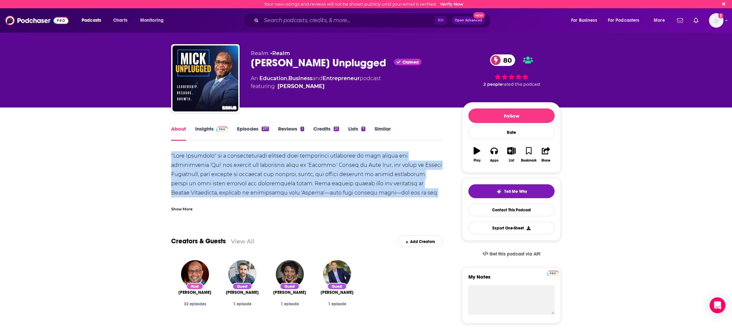
drag, startPoint x: 165, startPoint y: 152, endPoint x: 338, endPoint y: 205, distance: 181.5
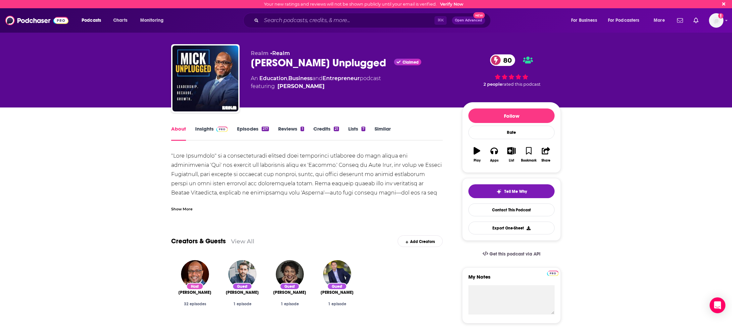
click at [185, 209] on div "Show More" at bounding box center [181, 208] width 21 height 6
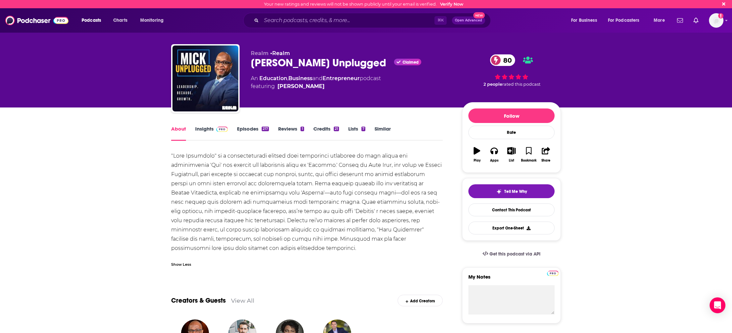
click at [332, 191] on div at bounding box center [307, 201] width 272 height 101
drag, startPoint x: 281, startPoint y: 183, endPoint x: 319, endPoint y: 193, distance: 39.4
click at [282, 183] on div at bounding box center [307, 201] width 272 height 101
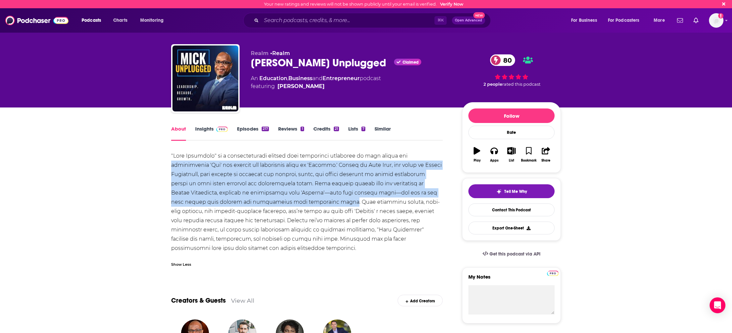
drag, startPoint x: 328, startPoint y: 204, endPoint x: 160, endPoint y: 165, distance: 171.8
click at [223, 174] on div at bounding box center [307, 201] width 272 height 101
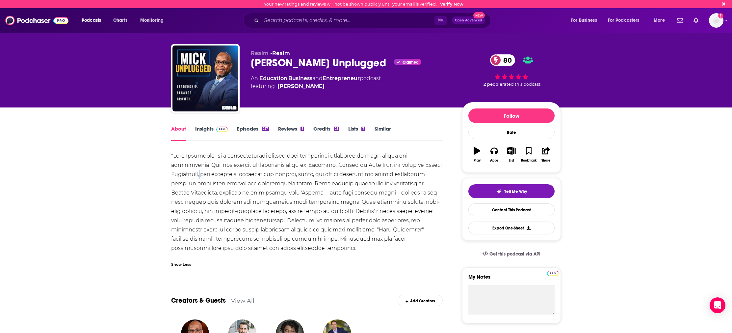
click at [223, 174] on div at bounding box center [307, 201] width 272 height 101
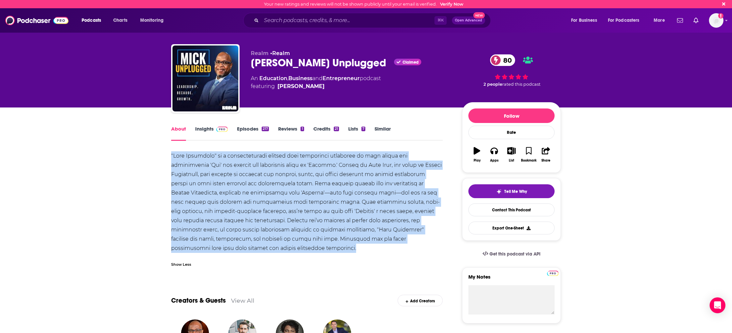
click at [223, 174] on div at bounding box center [307, 201] width 272 height 101
click at [294, 206] on div at bounding box center [307, 201] width 272 height 101
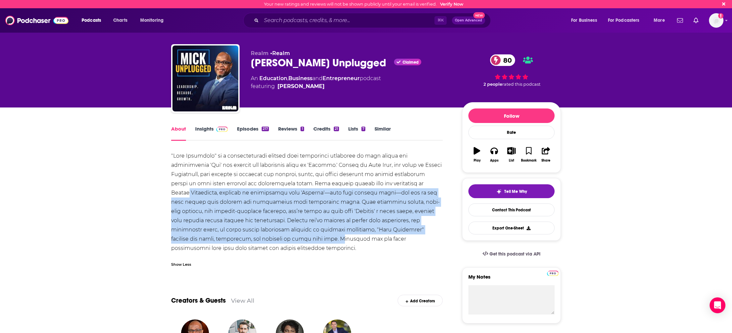
drag, startPoint x: 286, startPoint y: 239, endPoint x: 198, endPoint y: 197, distance: 97.2
click at [198, 196] on div at bounding box center [307, 201] width 272 height 101
drag, startPoint x: 324, startPoint y: 229, endPoint x: 299, endPoint y: 241, distance: 27.7
click at [323, 229] on div at bounding box center [307, 201] width 272 height 101
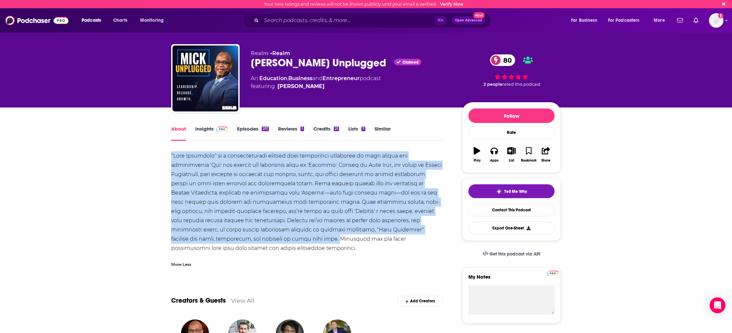
drag, startPoint x: 284, startPoint y: 239, endPoint x: 163, endPoint y: 156, distance: 146.6
copy div ""Mick Unplugged" is a transformative podcast that challenges listeners to move …"
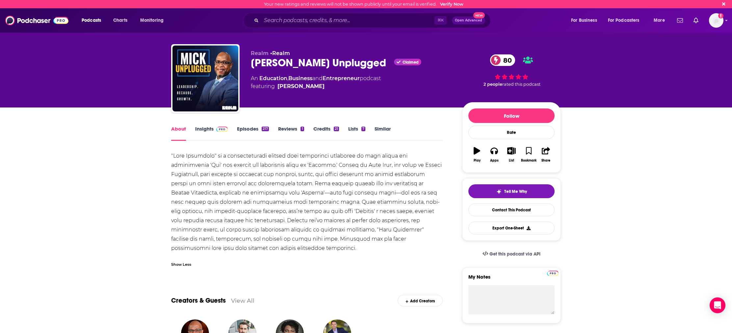
click at [370, 249] on div at bounding box center [307, 201] width 272 height 101
click at [207, 131] on link "Insights" at bounding box center [211, 132] width 33 height 15
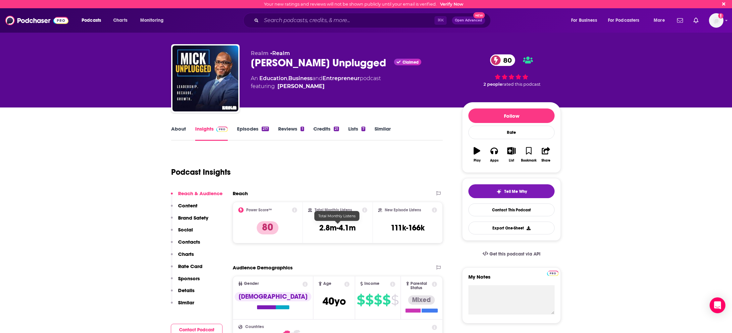
click at [349, 223] on div "Total Monthly Listens 2.8m-4.1m" at bounding box center [338, 222] width 60 height 30
click at [349, 223] on h3 "2.8m-4.1m" at bounding box center [337, 228] width 37 height 10
click at [328, 229] on h3 "2.8m-4.1m" at bounding box center [337, 228] width 37 height 10
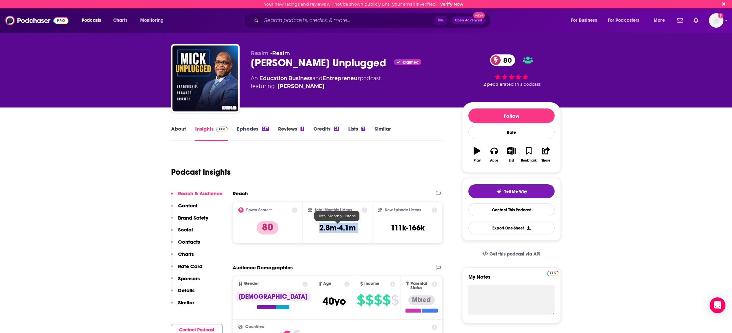
click at [328, 229] on h3 "2.8m-4.1m" at bounding box center [337, 228] width 37 height 10
copy div "2.8m-4.1m"
drag, startPoint x: 327, startPoint y: 156, endPoint x: 277, endPoint y: 150, distance: 50.5
click at [323, 156] on div "Podcast Insights" at bounding box center [304, 168] width 266 height 34
click at [246, 129] on link "Episodes 217" at bounding box center [253, 132] width 32 height 15
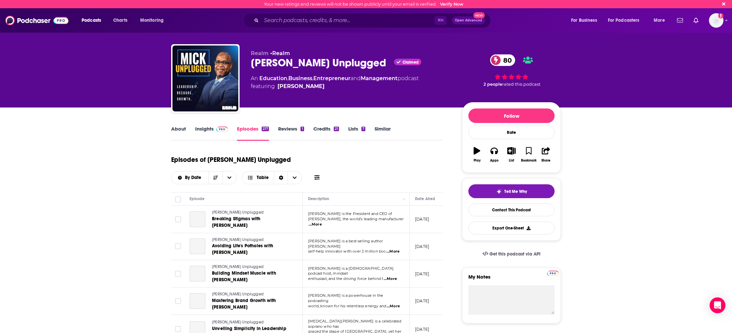
scroll to position [32, 0]
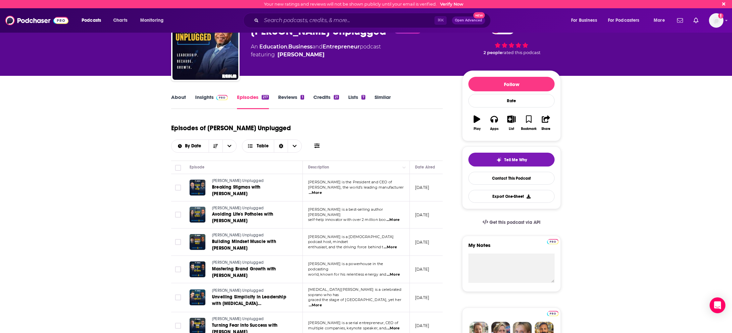
click at [394, 176] on td "Brandon Sawalich is the President and CEO of Starkey, the world’s leading manuf…" at bounding box center [356, 187] width 107 height 27
click at [322, 190] on span "...More" at bounding box center [315, 192] width 13 height 5
click at [389, 217] on span "...More" at bounding box center [393, 219] width 13 height 5
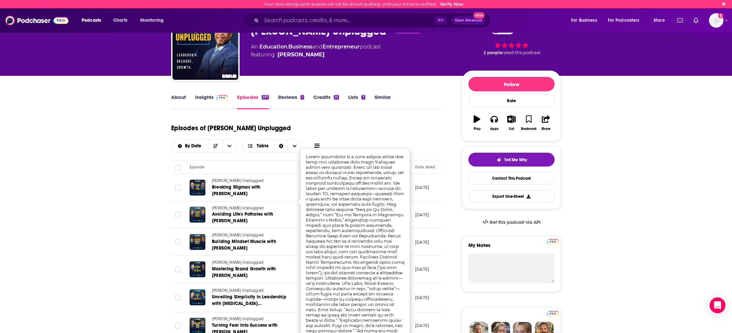
click at [422, 228] on td "October 6, 2025" at bounding box center [431, 241] width 43 height 27
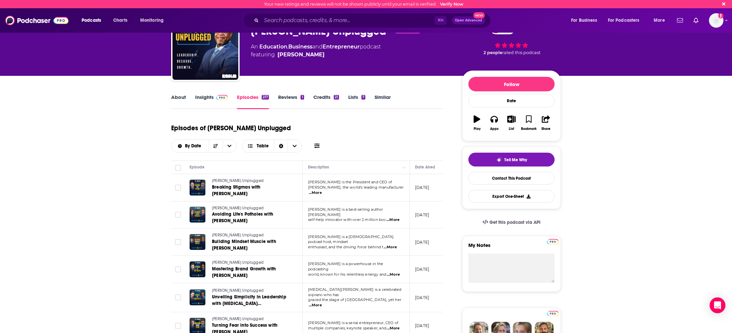
click at [392, 244] on span "...More" at bounding box center [390, 246] width 13 height 5
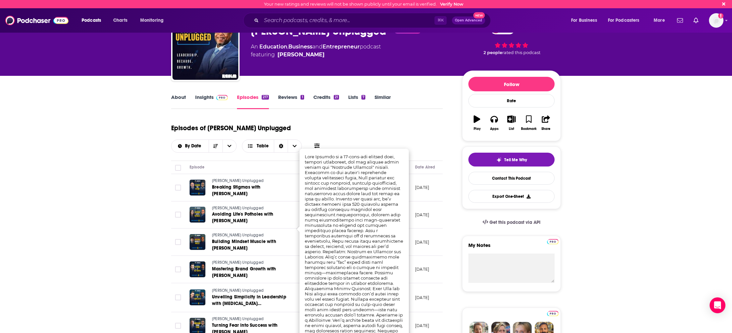
click at [429, 210] on td "October 9, 2025" at bounding box center [431, 214] width 43 height 27
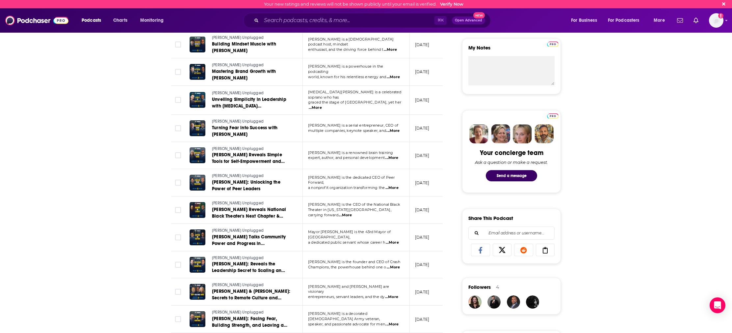
scroll to position [231, 0]
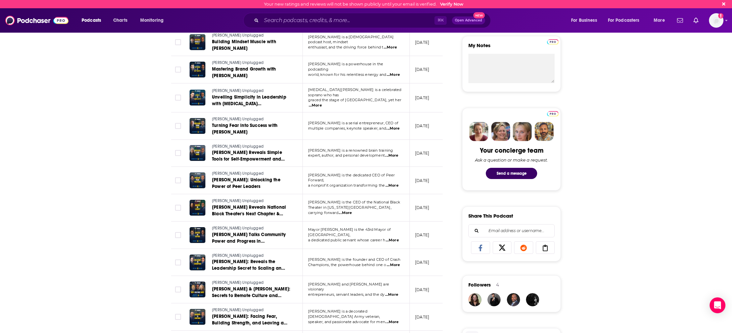
click at [397, 262] on span "...More" at bounding box center [393, 264] width 13 height 5
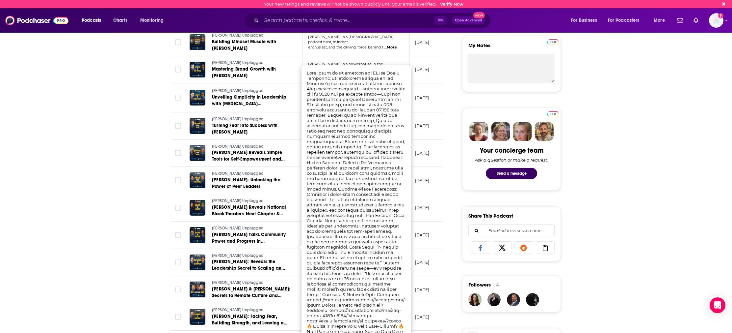
click at [424, 249] on td "September 15, 2025" at bounding box center [431, 262] width 43 height 27
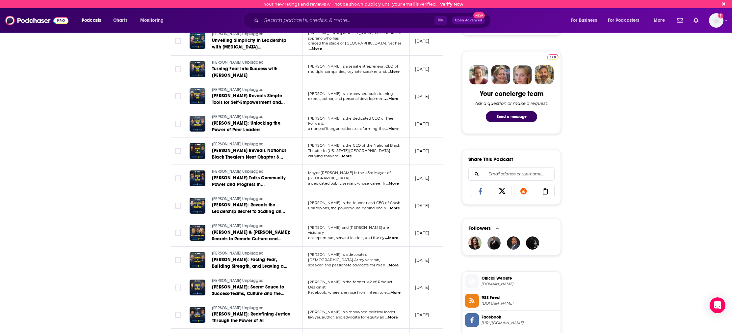
scroll to position [288, 0]
click at [392, 235] on span "...More" at bounding box center [391, 237] width 13 height 5
click at [442, 228] on td "September 13, 2025" at bounding box center [431, 232] width 43 height 27
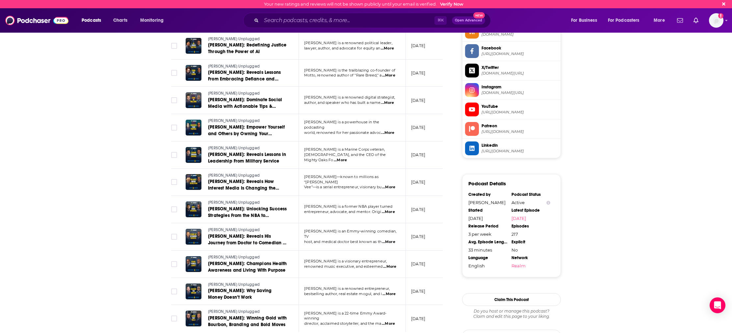
scroll to position [0, 4]
click at [388, 291] on span "...More" at bounding box center [388, 293] width 13 height 5
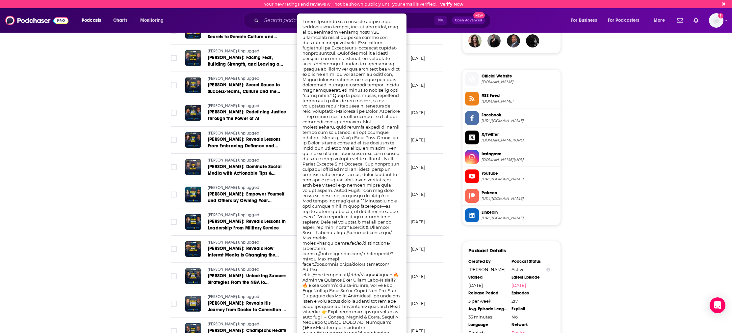
scroll to position [489, 0]
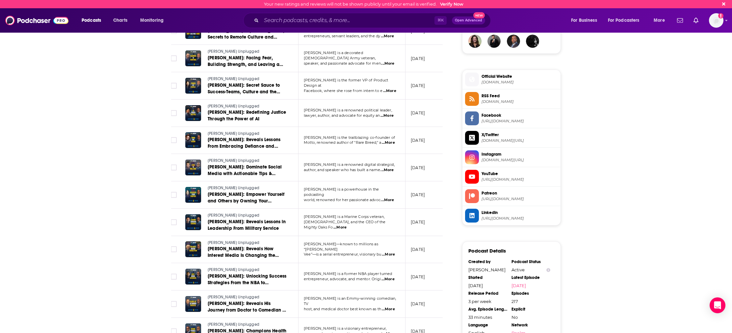
click at [421, 274] on p "August 23, 2025" at bounding box center [418, 277] width 14 height 6
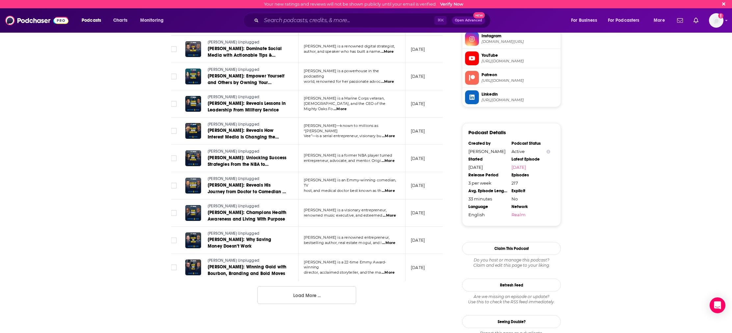
scroll to position [605, 0]
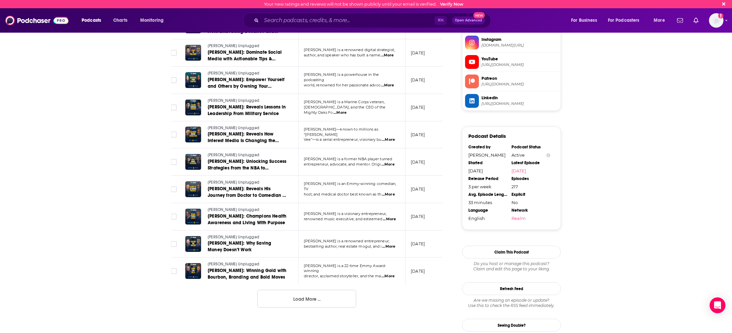
click at [339, 289] on button "Load More ..." at bounding box center [306, 298] width 99 height 18
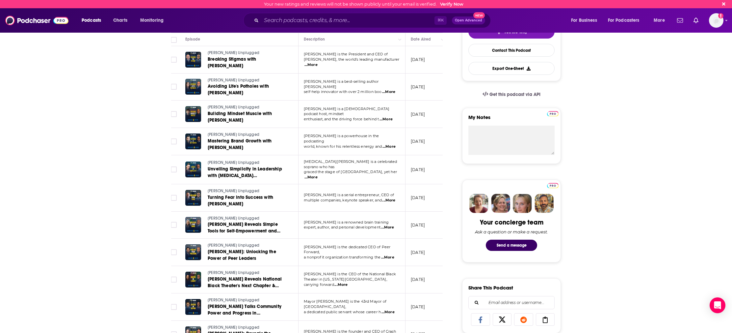
scroll to position [0, 0]
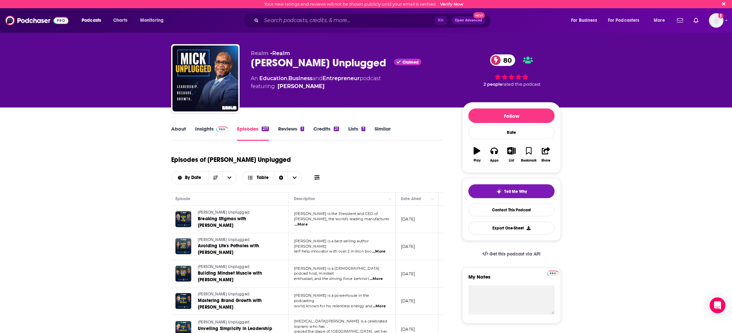
click at [308, 222] on span "...More" at bounding box center [301, 224] width 13 height 5
click at [177, 129] on link "About" at bounding box center [178, 132] width 15 height 15
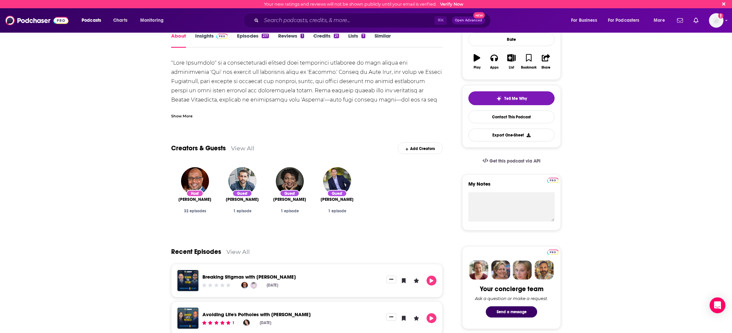
scroll to position [109, 0]
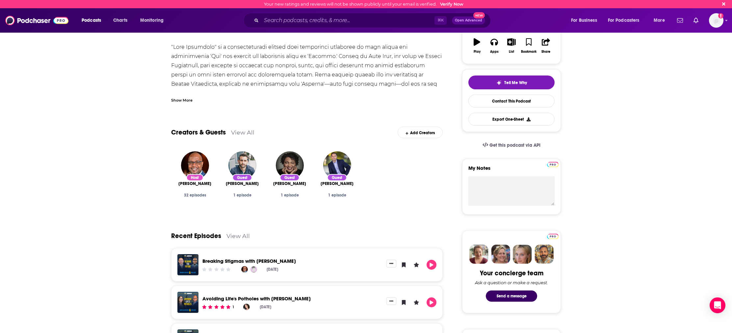
click at [242, 185] on span "Travis Chappell" at bounding box center [242, 183] width 33 height 5
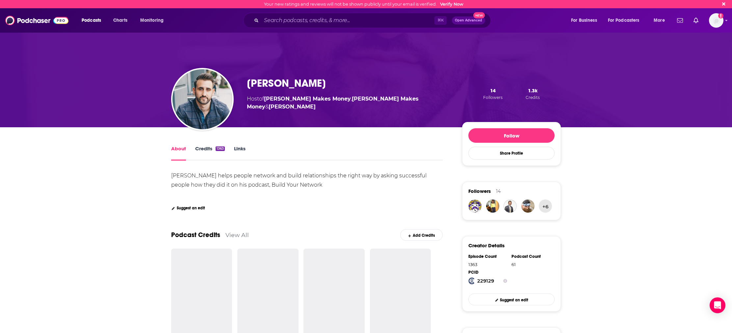
click at [299, 193] on div "Show More" at bounding box center [307, 196] width 272 height 6
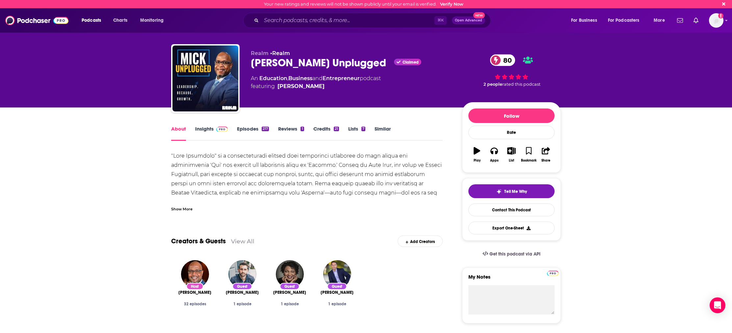
click at [250, 128] on link "Episodes 217" at bounding box center [253, 132] width 32 height 15
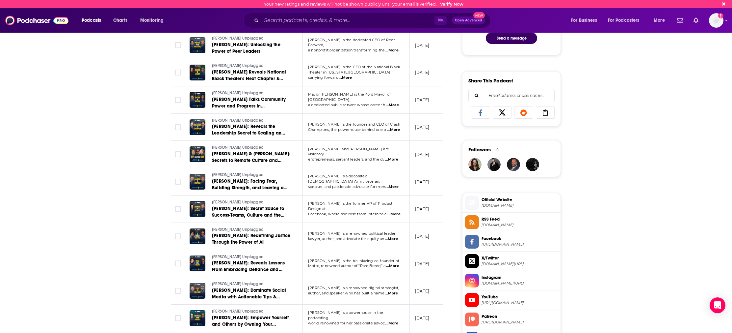
scroll to position [366, 0]
click at [396, 201] on div "Julie Zhuo is the former VP of Product Design at Facebook, where she rose from …" at bounding box center [356, 208] width 96 height 15
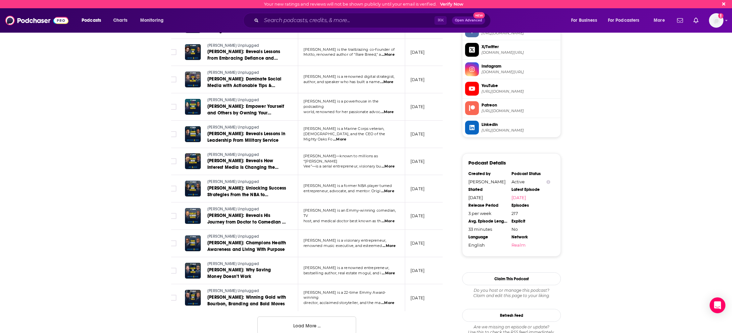
scroll to position [579, 0]
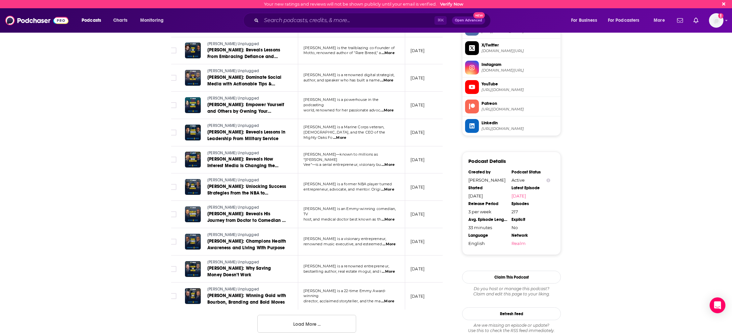
click at [388, 187] on span "...More" at bounding box center [387, 189] width 13 height 5
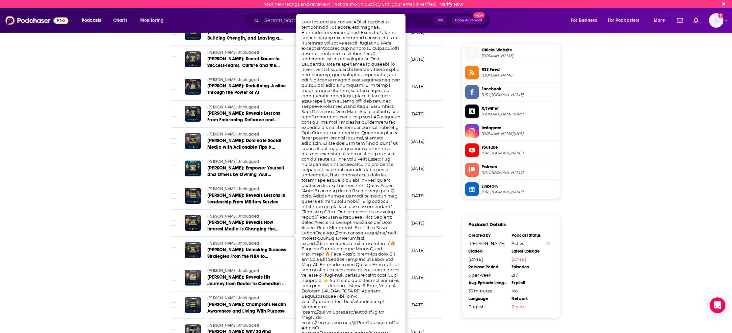
scroll to position [516, 0]
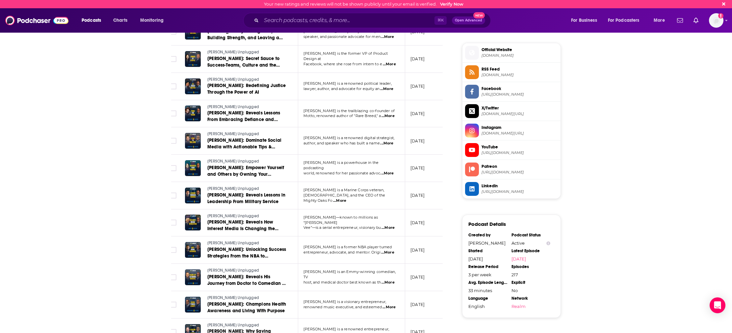
click at [421, 191] on td "August 28, 2025" at bounding box center [426, 195] width 43 height 27
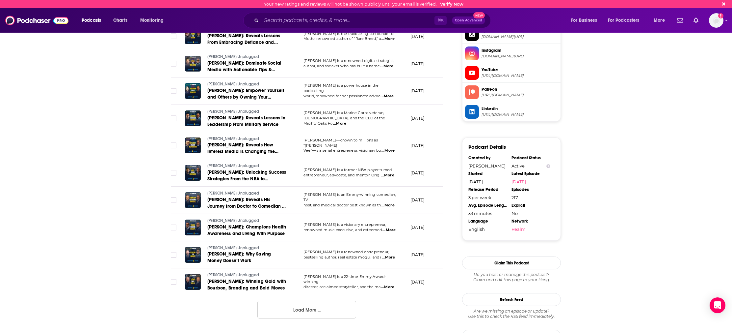
scroll to position [598, 0]
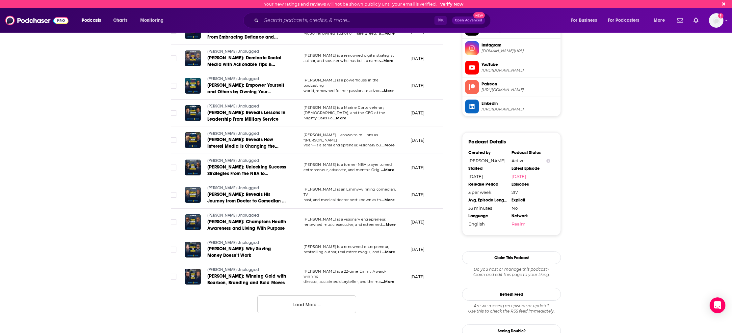
click at [302, 295] on button "Load More ..." at bounding box center [306, 304] width 99 height 18
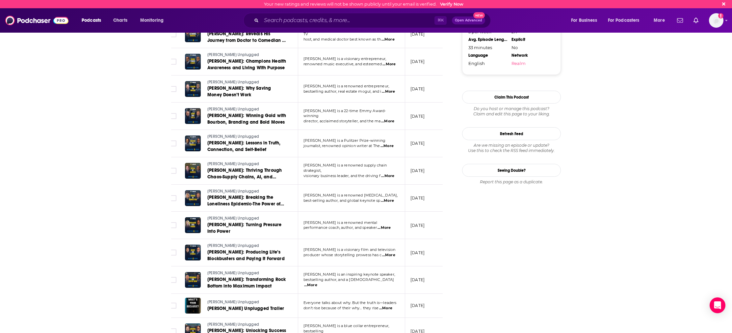
scroll to position [763, 0]
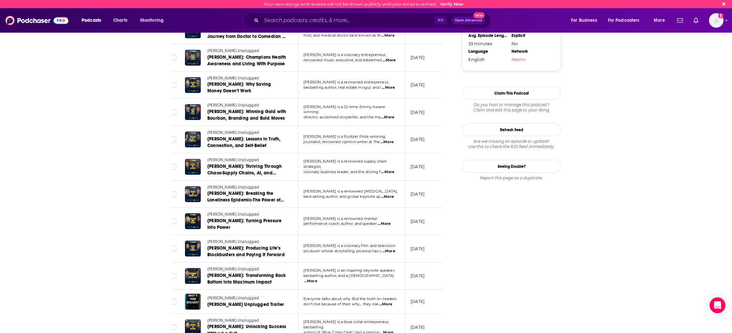
click at [391, 169] on span "...More" at bounding box center [387, 171] width 13 height 5
click at [52, 163] on div "About Insights Episodes 217 Reviews 1 Credits 21 Lists 7 Similar Episodes of Mi…" at bounding box center [366, 93] width 732 height 1496
click at [144, 171] on div "About Insights Episodes 217 Reviews 1 Credits 21 Lists 7 Similar Episodes of Mi…" at bounding box center [366, 93] width 732 height 1496
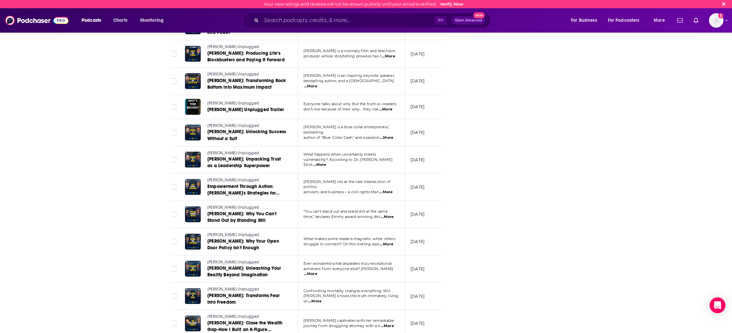
scroll to position [961, 0]
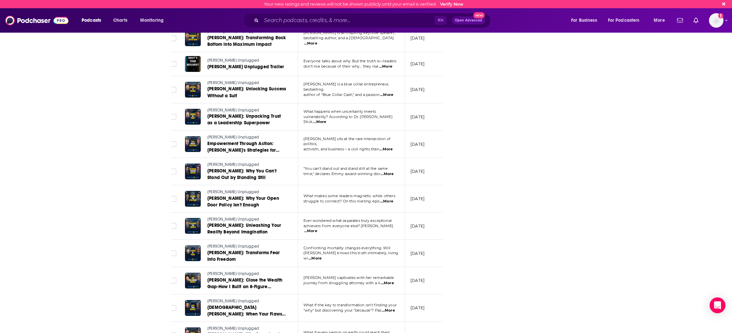
click at [385, 218] on p "Ever wondered what separates truly exceptional" at bounding box center [352, 220] width 96 height 5
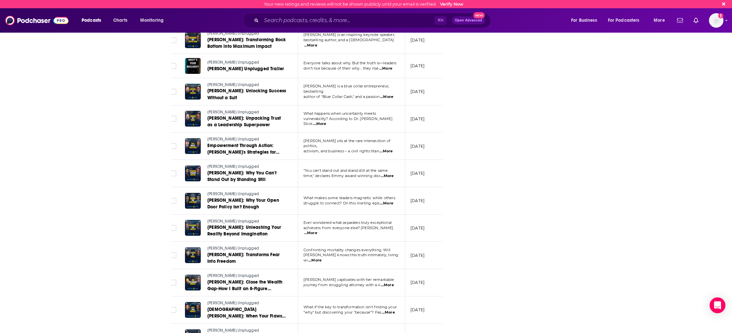
click at [391, 220] on div "Ever wondered what separates truly exceptional achievers from everyone else? Da…" at bounding box center [352, 227] width 96 height 15
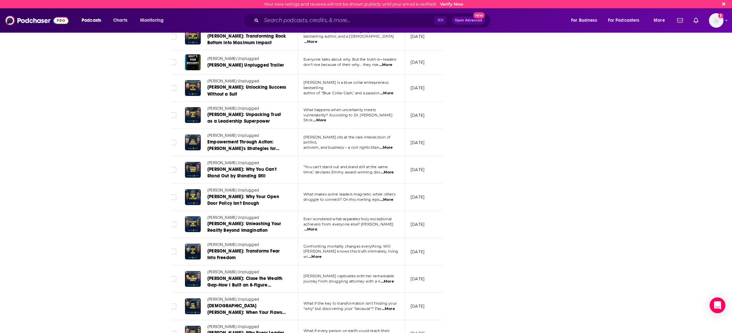
click at [317, 227] on span "...More" at bounding box center [310, 229] width 13 height 5
click at [421, 211] on td "July 7, 2025" at bounding box center [426, 224] width 43 height 27
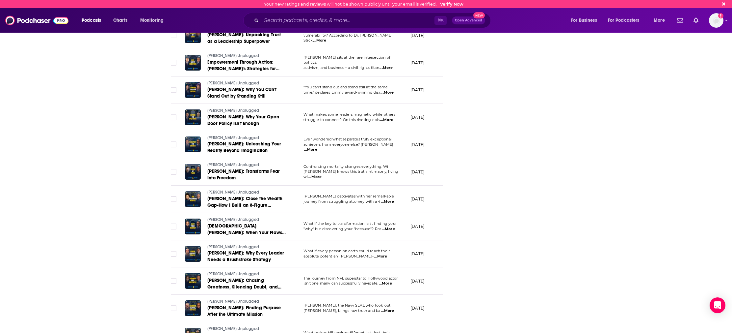
scroll to position [1082, 0]
click at [390, 199] on span "...More" at bounding box center [387, 201] width 13 height 5
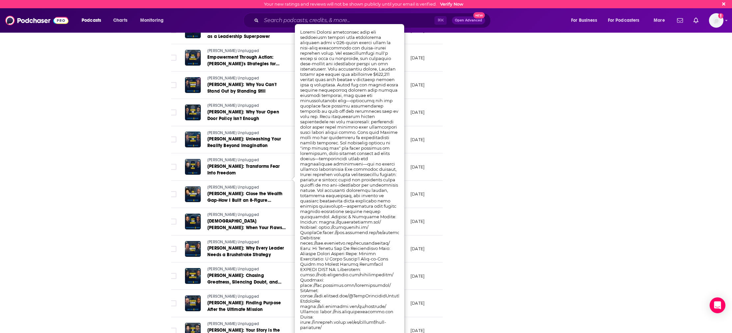
scroll to position [1087, 0]
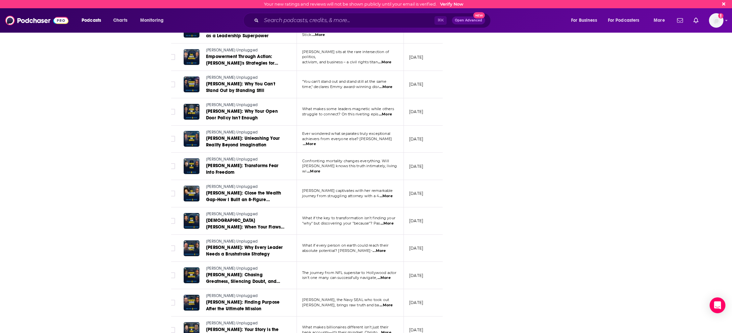
click at [428, 180] on td "July 3, 2025" at bounding box center [425, 193] width 43 height 27
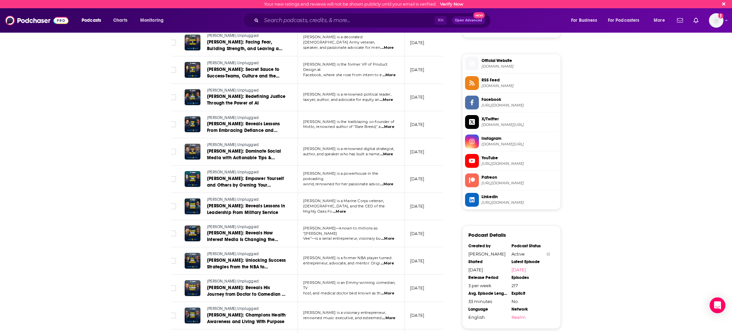
scroll to position [507, 0]
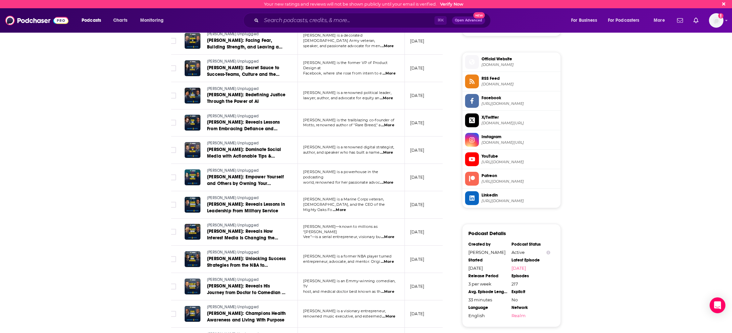
click at [377, 259] on span "entrepreneur, advocate, and mentor. Origi" at bounding box center [341, 261] width 77 height 5
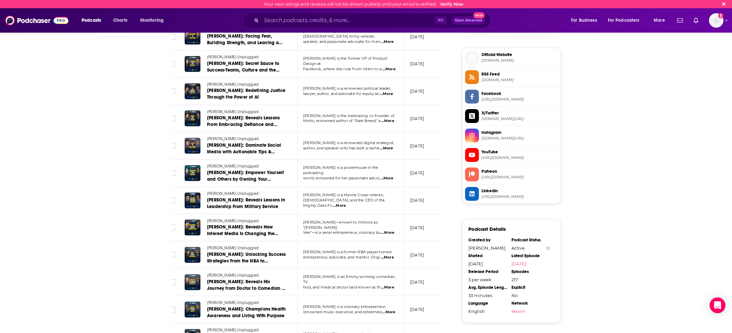
click at [390, 255] on span "...More" at bounding box center [387, 257] width 13 height 5
drag, startPoint x: 381, startPoint y: 83, endPoint x: 352, endPoint y: 88, distance: 28.7
click at [350, 19] on input "Search podcasts, credits, & more..." at bounding box center [347, 20] width 173 height 11
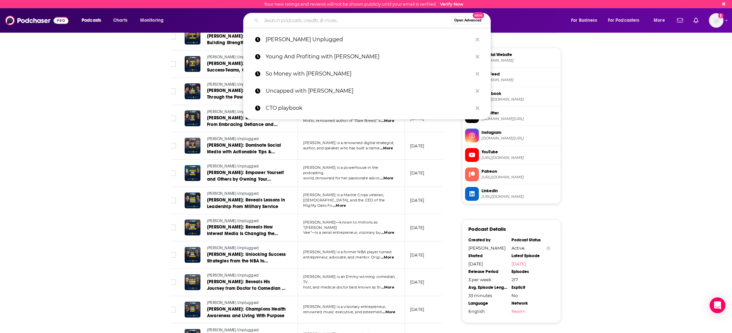
paste input "Coinsider"
type input "Coinsider"
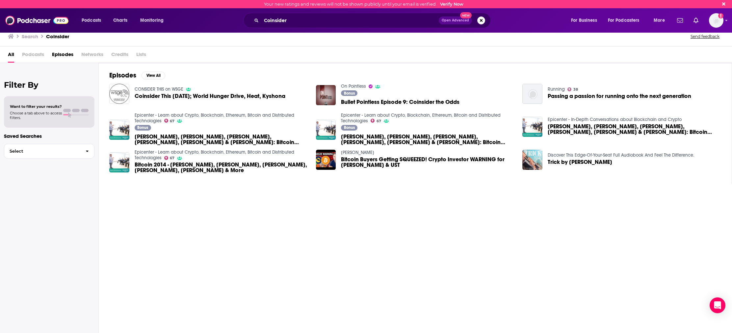
click at [10, 55] on span "All" at bounding box center [11, 56] width 6 height 14
click at [361, 20] on input "Coinsider" at bounding box center [349, 20] width 177 height 11
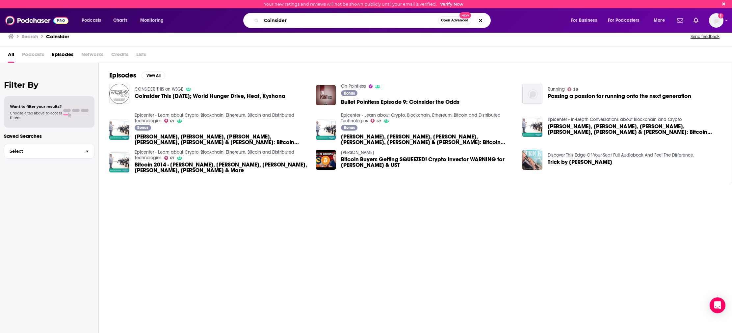
click at [347, 19] on input "Coinsider" at bounding box center [349, 20] width 177 height 11
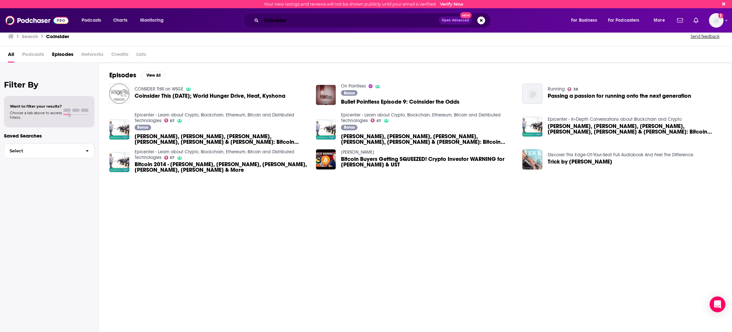
click at [337, 19] on input "Coinsider" at bounding box center [349, 20] width 177 height 11
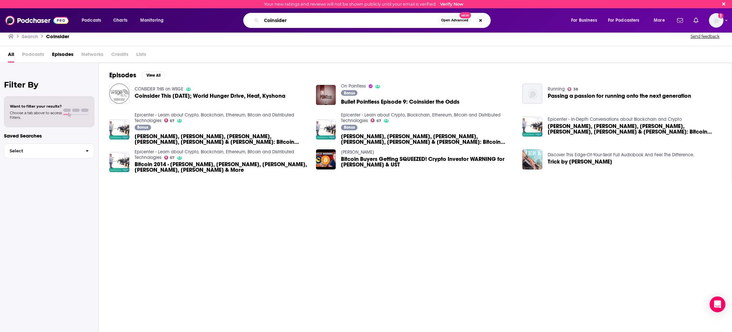
click at [337, 19] on input "Coinsider" at bounding box center [349, 20] width 177 height 11
paste input "Deep Dive with Ali Abdaal"
type input "Deep Dive with Ali Abdaal"
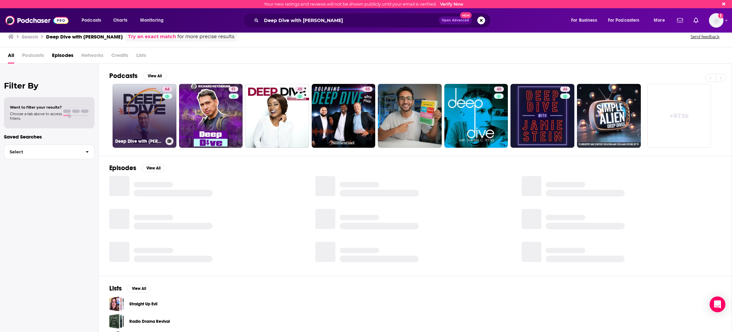
click at [144, 120] on link "64 Deep Dive with Ali Abdaal" at bounding box center [145, 116] width 64 height 64
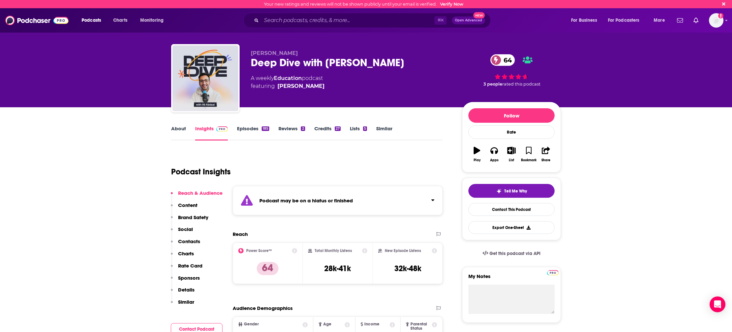
scroll to position [80, 0]
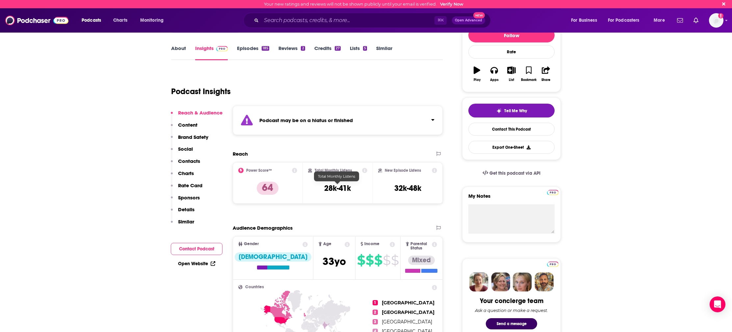
click at [341, 188] on h3 "28k-41k" at bounding box center [337, 188] width 27 height 10
copy div "28k-41k"
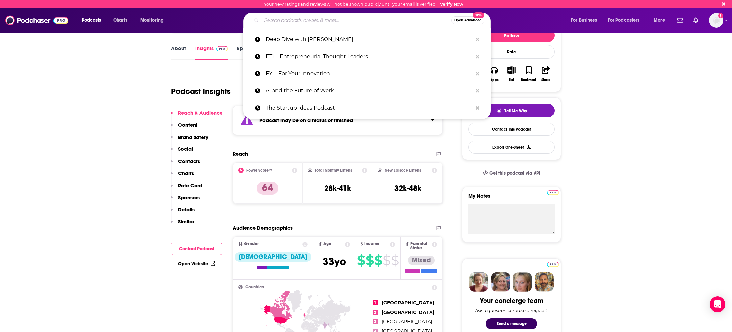
click at [320, 19] on input "Search podcasts, credits, & more..." at bounding box center [356, 20] width 190 height 11
paste input "Chat With Traders"
type input "Chat With Traders"
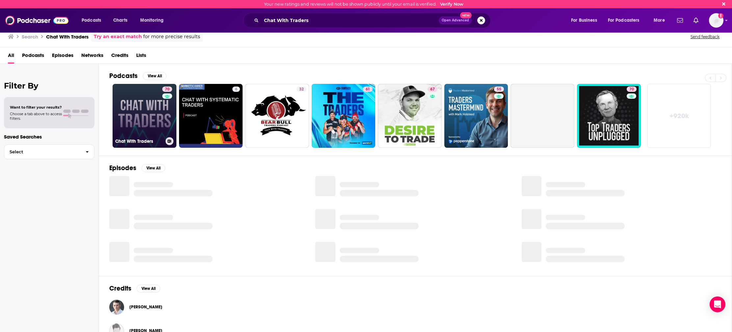
click at [131, 122] on link "70 Chat With Traders" at bounding box center [145, 116] width 64 height 64
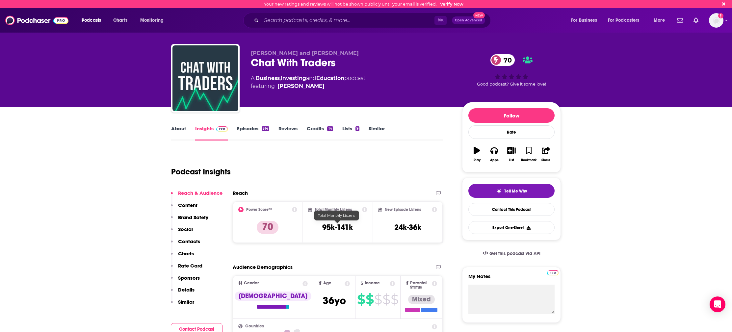
click at [336, 230] on h3 "95k-141k" at bounding box center [337, 228] width 31 height 10
copy div "95k-141k"
click at [342, 226] on h3 "95k-141k" at bounding box center [337, 228] width 31 height 10
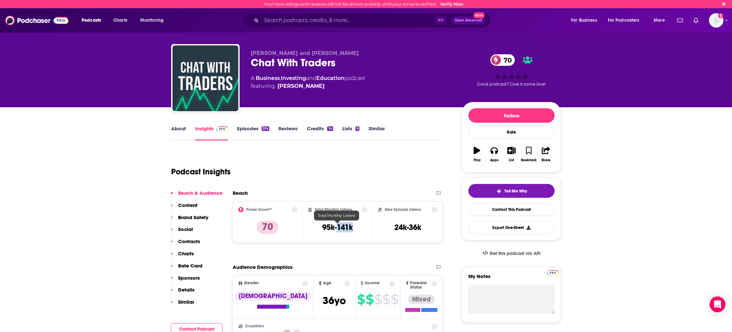
click at [342, 226] on h3 "95k-141k" at bounding box center [337, 228] width 31 height 10
click at [333, 229] on h3 "95k-141k" at bounding box center [337, 228] width 31 height 10
click at [333, 230] on h3 "95k-141k" at bounding box center [337, 228] width 31 height 10
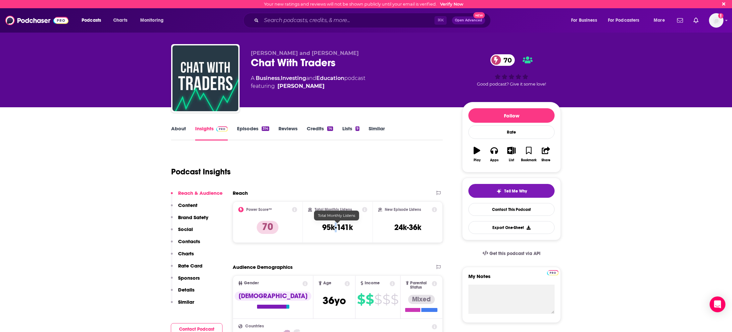
click at [336, 228] on h3 "95k-141k" at bounding box center [337, 228] width 31 height 10
click at [174, 129] on link "About" at bounding box center [178, 132] width 15 height 15
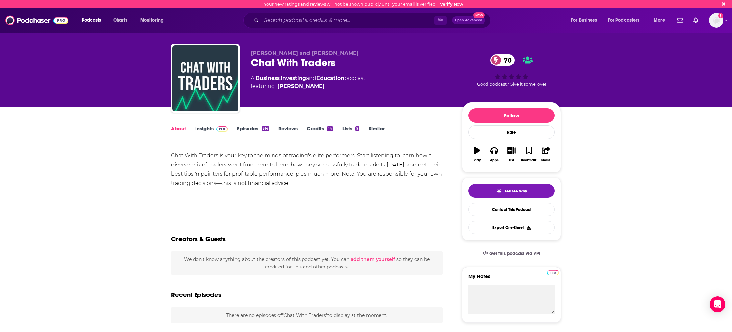
click at [176, 129] on link "About" at bounding box center [178, 132] width 15 height 15
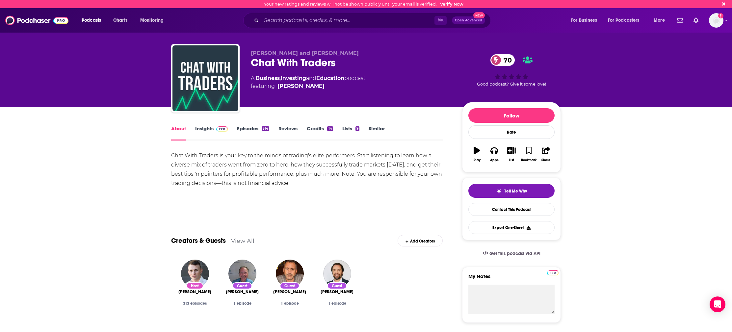
click at [286, 164] on div "Chat With Traders is your key to the minds of trading's elite performers. Start…" at bounding box center [307, 169] width 272 height 37
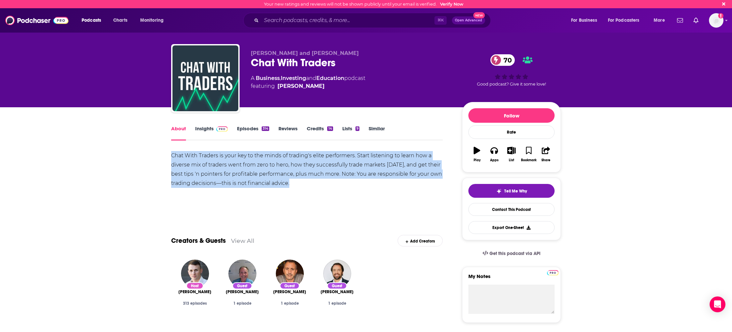
click at [286, 164] on div "Chat With Traders is your key to the minds of trading's elite performers. Start…" at bounding box center [307, 169] width 272 height 37
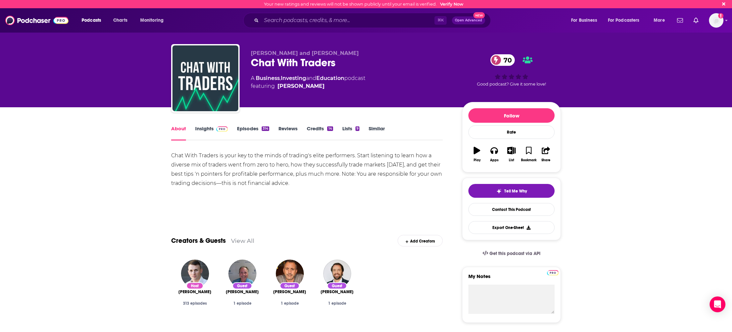
click at [282, 50] on span "Ian Cox and Tessa Dao" at bounding box center [305, 53] width 108 height 6
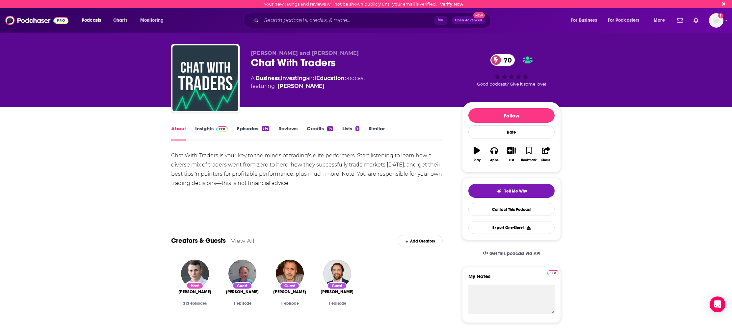
click at [282, 198] on div "Chat With Traders is your key to the minds of trading's elite performers. Start…" at bounding box center [307, 181] width 272 height 60
click at [296, 53] on span "Ian Cox and Tessa Dao" at bounding box center [305, 53] width 108 height 6
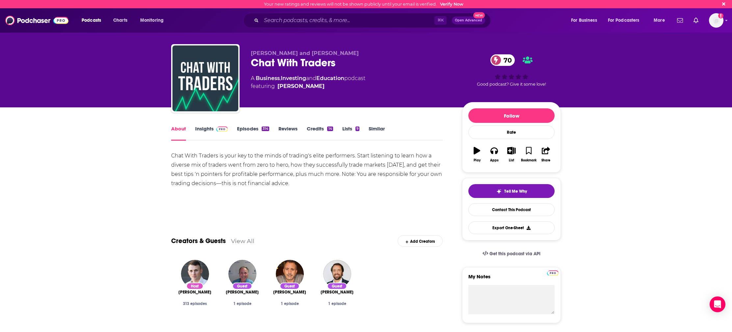
click at [207, 129] on link "Insights" at bounding box center [211, 132] width 33 height 15
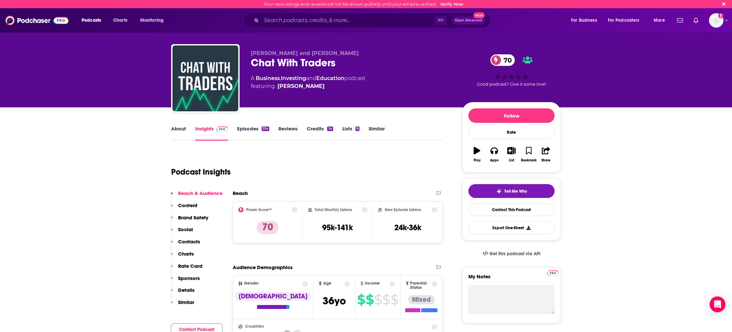
scroll to position [1, 0]
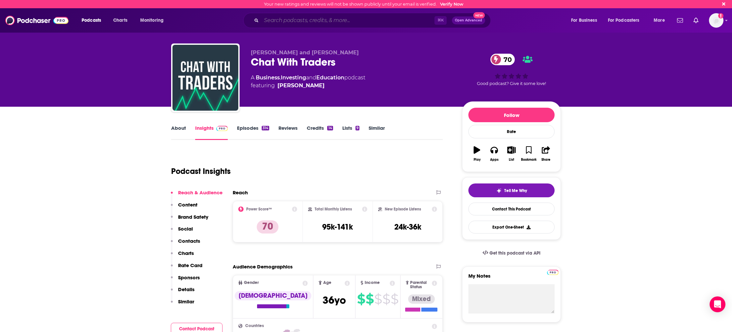
click at [304, 20] on input "Search podcasts, credits, & more..." at bounding box center [347, 20] width 173 height 11
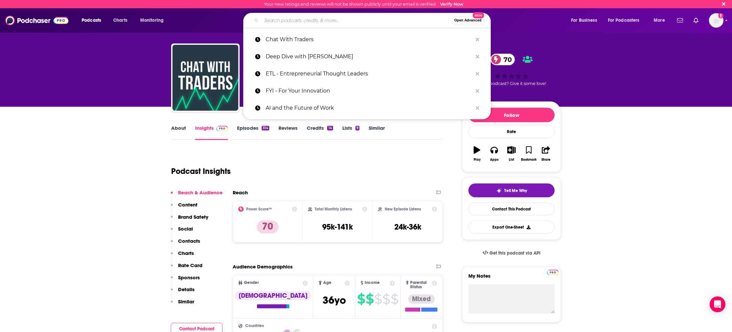
paste input "The Real Eisman Playbook"
type input "The Real Eisman Playbook"
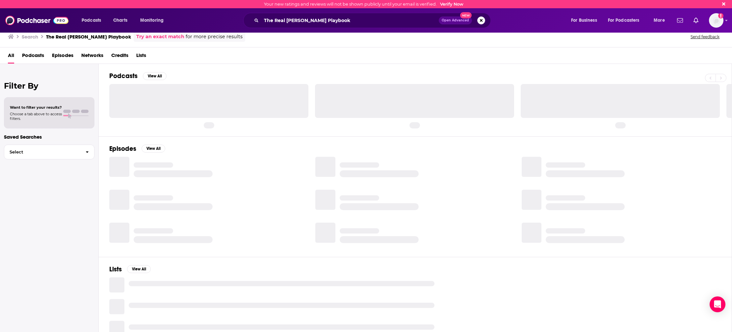
scroll to position [1, 0]
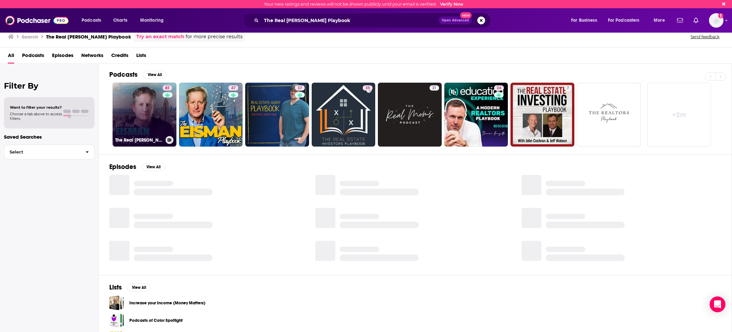
click at [143, 97] on link "61 The Real Eisman Playbook" at bounding box center [145, 115] width 64 height 64
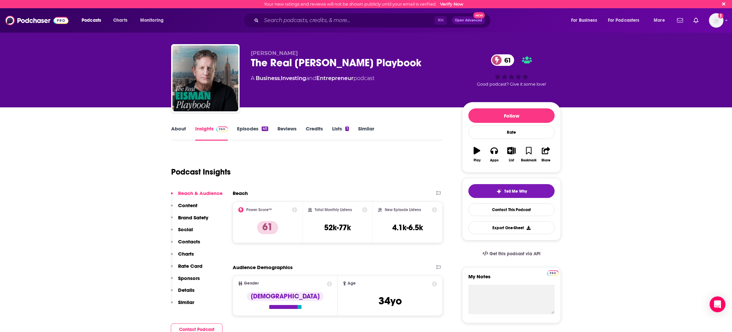
click at [173, 136] on link "About" at bounding box center [178, 132] width 15 height 15
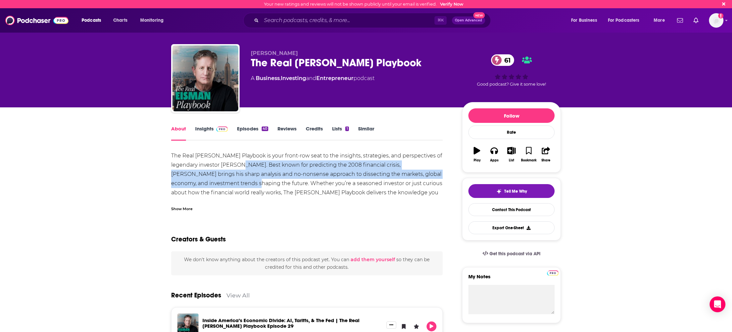
drag, startPoint x: 260, startPoint y: 161, endPoint x: 235, endPoint y: 183, distance: 32.7
click at [235, 183] on div "The Real Eisman Playbook is your front-row seat to the insights, strategies, an…" at bounding box center [307, 183] width 272 height 65
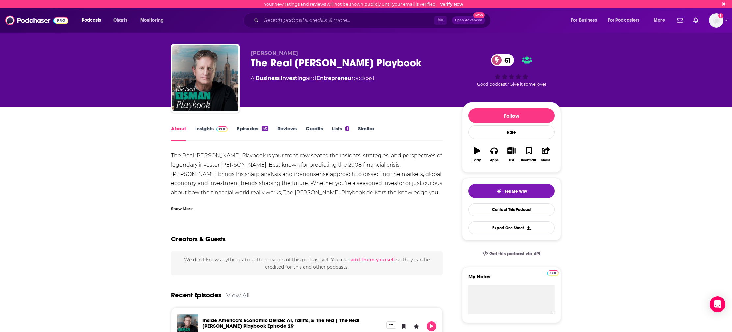
click at [219, 161] on div "The Real Eisman Playbook is your front-row seat to the insights, strategies, an…" at bounding box center [307, 183] width 272 height 65
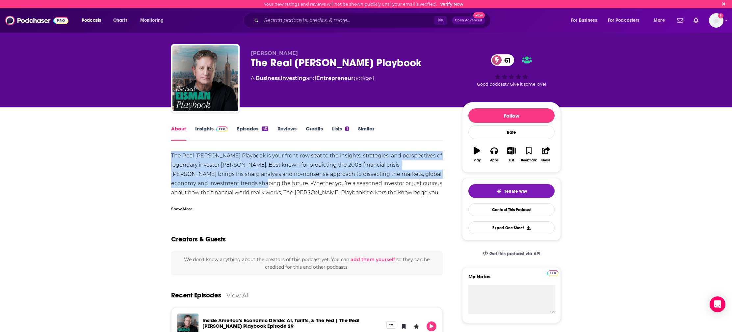
drag, startPoint x: 168, startPoint y: 152, endPoint x: 239, endPoint y: 184, distance: 78.5
click at [212, 126] on link "Insights" at bounding box center [211, 132] width 33 height 15
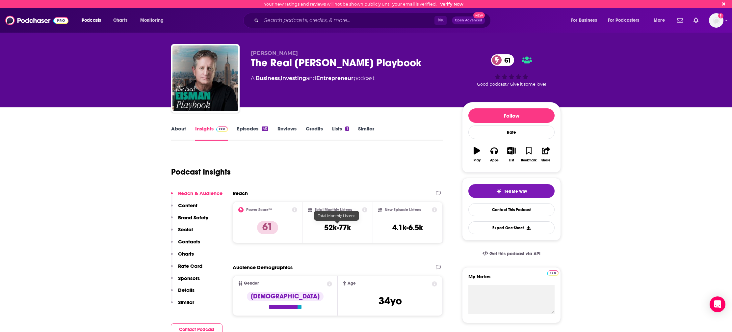
click at [342, 233] on div "Total Monthly Listens 52k-77k" at bounding box center [338, 222] width 60 height 30
click at [341, 231] on h3 "52k-77k" at bounding box center [337, 228] width 27 height 10
click at [237, 126] on link "Episodes 40" at bounding box center [252, 132] width 31 height 15
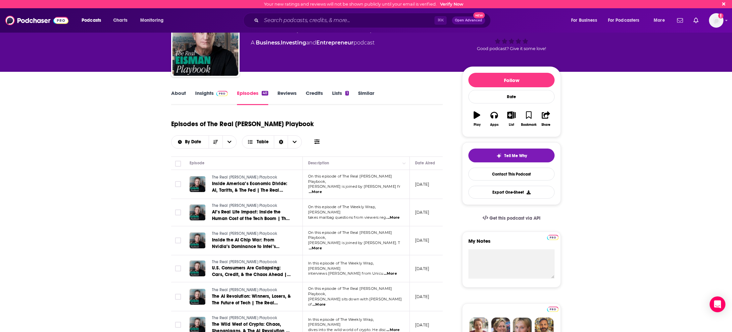
scroll to position [38, 0]
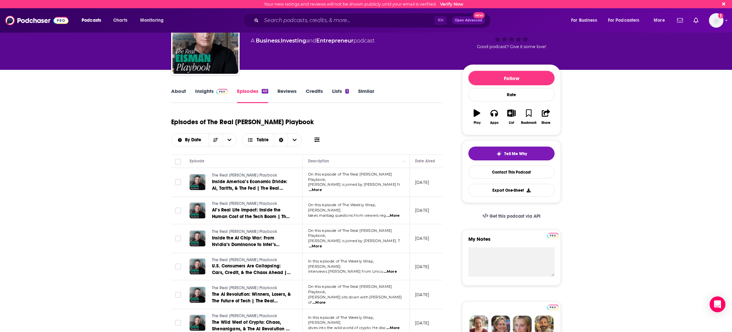
click at [322, 187] on span "...More" at bounding box center [315, 189] width 13 height 5
drag, startPoint x: 363, startPoint y: 155, endPoint x: 379, endPoint y: 156, distance: 16.8
click at [322, 187] on span "...More" at bounding box center [315, 189] width 13 height 5
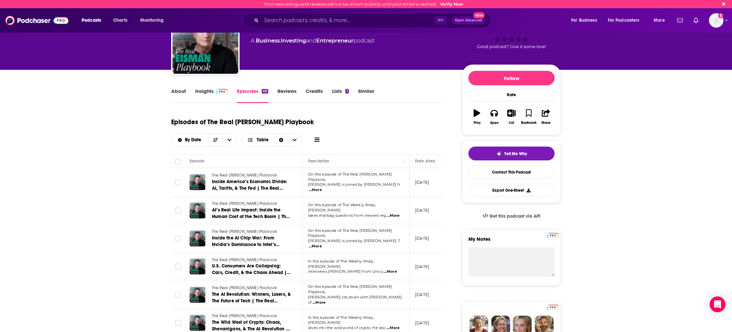
click at [393, 213] on span "...More" at bounding box center [393, 215] width 13 height 5
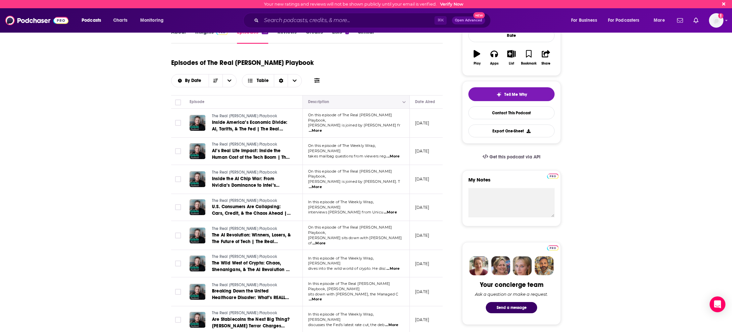
scroll to position [100, 0]
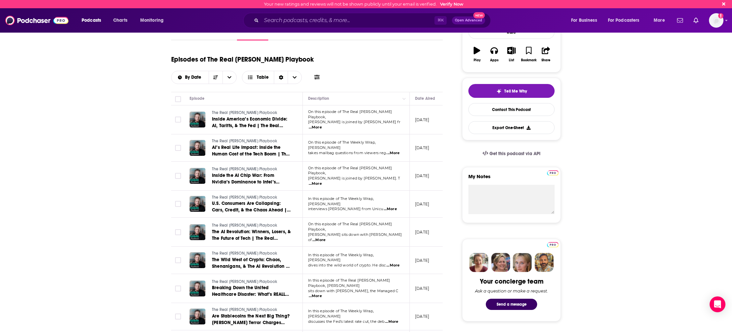
click at [322, 181] on span "...More" at bounding box center [315, 183] width 13 height 5
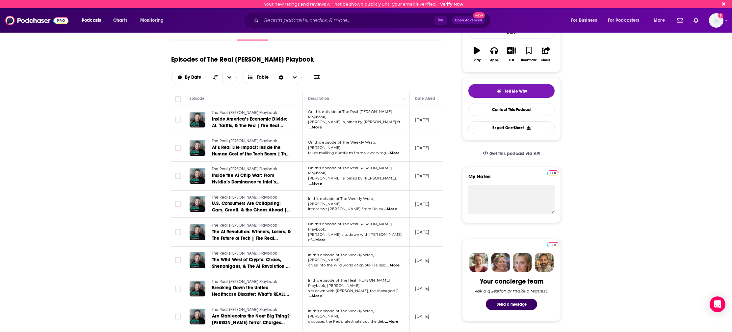
click at [394, 206] on span "...More" at bounding box center [390, 208] width 13 height 5
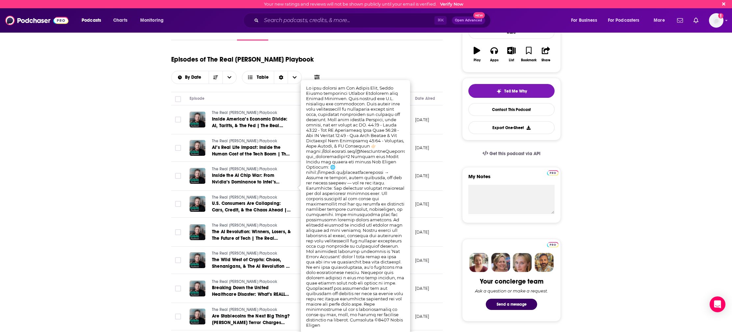
click at [422, 191] on td "October 3, 2025" at bounding box center [431, 204] width 43 height 27
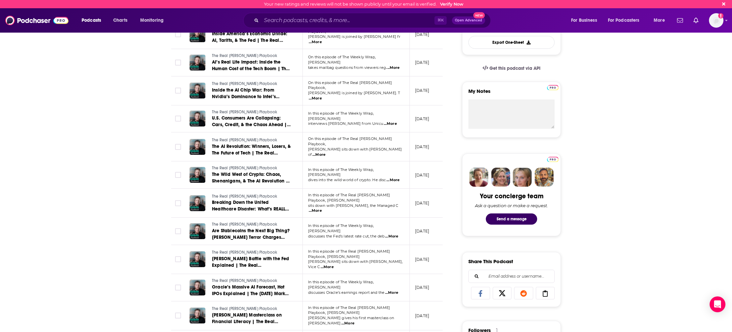
scroll to position [189, 0]
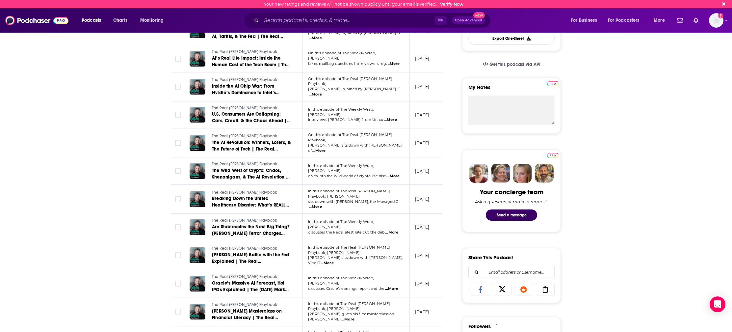
click at [326, 148] on span "...More" at bounding box center [318, 150] width 13 height 5
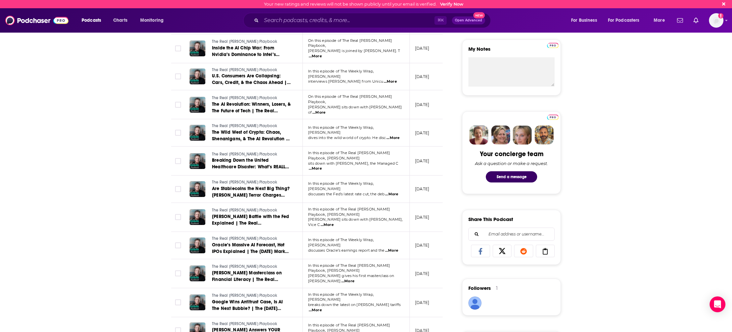
scroll to position [230, 0]
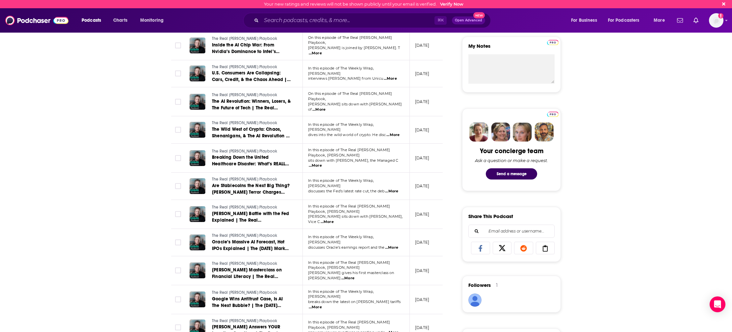
click at [322, 163] on span "...More" at bounding box center [315, 165] width 13 height 5
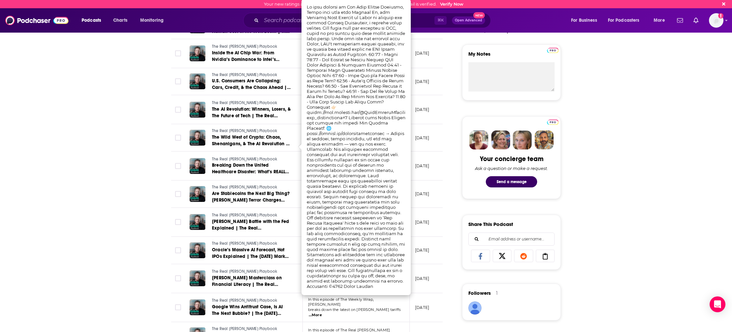
scroll to position [216, 0]
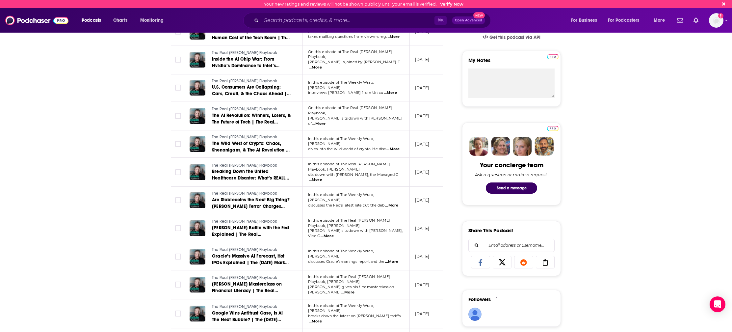
click at [429, 197] on p "September 20, 2025" at bounding box center [422, 200] width 14 height 6
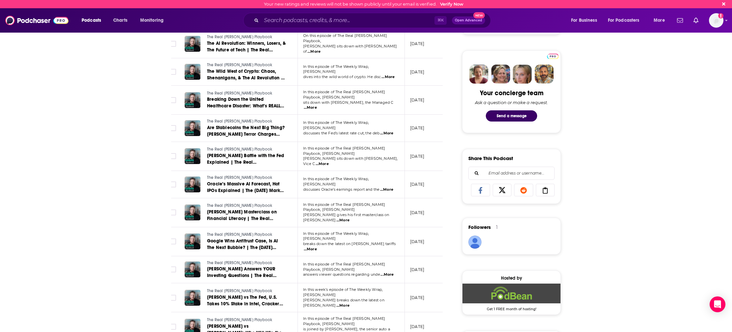
scroll to position [289, 0]
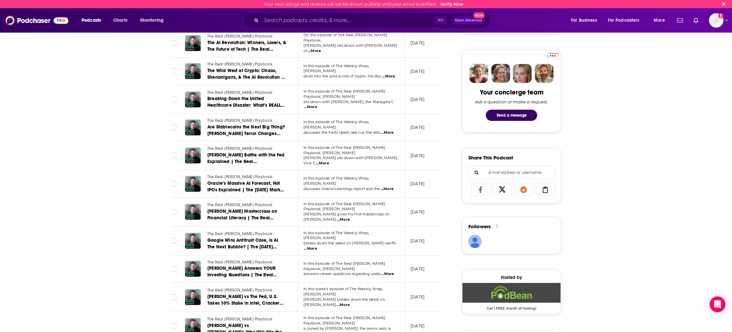
click at [329, 161] on span "...More" at bounding box center [322, 163] width 13 height 5
click at [412, 170] on td "September 12, 2025" at bounding box center [426, 183] width 43 height 27
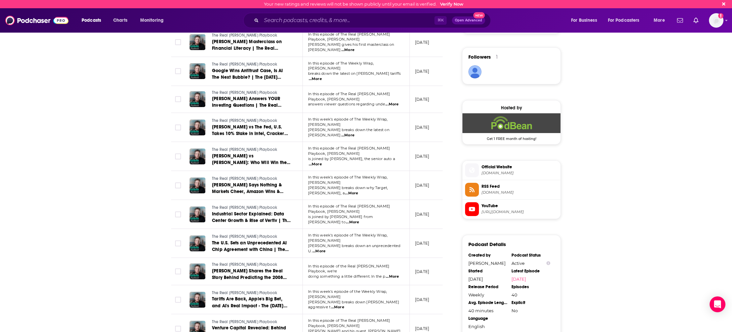
scroll to position [462, 0]
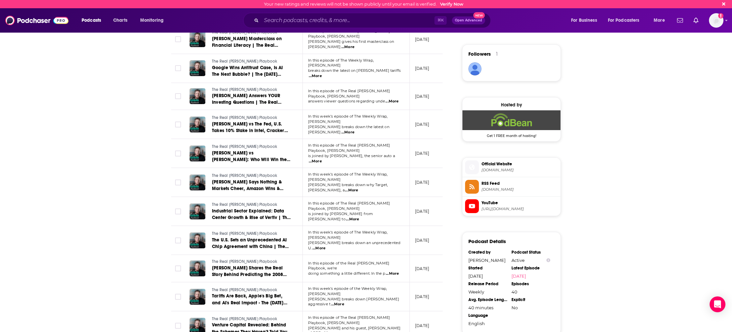
click at [322, 159] on span "...More" at bounding box center [315, 161] width 13 height 5
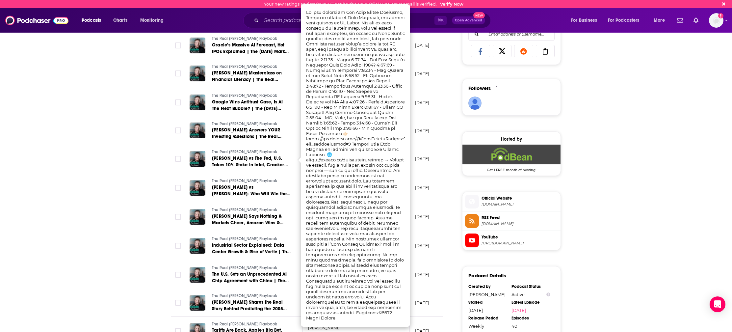
scroll to position [422, 0]
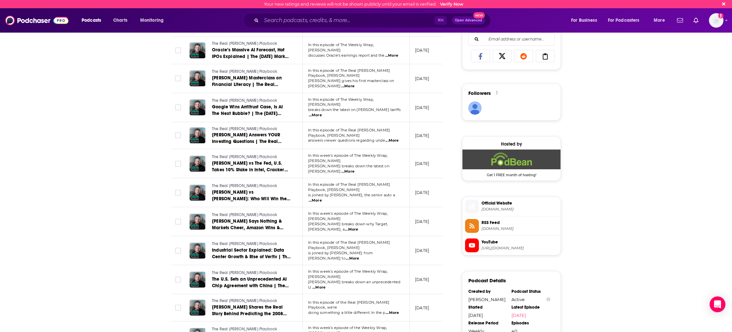
click at [423, 149] on td "August 30, 2025" at bounding box center [431, 163] width 43 height 29
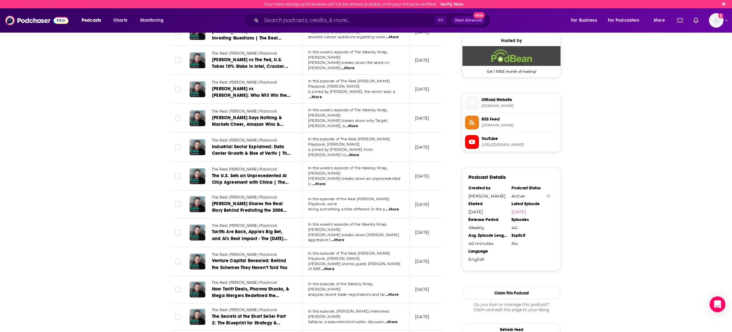
scroll to position [529, 0]
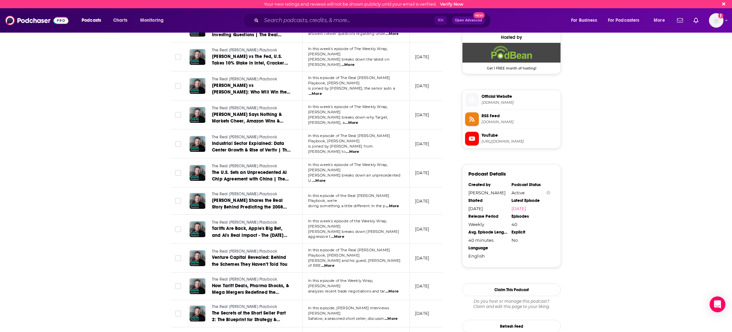
click at [359, 149] on span "...More" at bounding box center [352, 151] width 13 height 5
click at [422, 158] on td "August 16, 2025" at bounding box center [431, 172] width 43 height 29
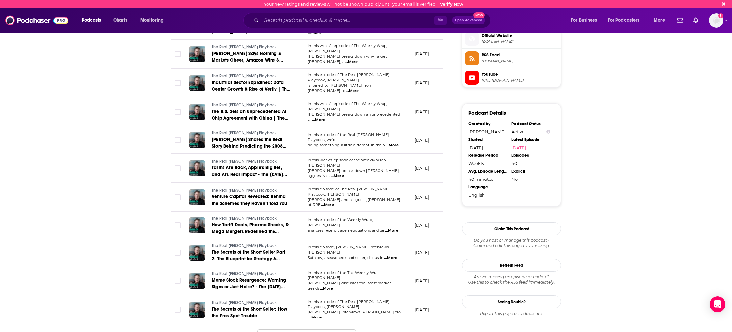
click at [334, 202] on span "...More" at bounding box center [327, 204] width 13 height 5
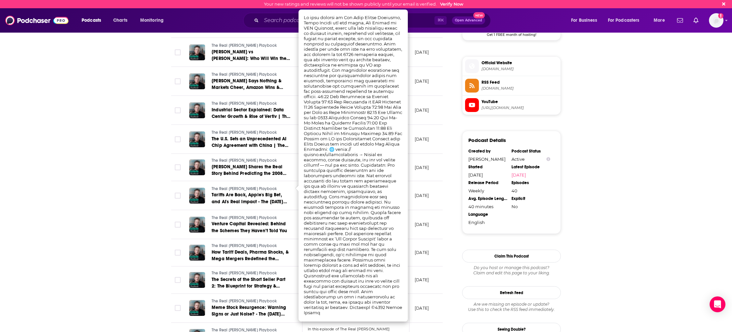
scroll to position [561, 0]
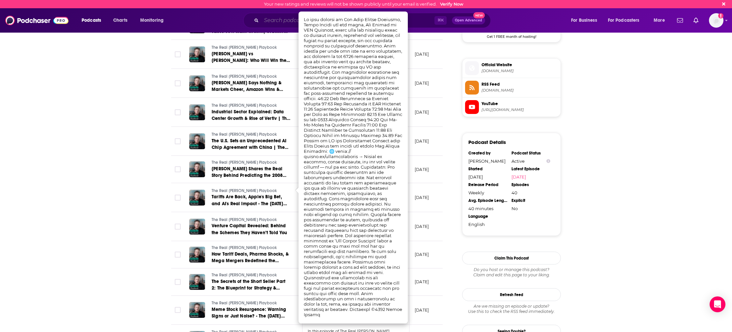
click at [286, 18] on input "Search podcasts, credits, & more..." at bounding box center [347, 20] width 173 height 11
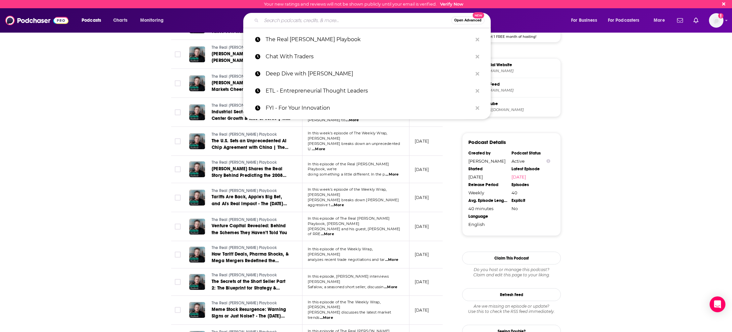
paste input "Ariel Szarfsztejn of Mercado Libre and David Vélez of Nubank)."
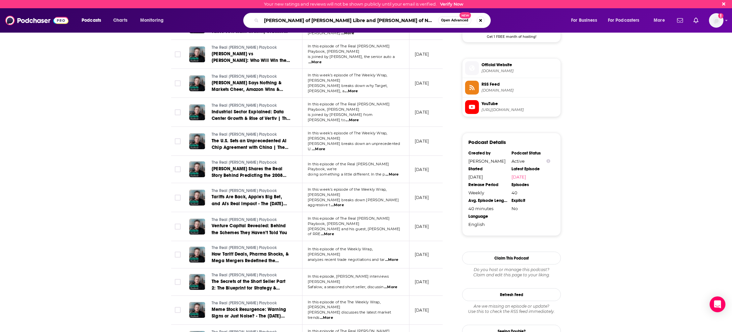
click at [290, 19] on input "Ariel Szarfsztejn of Mercado Libre and David Vélez of Nubank)." at bounding box center [349, 20] width 177 height 11
type input "myron golden"
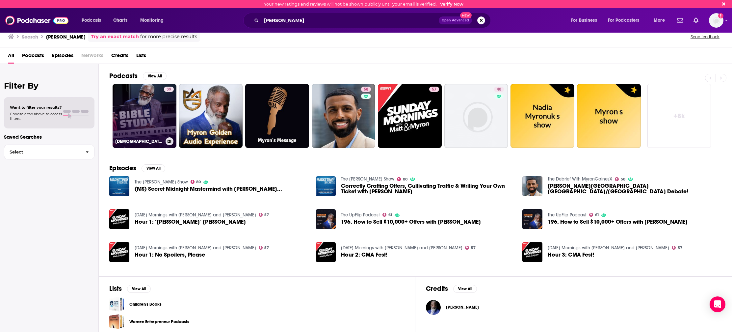
click at [151, 114] on link "39 Bible Study with Myron Golden" at bounding box center [145, 116] width 64 height 64
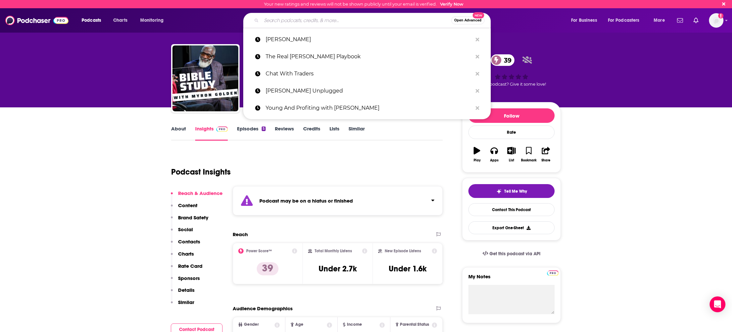
click at [295, 22] on input "Search podcasts, credits, & more..." at bounding box center [356, 20] width 190 height 11
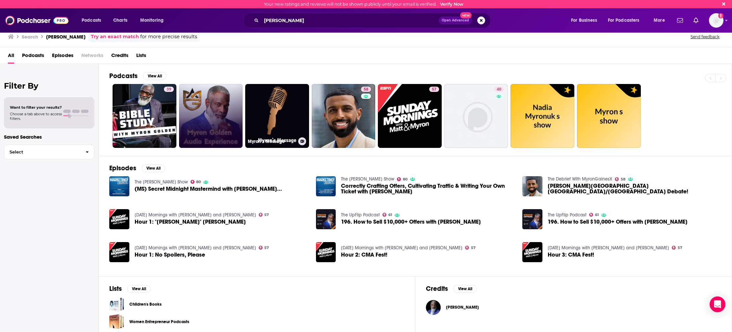
scroll to position [0, 0]
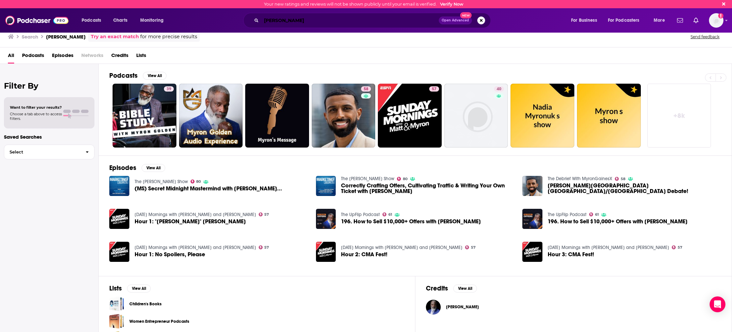
click at [311, 21] on input "myron golden" at bounding box center [349, 20] width 177 height 11
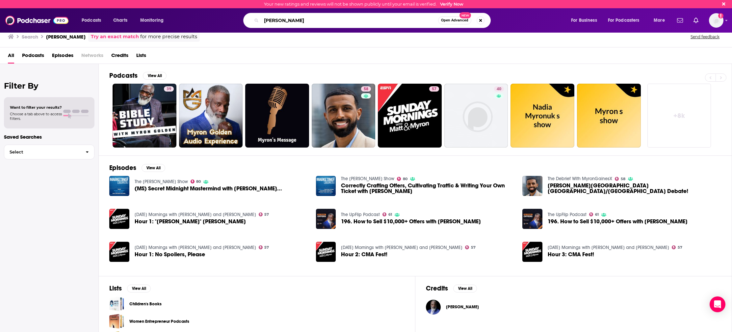
click at [311, 21] on input "myron golden" at bounding box center [349, 20] width 177 height 11
type input "B.O.S.S Moves podcast"
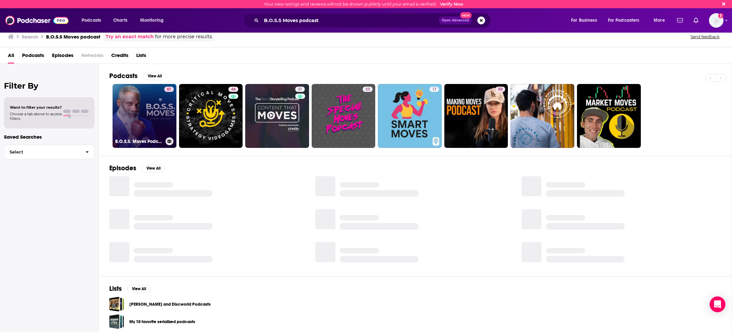
click at [141, 123] on link "61 B.O.S.S. Moves Podcast" at bounding box center [145, 116] width 64 height 64
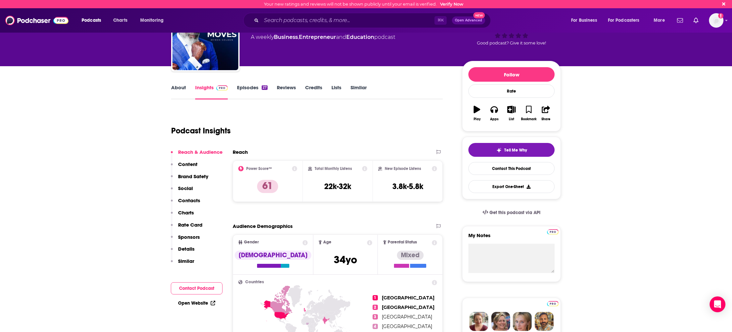
scroll to position [53, 0]
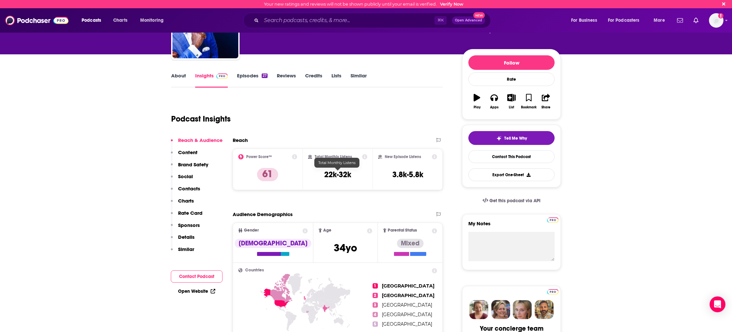
click at [337, 172] on h3 "22k-32k" at bounding box center [337, 175] width 27 height 10
click at [176, 74] on link "About" at bounding box center [178, 79] width 15 height 15
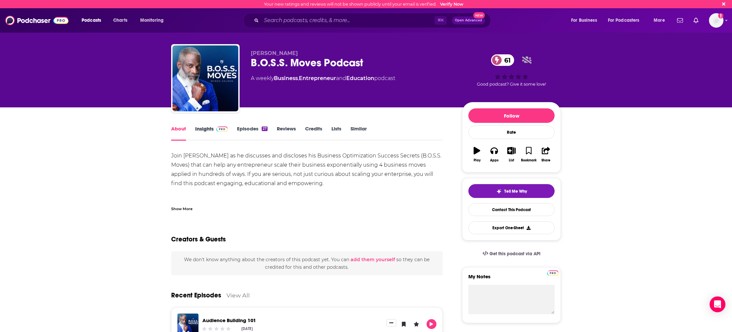
click at [230, 130] on div "Insights" at bounding box center [216, 132] width 42 height 15
click at [237, 129] on link "Episodes 27" at bounding box center [252, 132] width 31 height 15
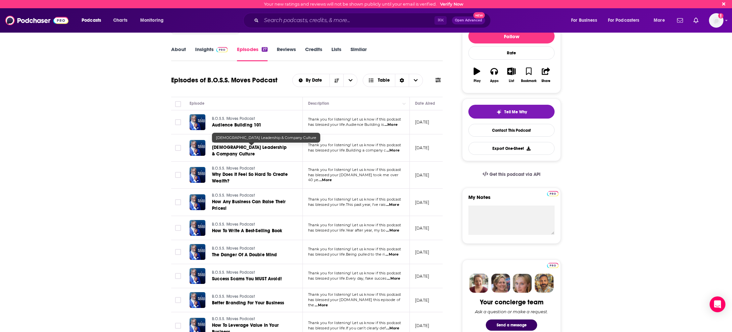
scroll to position [90, 0]
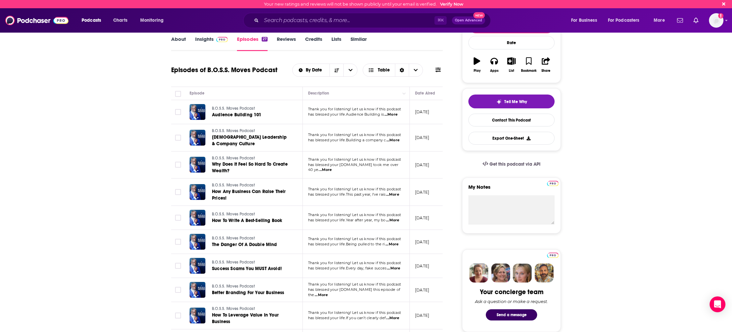
click at [395, 114] on span "...More" at bounding box center [391, 114] width 13 height 5
click at [415, 116] on td "October 7, 2025" at bounding box center [431, 112] width 43 height 24
click at [395, 142] on span "...More" at bounding box center [393, 140] width 13 height 5
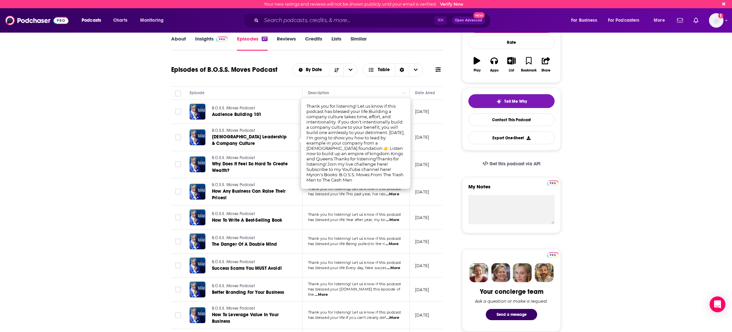
click at [426, 140] on p "September 30, 2025" at bounding box center [422, 137] width 14 height 6
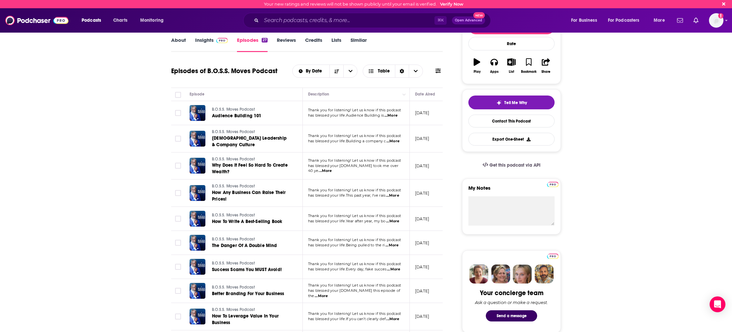
scroll to position [89, 0]
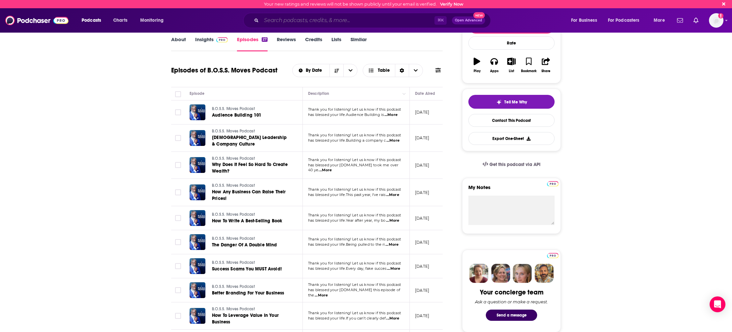
click at [296, 21] on input "Search podcasts, credits, & more..." at bounding box center [347, 20] width 173 height 11
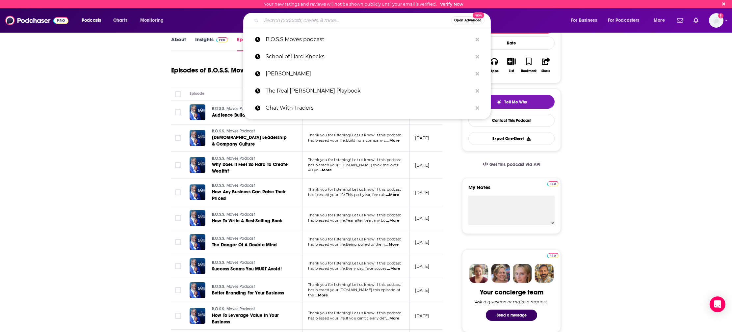
paste input "Neal Brennan blocks consumer podcast"
type input "Neal Brennan blocks consumer podcast"
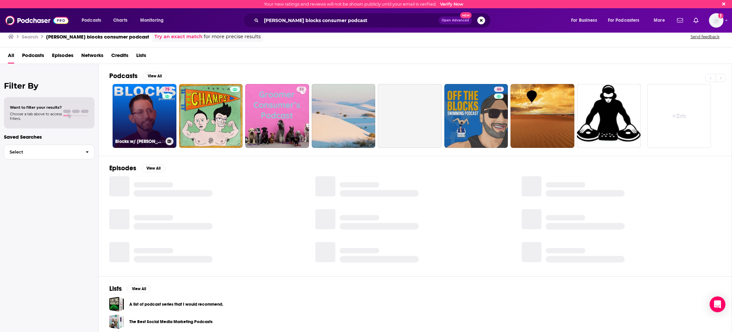
click at [122, 115] on link "75 Blocks w/ Neal Brennan" at bounding box center [145, 116] width 64 height 64
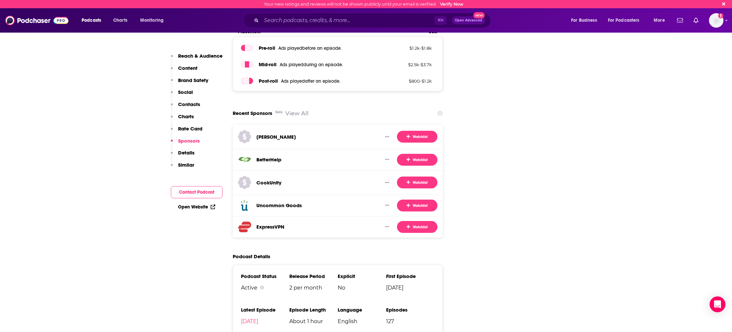
scroll to position [1101, 0]
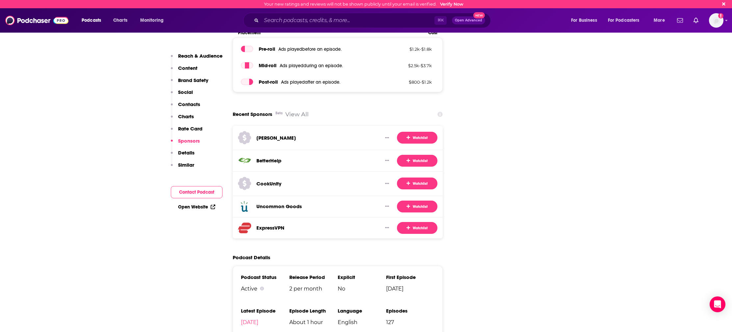
click at [192, 208] on link "Open Website" at bounding box center [196, 207] width 37 height 6
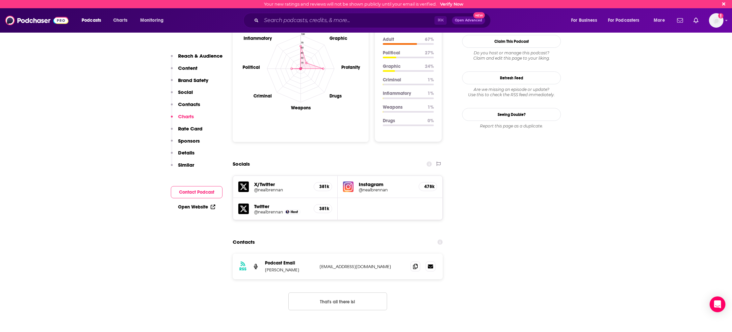
scroll to position [0, 0]
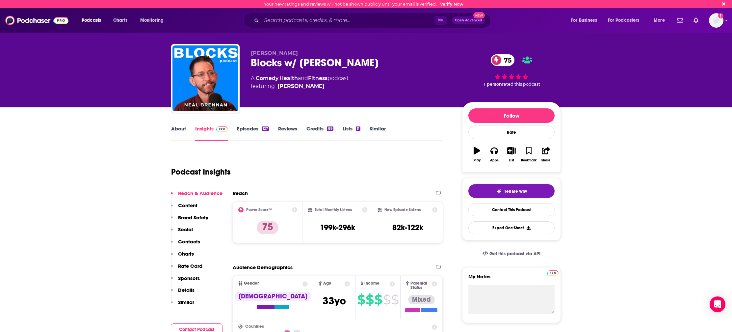
click at [298, 68] on div "Blocks w/ [PERSON_NAME] 75" at bounding box center [351, 62] width 201 height 13
copy div "Blocks w/ [PERSON_NAME] 75"
click at [179, 135] on link "About" at bounding box center [178, 132] width 15 height 15
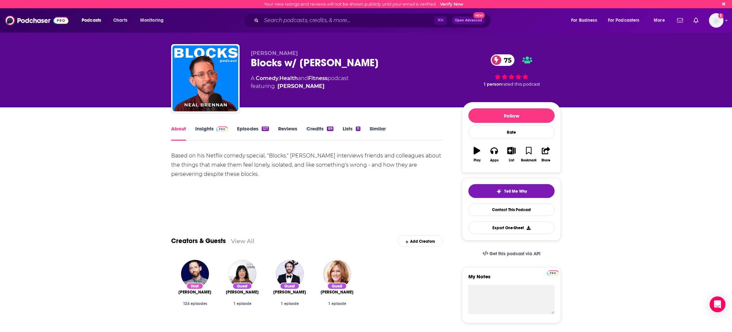
click at [224, 168] on div "Based on his Netflix comedy special, "Blocks." [PERSON_NAME] interviews friends…" at bounding box center [307, 165] width 272 height 28
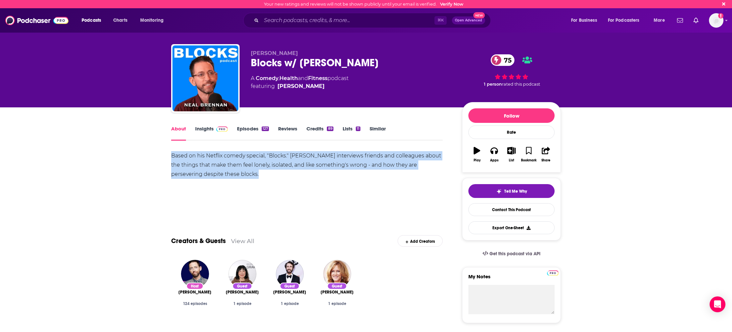
click at [224, 168] on div "Based on his Netflix comedy special, "Blocks." [PERSON_NAME] interviews friends…" at bounding box center [307, 165] width 272 height 28
copy div "Based on his Netflix comedy special, "Blocks." [PERSON_NAME] interviews friends…"
click at [204, 131] on link "Insights" at bounding box center [211, 132] width 33 height 15
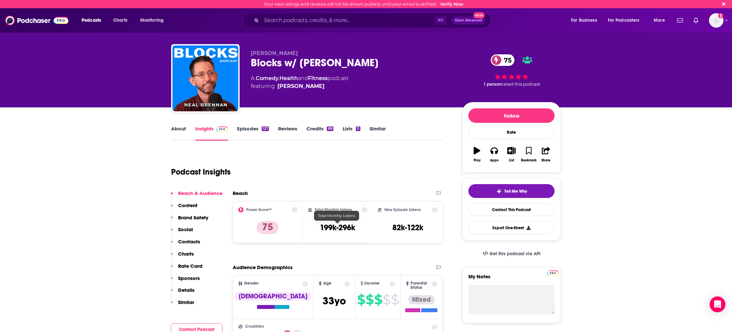
click at [338, 228] on h3 "199k-296k" at bounding box center [337, 228] width 35 height 10
copy div "199k-296k"
click at [328, 18] on input "Search podcasts, credits, & more..." at bounding box center [347, 20] width 173 height 11
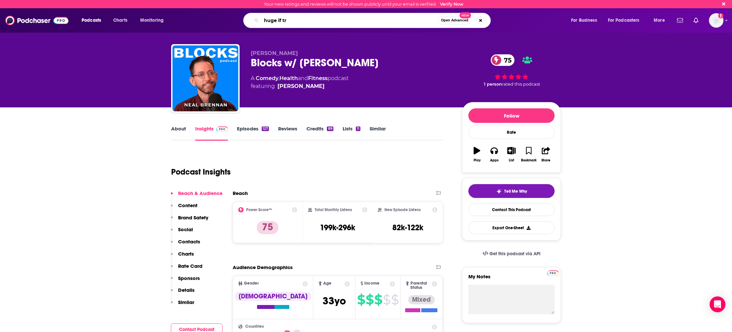
type input "huge if tru"
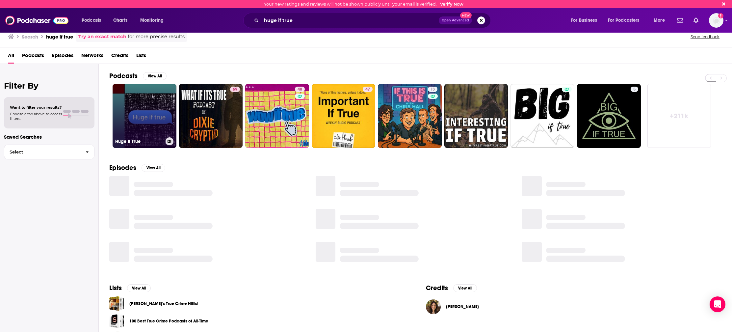
click at [142, 108] on link "Huge If True" at bounding box center [145, 116] width 64 height 64
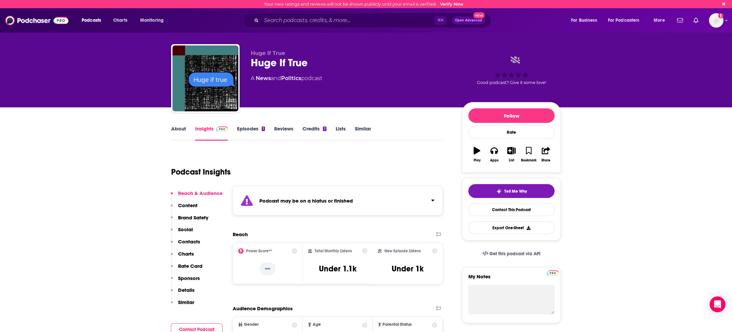
click at [249, 130] on link "Episodes 1" at bounding box center [251, 132] width 28 height 15
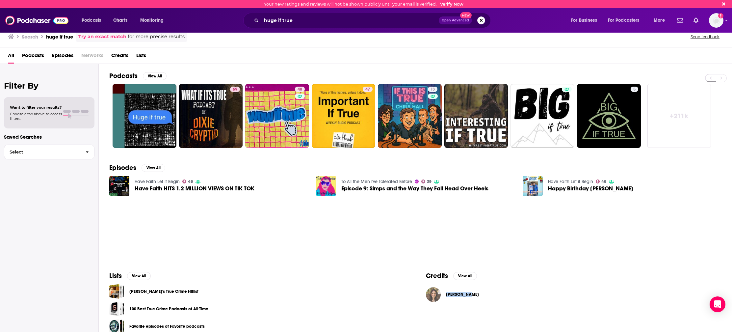
click at [432, 296] on img "Cleo Abram" at bounding box center [433, 294] width 15 height 15
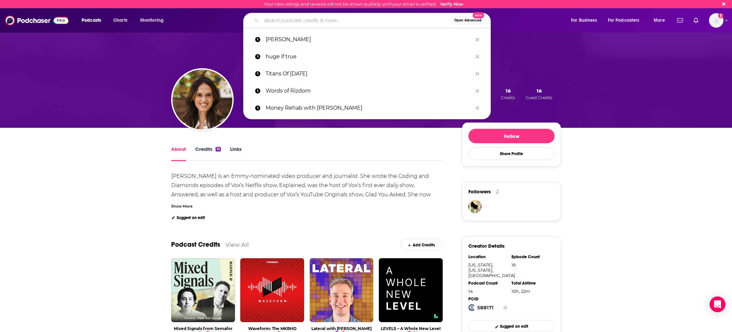
click at [339, 22] on input "Search podcasts, credits, & more..." at bounding box center [356, 20] width 190 height 11
paste input "MotivationNation"
type input "MotivationNation"
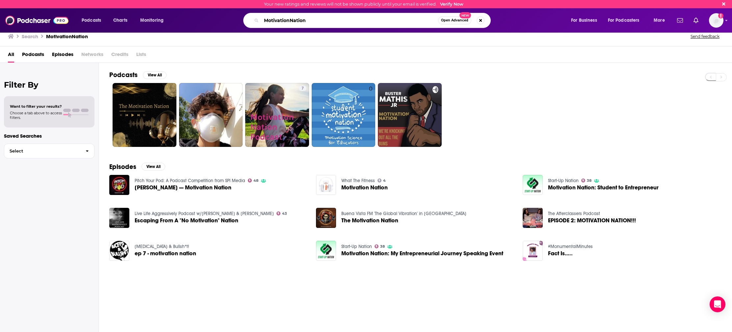
click at [276, 18] on input "MotivationNation" at bounding box center [349, 20] width 177 height 11
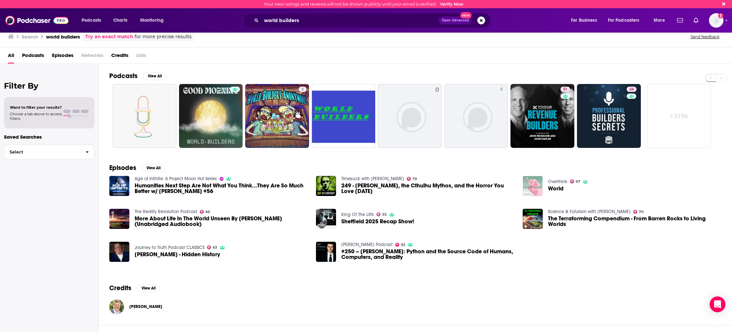
click at [288, 26] on div "world builders Open Advanced New" at bounding box center [367, 20] width 248 height 15
click at [286, 22] on input "world builders" at bounding box center [349, 20] width 177 height 11
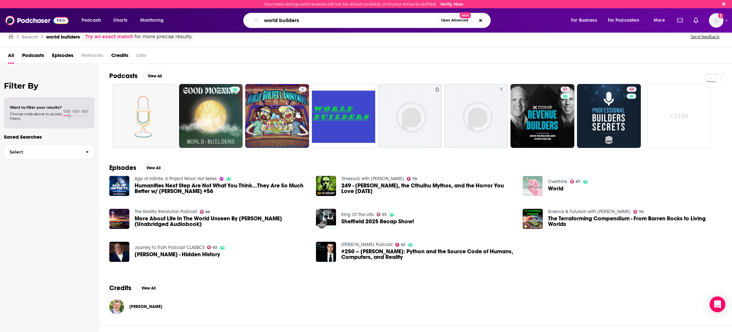
click at [286, 22] on input "world builders" at bounding box center [349, 20] width 177 height 11
paste input "Bg2 Pod"
type input "Bg2 Pod"
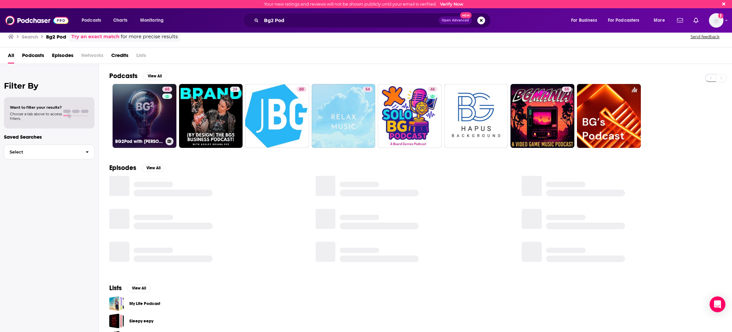
click at [148, 119] on link "65 BG2Pod with [PERSON_NAME] and [PERSON_NAME]" at bounding box center [145, 116] width 64 height 64
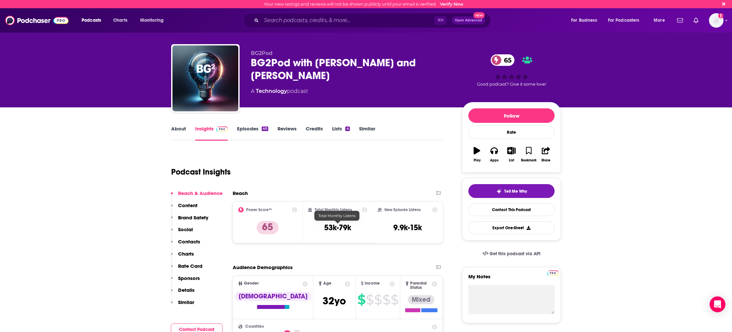
click at [341, 225] on h3 "53k-79k" at bounding box center [337, 228] width 27 height 10
copy div "53k-79k"
click at [180, 133] on link "About" at bounding box center [178, 132] width 15 height 15
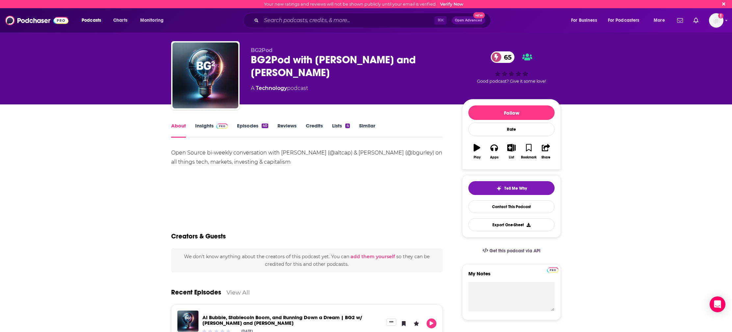
click at [341, 26] on div "⌘ K Open Advanced New" at bounding box center [367, 20] width 248 height 15
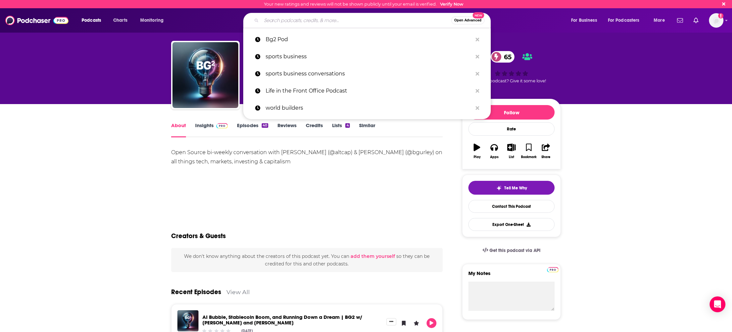
click at [341, 20] on input "Search podcasts, credits, & more..." at bounding box center [356, 20] width 190 height 11
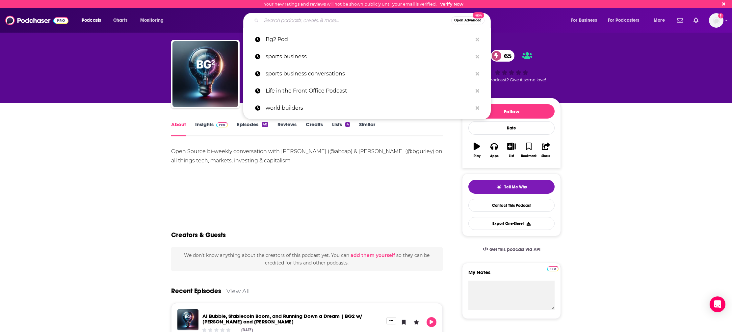
paste input "The State of AI with [PERSON_NAME]"
type input "The State of AI with [PERSON_NAME]"
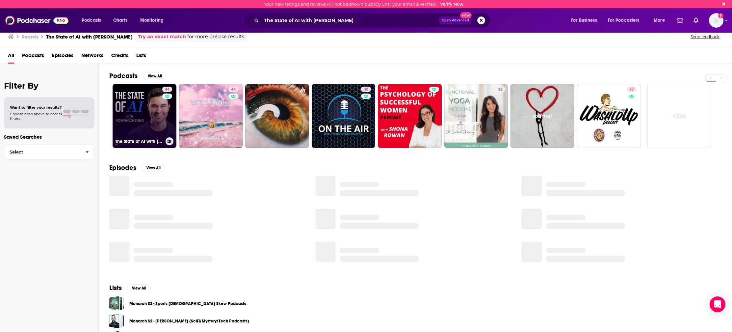
click at [128, 111] on link "44 The State of AI with [PERSON_NAME]" at bounding box center [145, 116] width 64 height 64
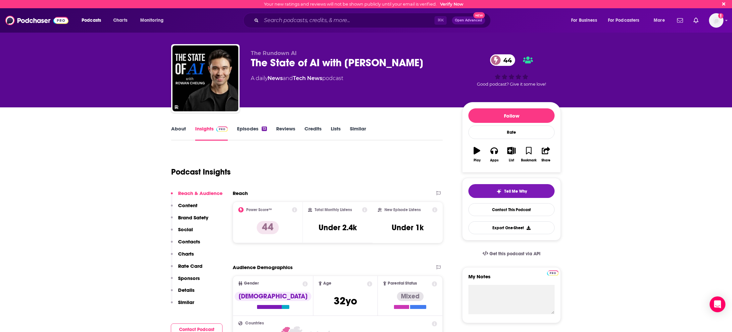
click at [183, 128] on link "About" at bounding box center [178, 132] width 15 height 15
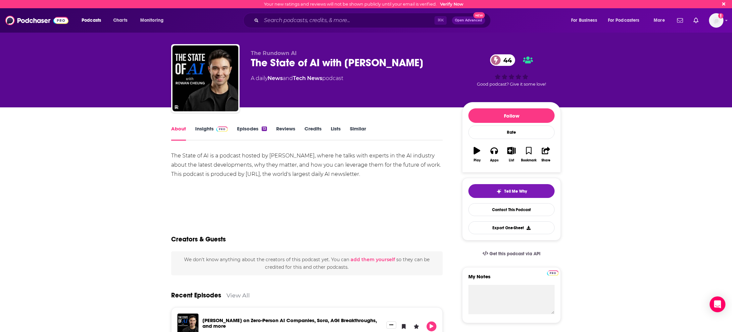
click at [257, 153] on div "The State of AI is a podcast hosted by [PERSON_NAME], where he talks with exper…" at bounding box center [307, 165] width 272 height 28
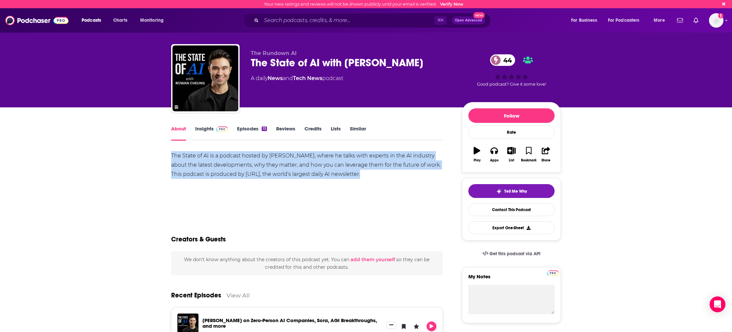
click at [257, 153] on div "The State of AI is a podcast hosted by [PERSON_NAME], where he talks with exper…" at bounding box center [307, 165] width 272 height 28
copy div "The State of AI is a podcast hosted by [PERSON_NAME], where he talks with exper…"
click at [299, 163] on div "The State of AI is a podcast hosted by [PERSON_NAME], where he talks with exper…" at bounding box center [307, 165] width 272 height 28
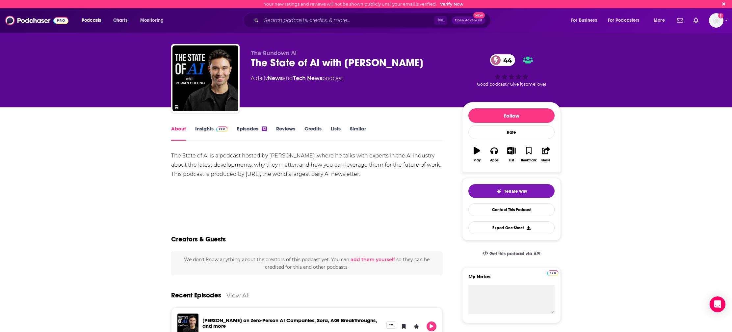
click at [243, 128] on link "Episodes 13" at bounding box center [252, 132] width 30 height 15
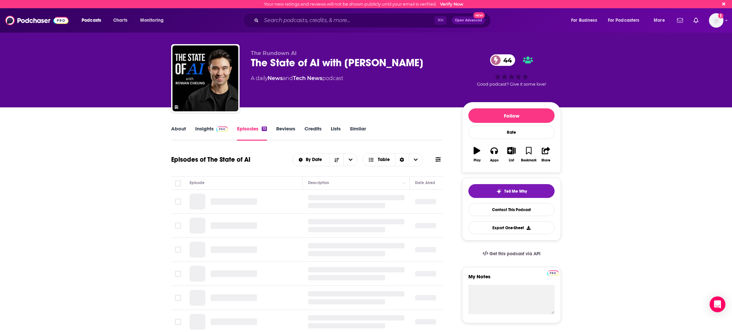
click at [205, 131] on link "Insights" at bounding box center [211, 132] width 33 height 15
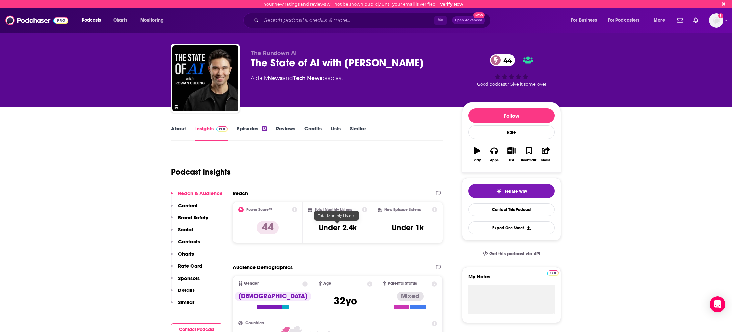
click at [340, 230] on h3 "Under 2.4k" at bounding box center [338, 228] width 38 height 10
copy div "Under 2.4k"
click at [346, 227] on h3 "Under 2.4k" at bounding box center [338, 228] width 38 height 10
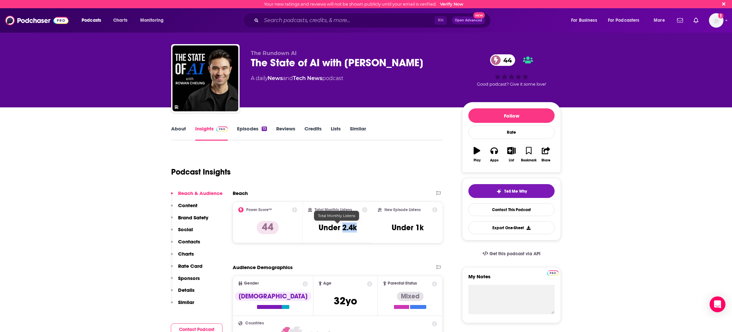
click at [346, 227] on h3 "Under 2.4k" at bounding box center [338, 228] width 38 height 10
click at [294, 14] on div "⌘ K Open Advanced New" at bounding box center [367, 20] width 248 height 15
click at [292, 18] on input "Search podcasts, credits, & more..." at bounding box center [347, 20] width 173 height 11
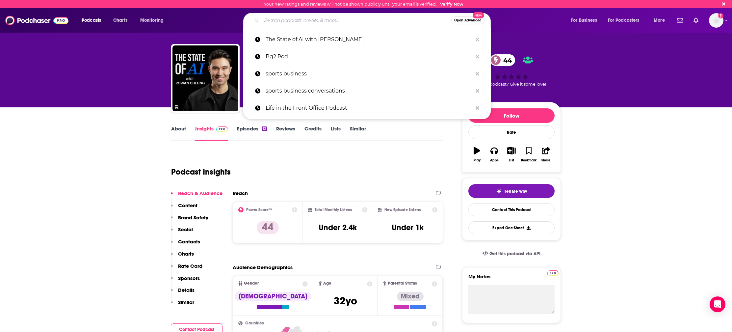
paste input "Armchair Expert with Dax Shepard"
type input "Armchair Expert with Dax Shepard"
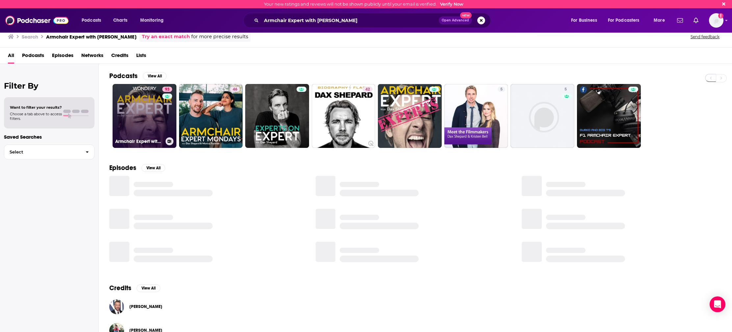
click at [148, 115] on link "93 Armchair Expert with Dax Shepard" at bounding box center [145, 116] width 64 height 64
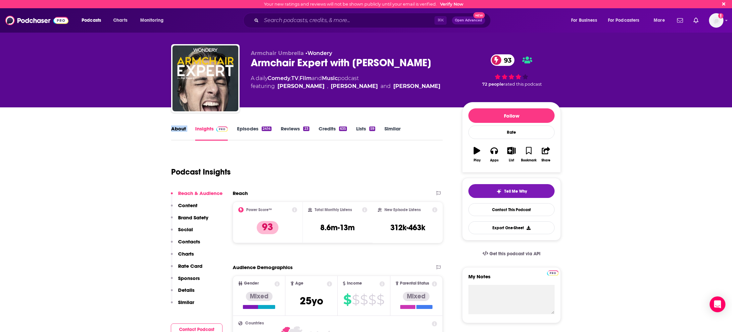
click at [196, 126] on link "Insights" at bounding box center [211, 132] width 33 height 15
click at [189, 128] on div "About" at bounding box center [183, 132] width 24 height 15
click at [183, 130] on link "About" at bounding box center [178, 132] width 15 height 15
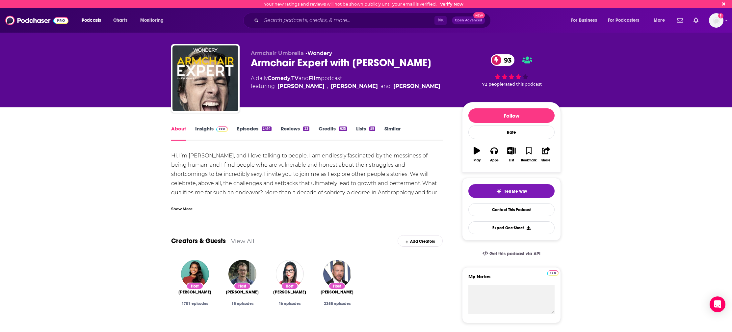
click at [294, 170] on div "Hi, I’m Dax Shepard, and I love talking to people. I am endlessly fascinated by…" at bounding box center [307, 201] width 272 height 101
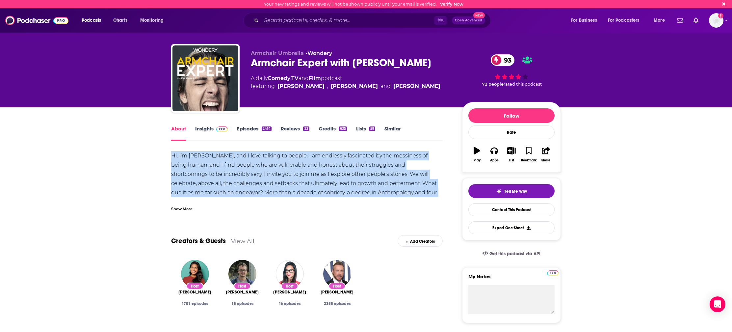
click at [294, 170] on div "Hi, I’m Dax Shepard, and I love talking to people. I am endlessly fascinated by…" at bounding box center [307, 201] width 272 height 101
copy div "Hi, I’m Dax Shepard, and I love talking to people. I am endlessly fascinated by…"
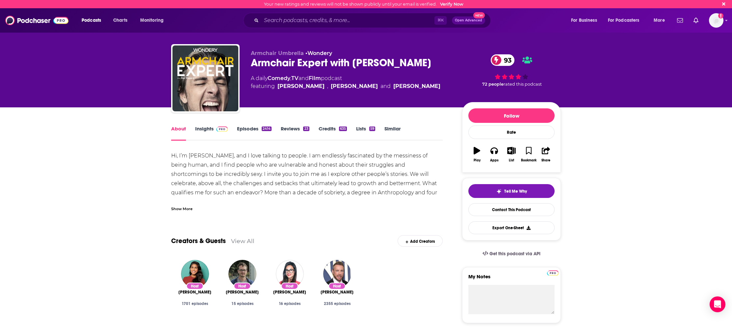
click at [209, 131] on link "Insights" at bounding box center [211, 132] width 33 height 15
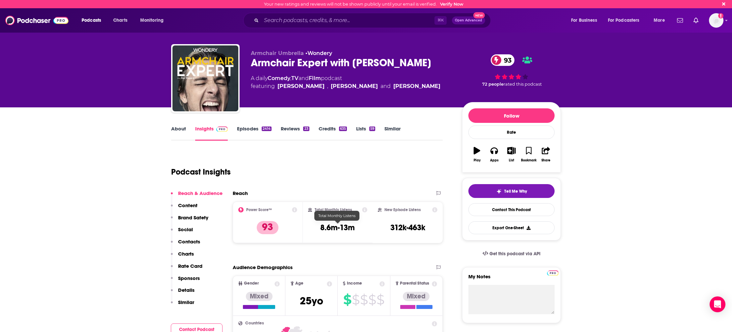
click at [349, 224] on h3 "8.6m-13m" at bounding box center [337, 228] width 35 height 10
copy div "8.6m-13m"
click at [246, 127] on link "Episodes 2414" at bounding box center [254, 132] width 35 height 15
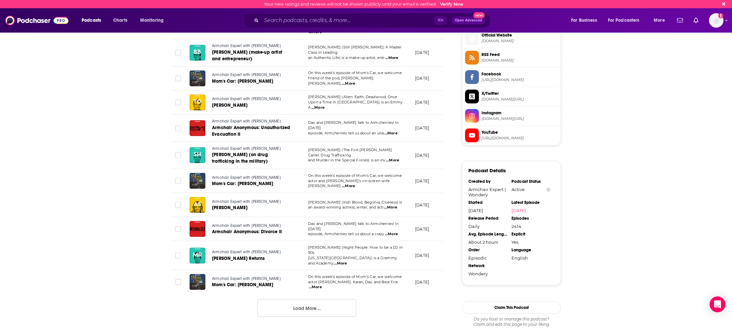
scroll to position [542, 0]
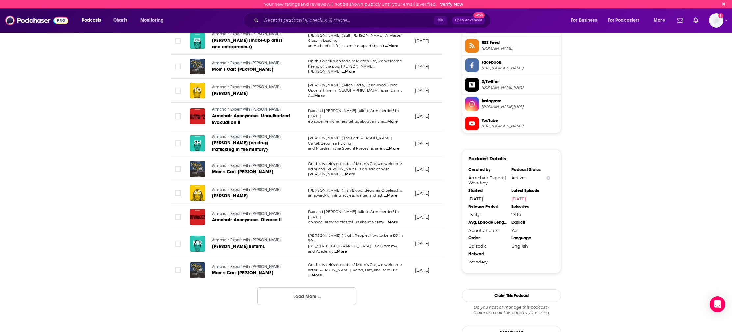
click at [347, 249] on span "...More" at bounding box center [340, 251] width 13 height 5
drag, startPoint x: 357, startPoint y: 79, endPoint x: 386, endPoint y: 98, distance: 35.0
click at [382, 268] on span "actor Karan Soni. Karan, Dax, and Best Frie" at bounding box center [353, 270] width 90 height 5
click at [347, 249] on span "...More" at bounding box center [340, 251] width 13 height 5
drag, startPoint x: 356, startPoint y: 79, endPoint x: 361, endPoint y: 81, distance: 5.8
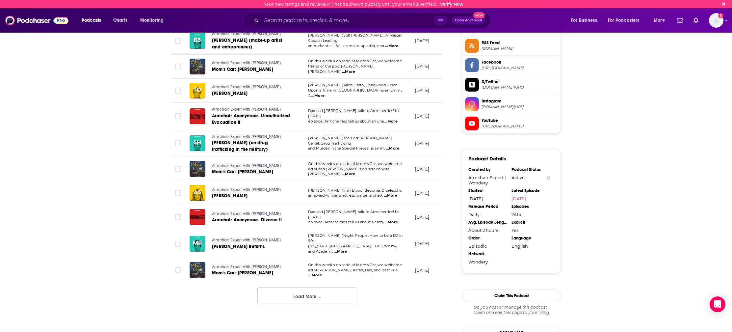
click at [392, 258] on td "On this week’s episode of Mom’s Car, we welcome actor Karan Soni. Karan, Dax, a…" at bounding box center [356, 270] width 107 height 24
click at [322, 273] on span "...More" at bounding box center [315, 275] width 13 height 5
click at [422, 215] on td "September 5, 2025" at bounding box center [431, 217] width 43 height 24
click at [347, 249] on span "...More" at bounding box center [340, 251] width 13 height 5
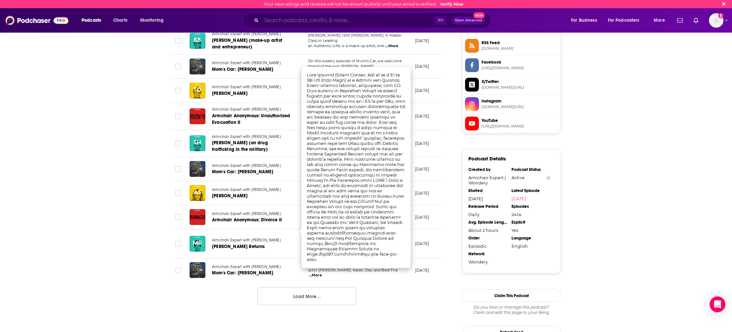
click at [303, 17] on input "Search podcasts, credits, & more..." at bounding box center [347, 20] width 173 height 11
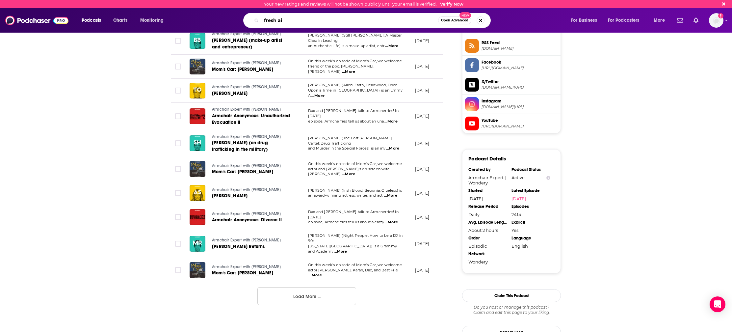
type input "fresh air"
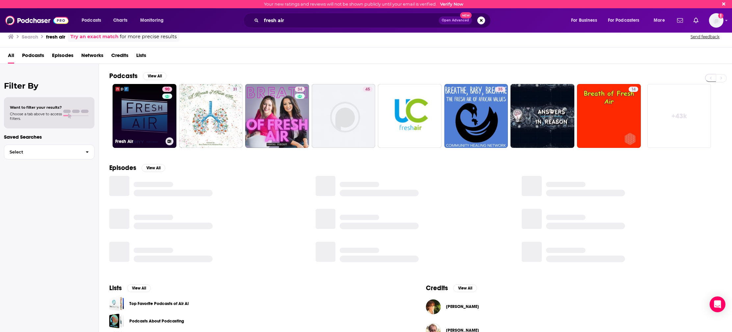
click at [134, 114] on link "90 Fresh Air" at bounding box center [145, 116] width 64 height 64
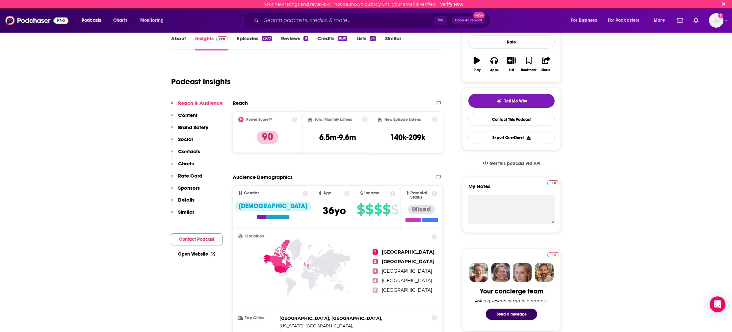
scroll to position [95, 0]
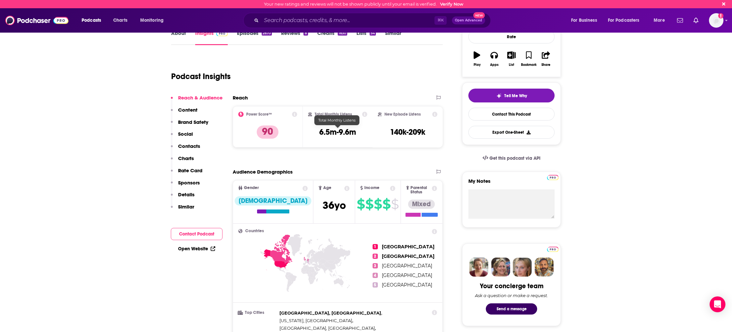
click at [346, 134] on h3 "6.5m-9.6m" at bounding box center [337, 132] width 37 height 10
copy div "6.5m-9.6m"
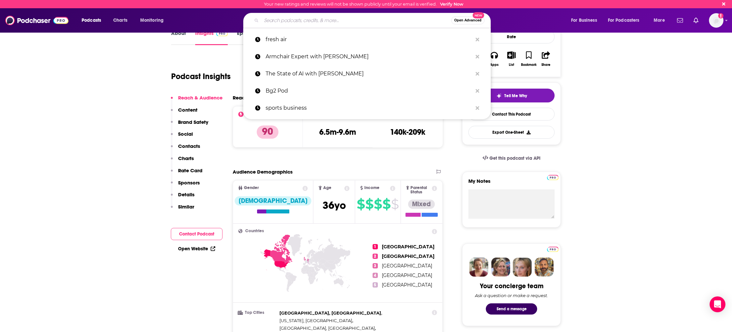
click at [309, 16] on input "Search podcasts, credits, & more..." at bounding box center [356, 20] width 190 height 11
paste input "Words of Rizdom"
type input "Words of Rizdom"
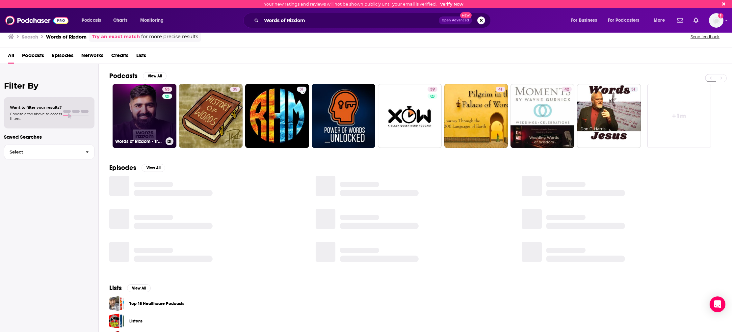
click at [136, 117] on link "53 Words of Rizdom - Trading Podcast" at bounding box center [145, 116] width 64 height 64
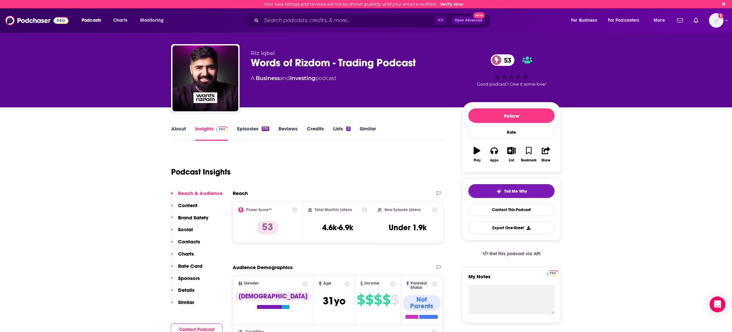
click at [176, 130] on link "About" at bounding box center [178, 132] width 15 height 15
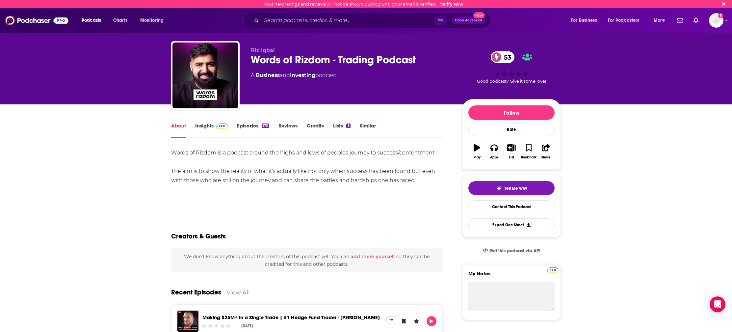
click at [249, 126] on link "Episodes 170" at bounding box center [253, 129] width 32 height 15
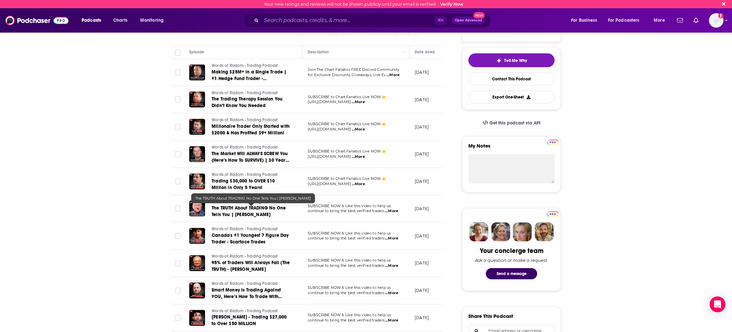
scroll to position [130, 0]
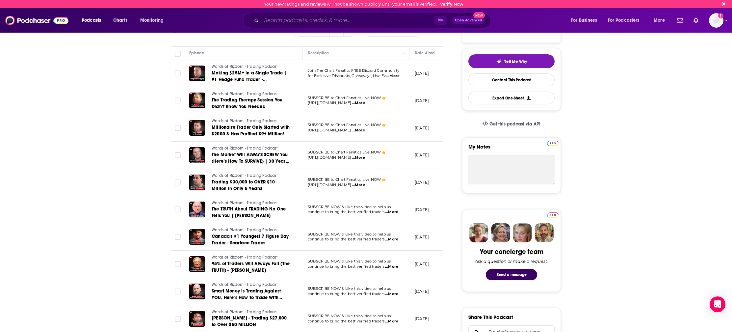
click at [327, 21] on input "Search podcasts, credits, & more..." at bounding box center [347, 20] width 173 height 11
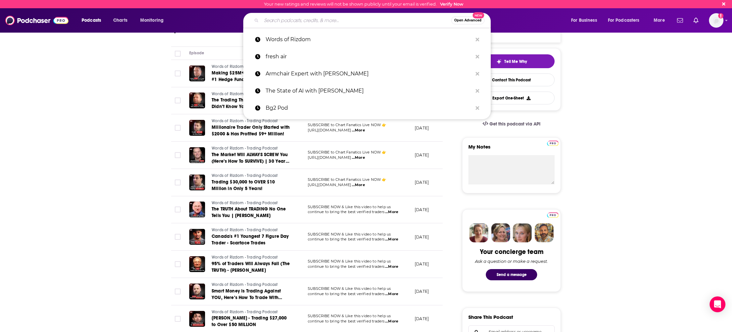
paste input "Titans Of Tomorrow"
type input "Titans Of Tomorrow"
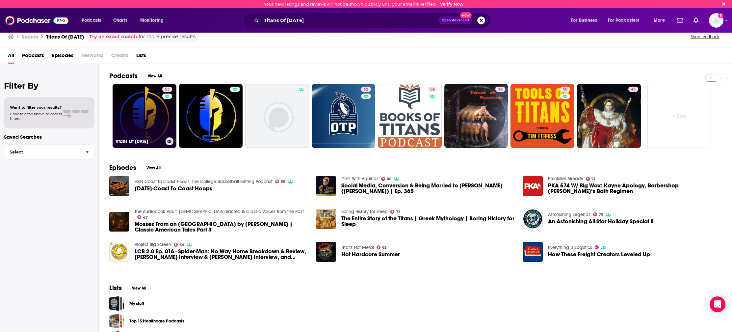
click at [149, 106] on link "53 Titans Of Tomorrow" at bounding box center [145, 116] width 64 height 64
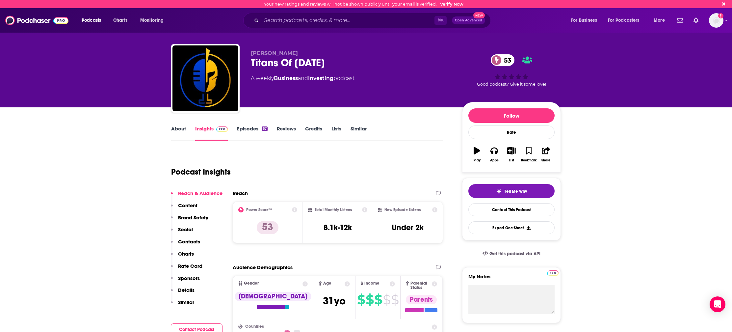
click at [183, 130] on link "About" at bounding box center [178, 132] width 15 height 15
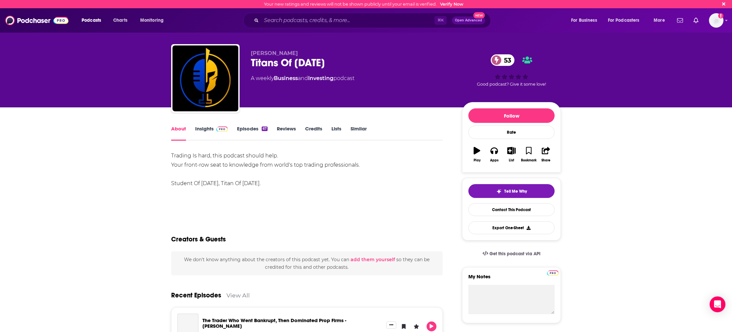
click at [207, 127] on link "Insights" at bounding box center [211, 132] width 33 height 15
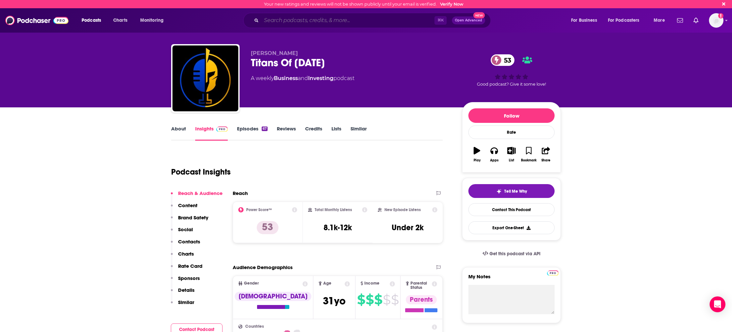
click at [322, 18] on input "Search podcasts, credits, & more..." at bounding box center [347, 20] width 173 height 11
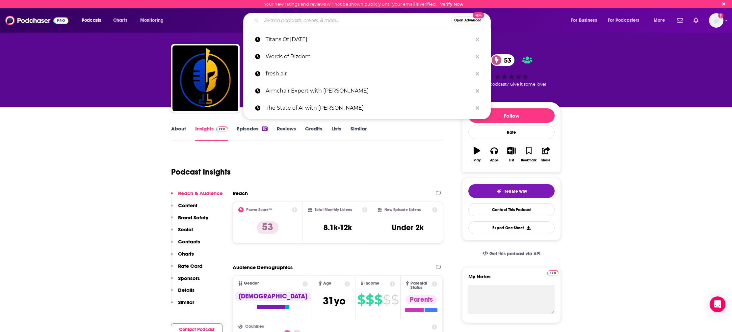
paste input "Money Rehab with [PERSON_NAME]"
type input "Money Rehab with [PERSON_NAME]"
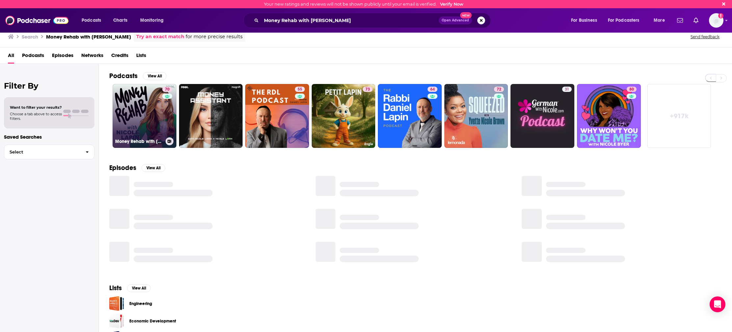
click at [149, 111] on link "70 Money Rehab with Nicole Lapin" at bounding box center [145, 116] width 64 height 64
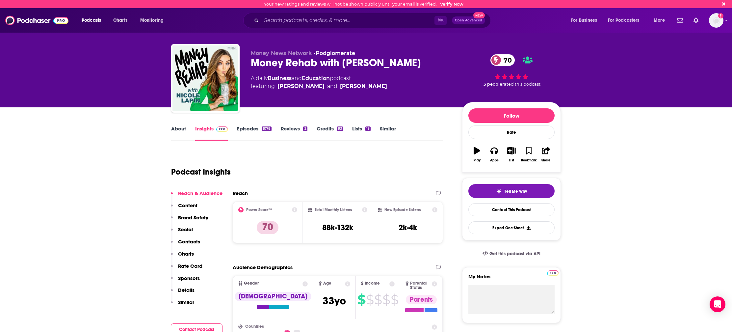
drag, startPoint x: 327, startPoint y: 233, endPoint x: 338, endPoint y: 225, distance: 13.6
click at [329, 232] on div "Total Monthly Listens 88k-132k" at bounding box center [338, 222] width 60 height 30
click at [338, 225] on h3 "88k-132k" at bounding box center [337, 228] width 31 height 10
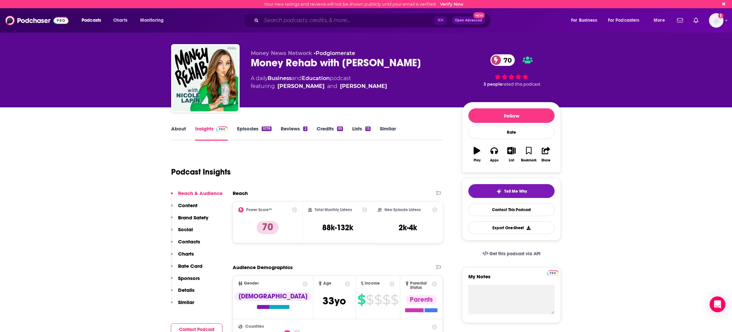
click at [303, 20] on input "Search podcasts, credits, & more..." at bounding box center [347, 20] width 173 height 11
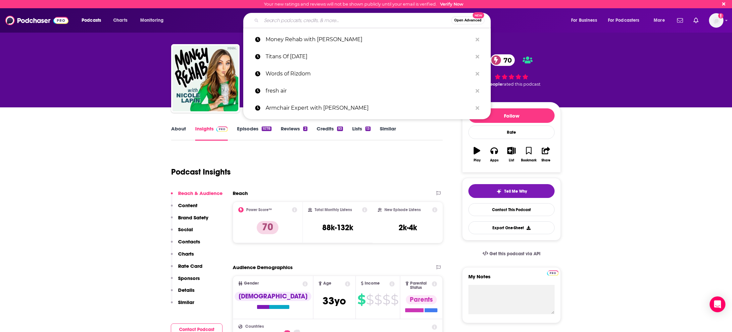
paste input "https://www.npr.org/programs/fresh-air/"
type input "https://www.npr.org/programs/fresh-air/"
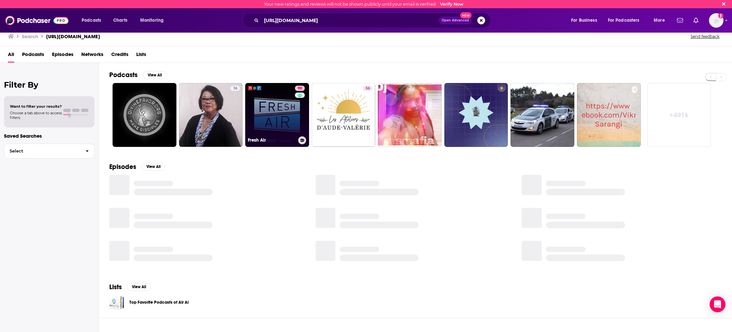
click at [281, 127] on link "90 Fresh Air" at bounding box center [277, 115] width 64 height 64
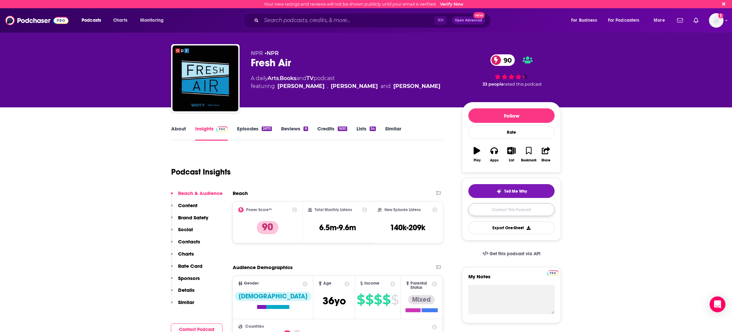
click at [549, 213] on link "Contact This Podcast" at bounding box center [512, 209] width 86 height 13
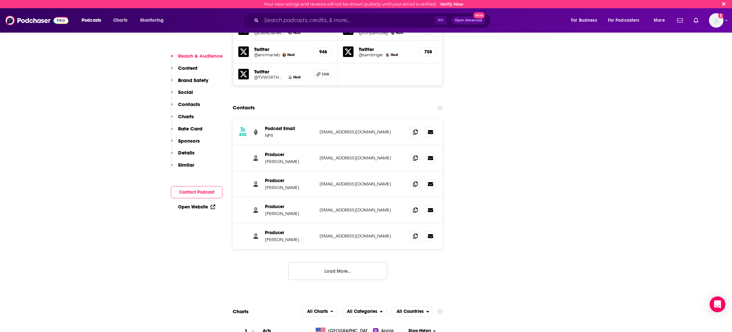
scroll to position [834, 0]
click at [415, 130] on icon at bounding box center [415, 132] width 5 height 5
click at [418, 153] on span at bounding box center [416, 158] width 10 height 10
click at [306, 23] on input "Search podcasts, credits, & more..." at bounding box center [347, 20] width 173 height 11
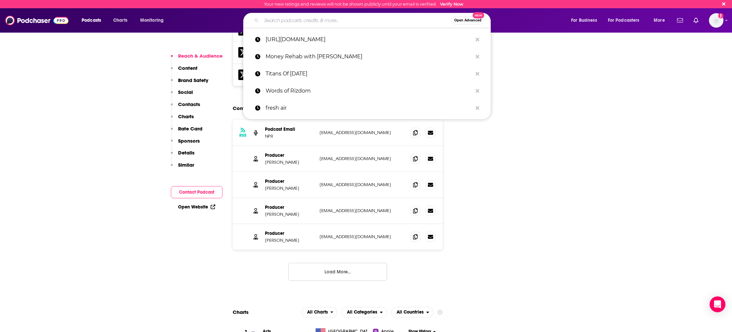
paste input "Words of Rizdom"
type input "Words of Rizdom"
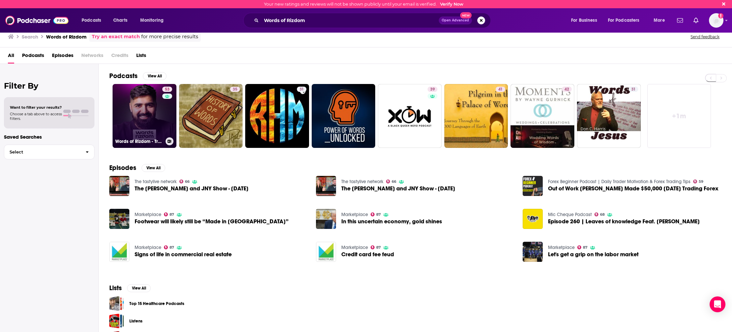
click at [145, 111] on link "53 Words of Rizdom - Trading Podcast" at bounding box center [145, 116] width 64 height 64
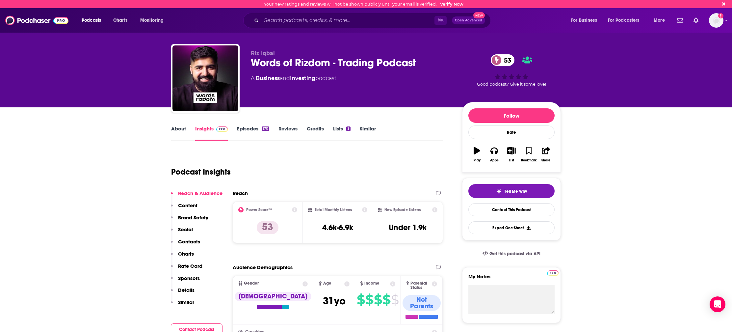
click at [338, 226] on h3 "4.6k-6.9k" at bounding box center [337, 228] width 31 height 10
copy div "4.6k-6.9k"
click at [322, 24] on input "Search podcasts, credits, & more..." at bounding box center [347, 20] width 173 height 11
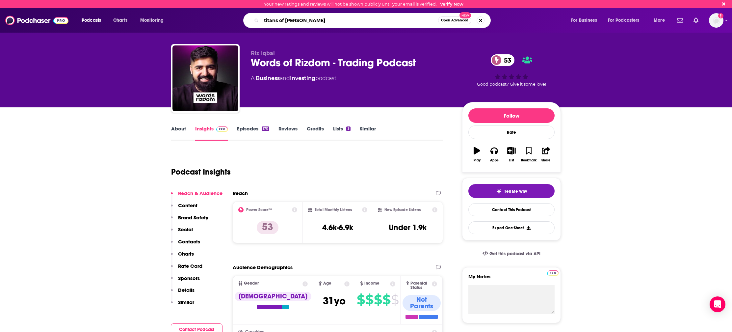
type input "titans of tomorrow"
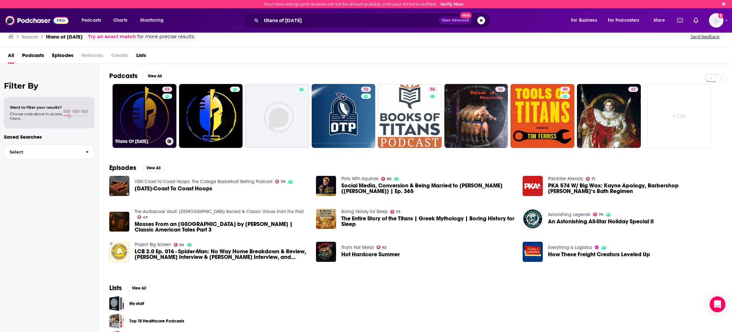
click at [134, 105] on link "53 Titans Of Tomorrow" at bounding box center [145, 116] width 64 height 64
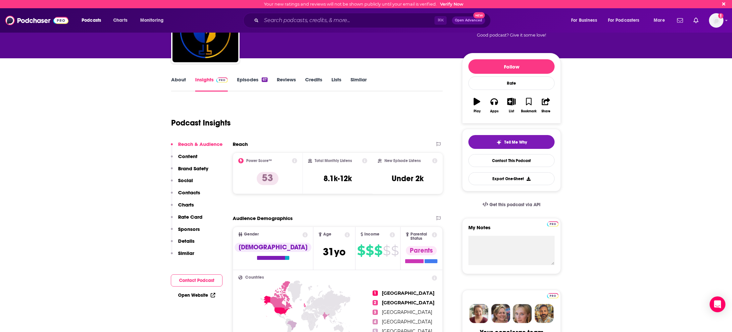
scroll to position [54, 0]
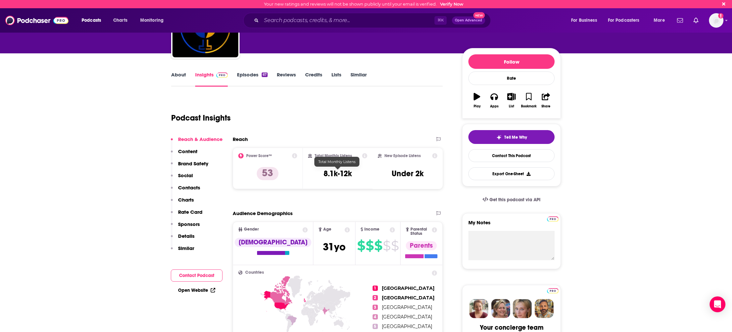
click at [343, 168] on div "Total Monthly Listens 8.1k-12k" at bounding box center [338, 168] width 60 height 30
click at [246, 76] on link "Episodes 67" at bounding box center [252, 78] width 31 height 15
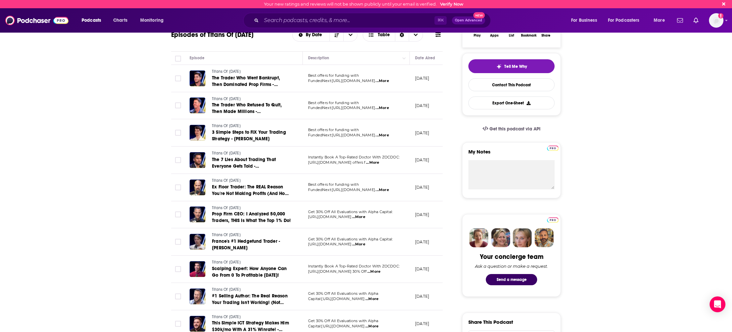
scroll to position [124, 0]
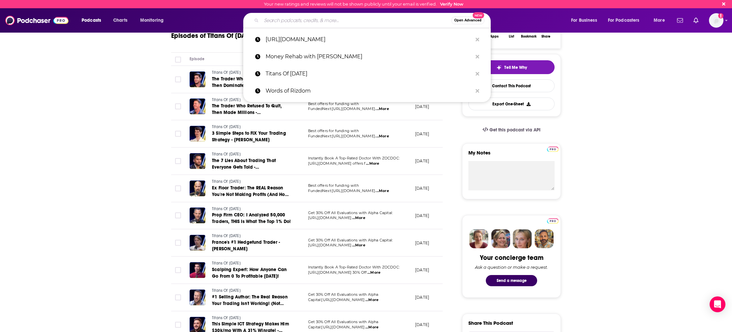
click at [304, 18] on input "Search podcasts, credits, & more..." at bounding box center [356, 20] width 190 height 11
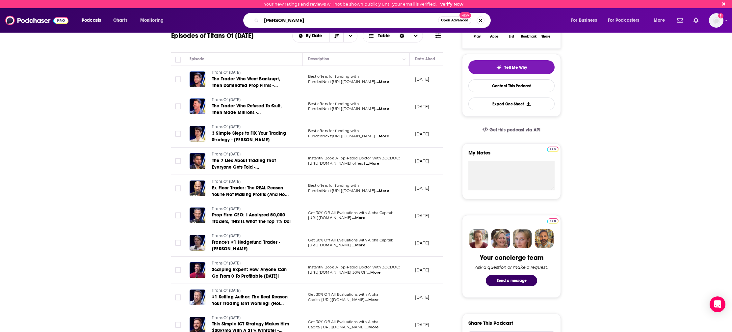
type input "jack neel"
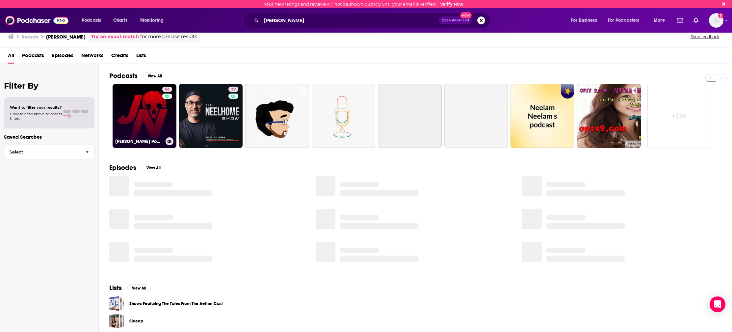
click at [148, 114] on link "56 Jack Neel Podcast" at bounding box center [145, 116] width 64 height 64
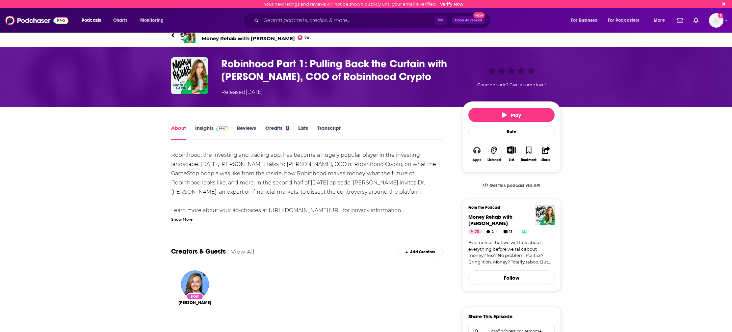
click at [478, 152] on icon "button" at bounding box center [477, 150] width 7 height 7
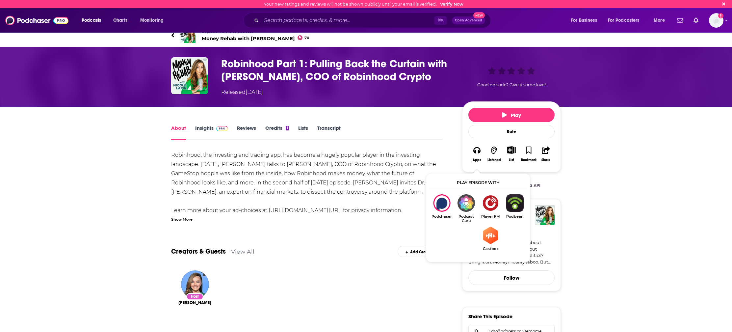
click at [432, 152] on div "Robinhood, the investing and trading app, has become a hugely popular player in…" at bounding box center [307, 182] width 272 height 65
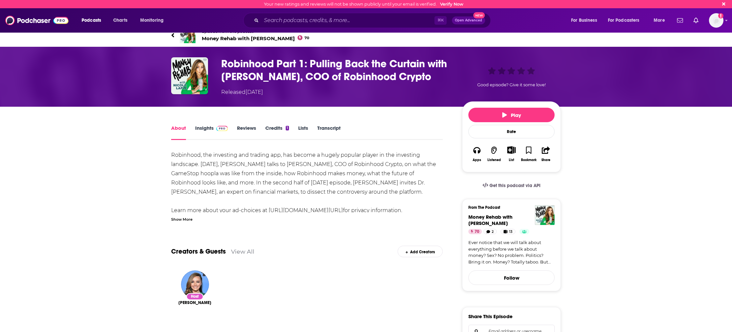
click at [319, 82] on h1 "Robinhood Part 1: Pulling Back the Curtain with [PERSON_NAME], COO of Robinhood…" at bounding box center [336, 70] width 230 height 26
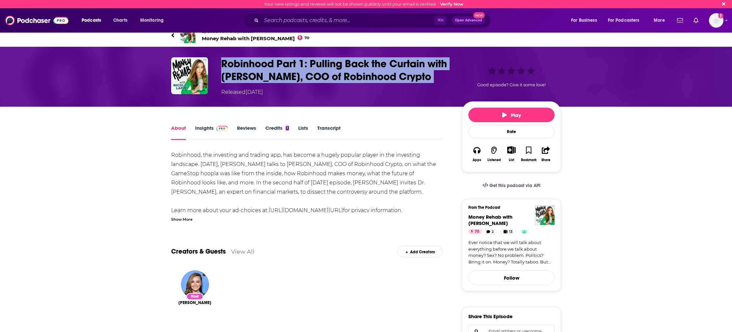
click at [319, 82] on h1 "Robinhood Part 1: Pulling Back the Curtain with [PERSON_NAME], COO of Robinhood…" at bounding box center [336, 70] width 230 height 26
copy h1 "Robinhood Part 1: Pulling Back the Curtain with [PERSON_NAME], COO of Robinhood…"
